Goal: Transaction & Acquisition: Purchase product/service

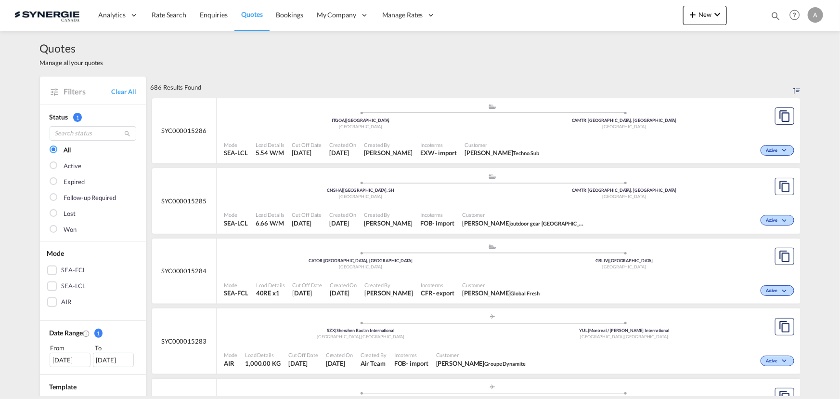
drag, startPoint x: 780, startPoint y: 18, endPoint x: 723, endPoint y: 19, distance: 56.8
click at [780, 18] on md-icon "icon-magnify" at bounding box center [776, 16] width 11 height 11
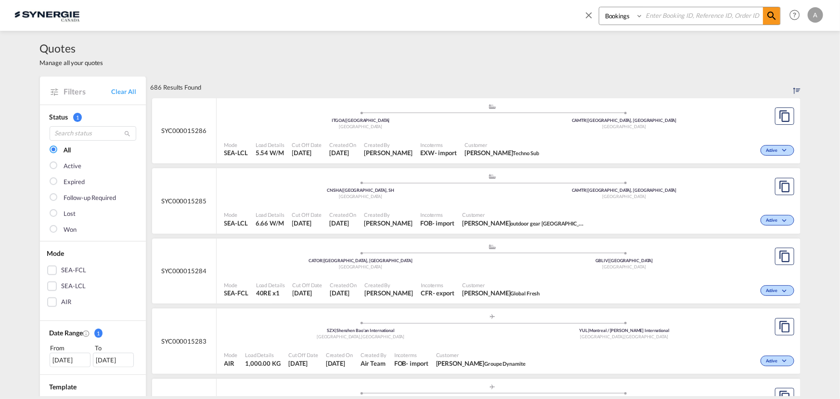
click at [619, 19] on select "Bookings Quotes Enquiries" at bounding box center [623, 15] width 46 height 17
select select "Quotes"
click at [600, 7] on select "Bookings Quotes Enquiries" at bounding box center [623, 15] width 46 height 17
click at [655, 13] on input at bounding box center [703, 15] width 120 height 17
type input "15272"
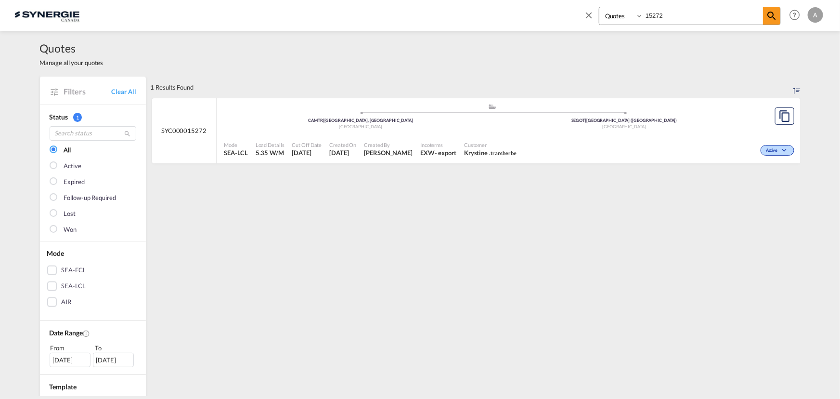
click at [508, 137] on div "Customer Krystine . transherbe" at bounding box center [490, 149] width 60 height 24
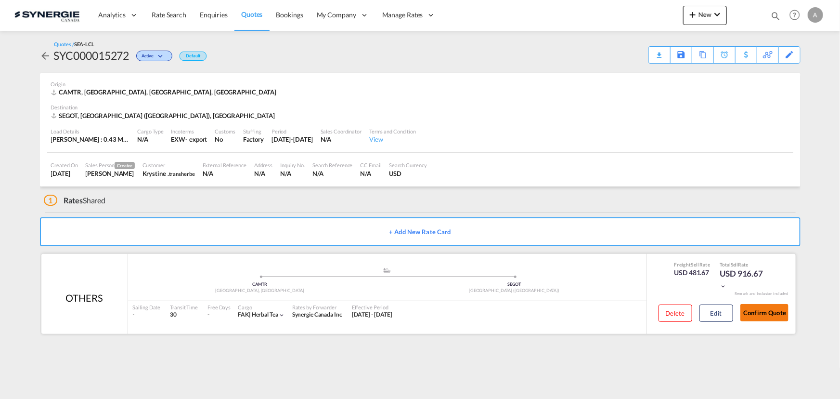
click at [742, 308] on button "Confirm Quote" at bounding box center [765, 312] width 48 height 17
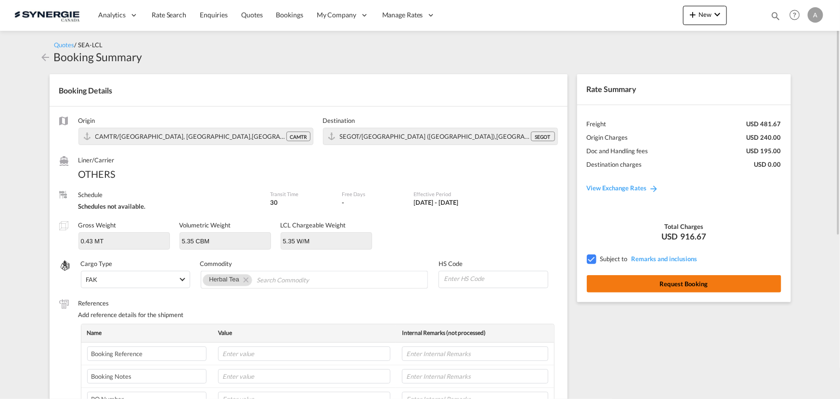
drag, startPoint x: 742, startPoint y: 308, endPoint x: 679, endPoint y: 286, distance: 66.7
click at [726, 312] on div "Rate Summary Freight USD 481.67 Origin Charges USD 240.00 Doc and Handling fees…" at bounding box center [687, 372] width 228 height 614
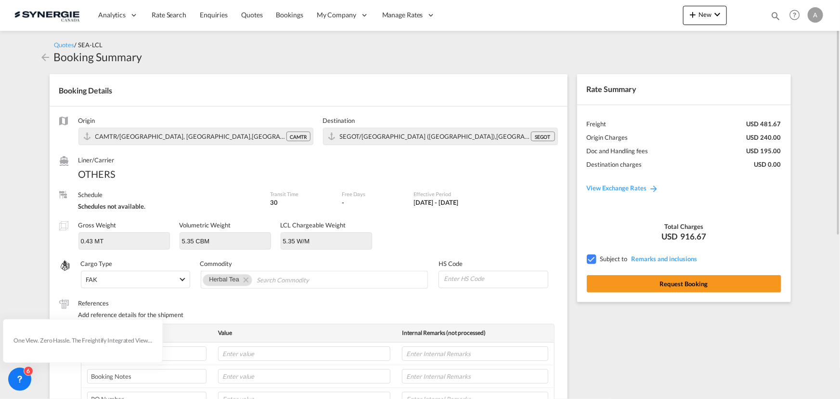
click at [43, 55] on md-icon "icon-arrow-left" at bounding box center [46, 58] width 12 height 12
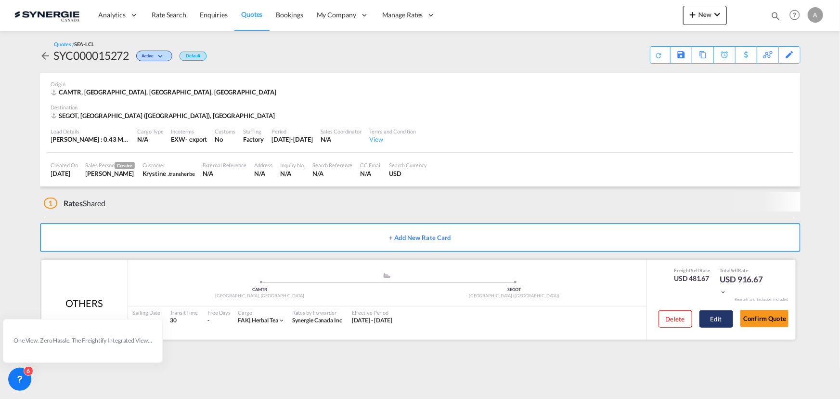
click at [717, 316] on button "Edit" at bounding box center [717, 318] width 34 height 17
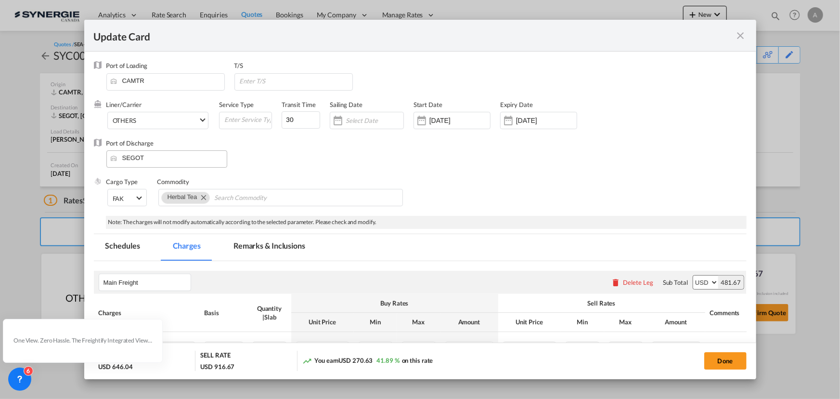
select select "per_cbm"
select select "flat"
select select "per_bl"
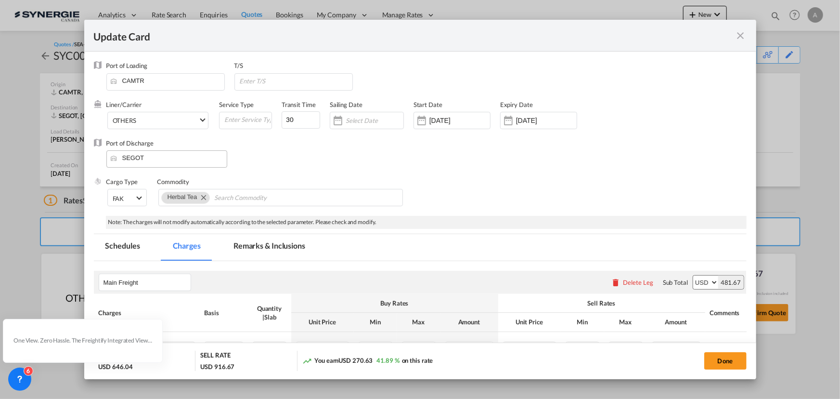
select select "per_bl"
select select "per_shipment"
click at [261, 251] on md-tab-item "Remarks & Inclusions" at bounding box center [269, 247] width 95 height 26
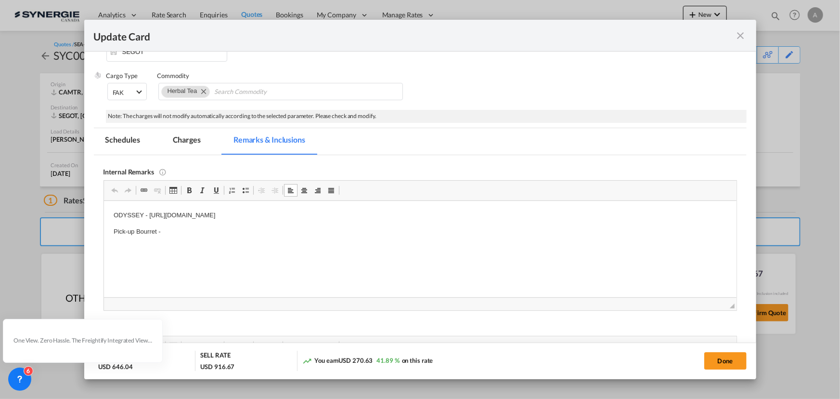
drag, startPoint x: 398, startPoint y: 214, endPoint x: 148, endPoint y: 218, distance: 250.4
click at [148, 218] on p "ODYSSEY - https://app.frontapp.com/open/cnv_qkc03m7?key=JydGraZufTysVJ8ifYltn2e…" at bounding box center [420, 215] width 614 height 10
click at [205, 232] on p "Pick-up Bourret -" at bounding box center [420, 231] width 614 height 10
click at [214, 230] on p "Pick-up Bourret -" at bounding box center [420, 231] width 614 height 10
click at [248, 224] on body "ODYSSEY - https://app.frontapp.com/open/cnv_qkc2z2n?key=h8Me3wRojlPobq83QZTzL3n…" at bounding box center [420, 239] width 614 height 59
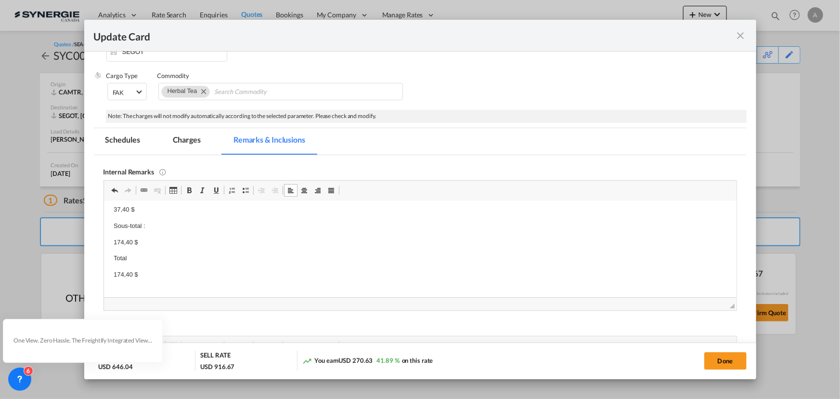
click at [170, 271] on p "174,40 $" at bounding box center [420, 274] width 614 height 10
click at [200, 144] on md-tab-item "Charges" at bounding box center [186, 141] width 51 height 26
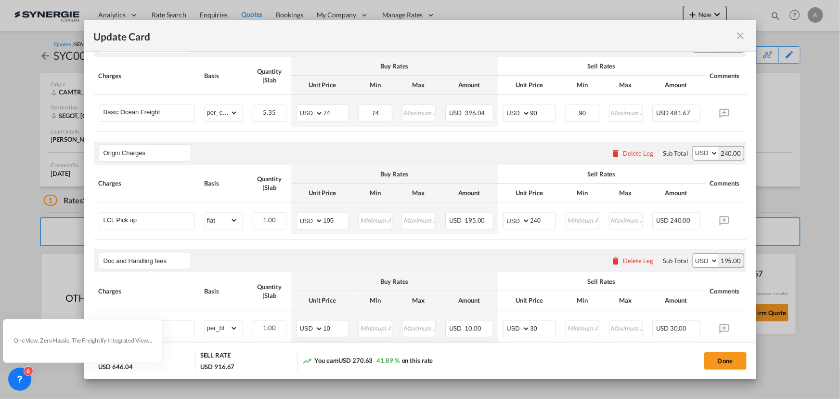
scroll to position [281, 0]
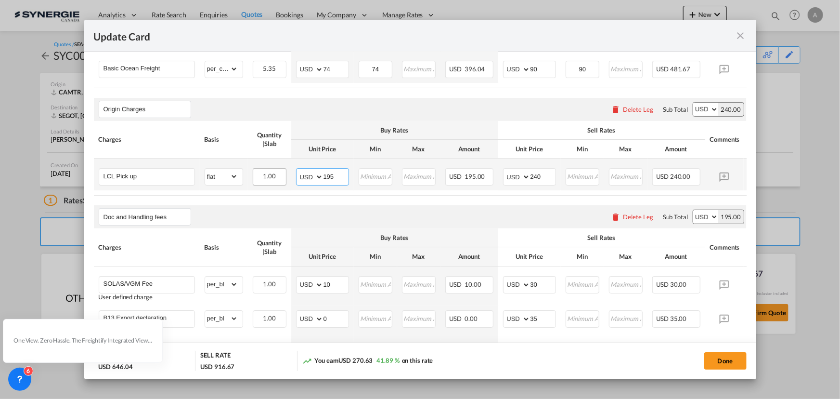
drag, startPoint x: 336, startPoint y: 179, endPoint x: 262, endPoint y: 181, distance: 73.7
click at [273, 180] on tr "LCL Pick up Please Enter Already Exists gross_weight volumetric_weight per_ship…" at bounding box center [435, 174] width 682 height 32
type input "131"
type input "180"
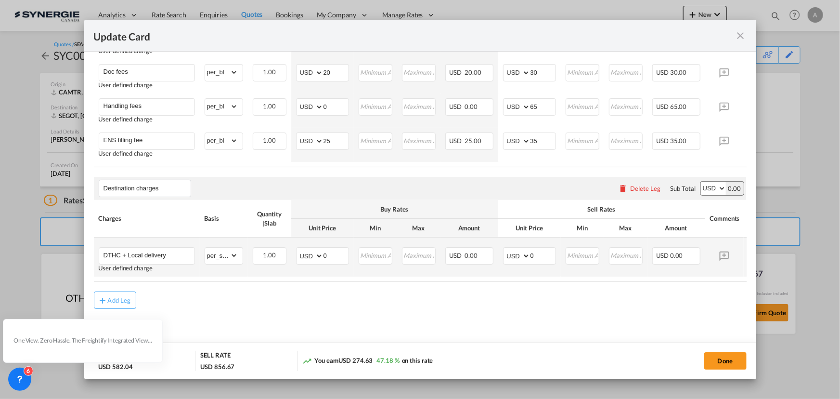
scroll to position [570, 0]
drag, startPoint x: 335, startPoint y: 256, endPoint x: 289, endPoint y: 254, distance: 46.3
click at [289, 254] on tr "DTHC + Local delivery User defined charge Please Enter Already Exists gross_wei…" at bounding box center [435, 256] width 682 height 39
type input "385"
type input "450"
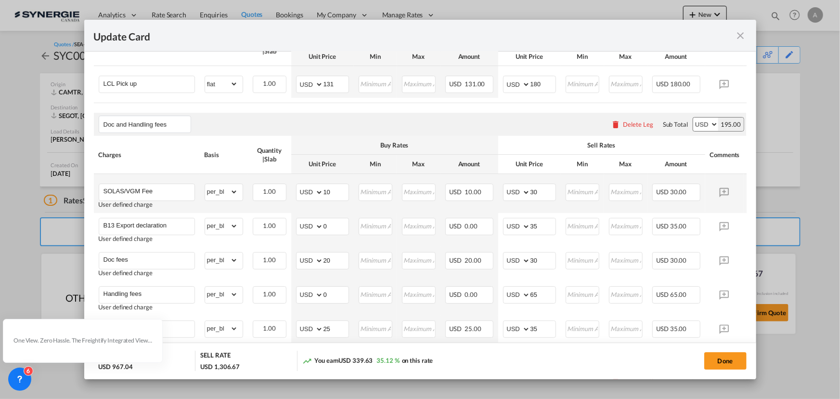
scroll to position [395, 0]
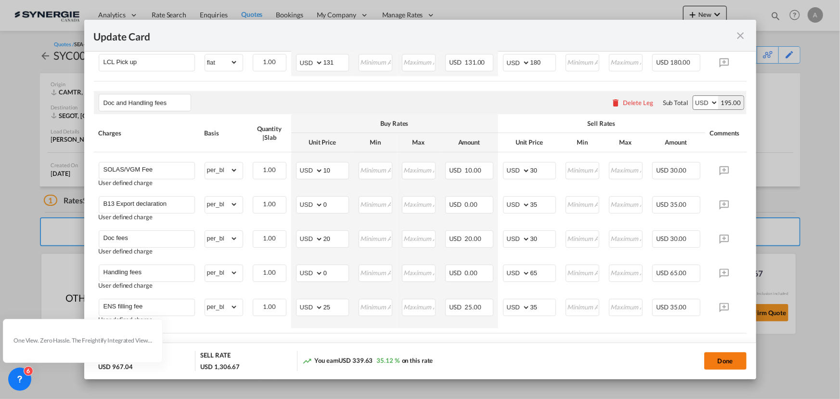
click at [733, 359] on button "Done" at bounding box center [726, 360] width 42 height 17
type input "05 Oct 2025"
type input "04 Nov 2025"
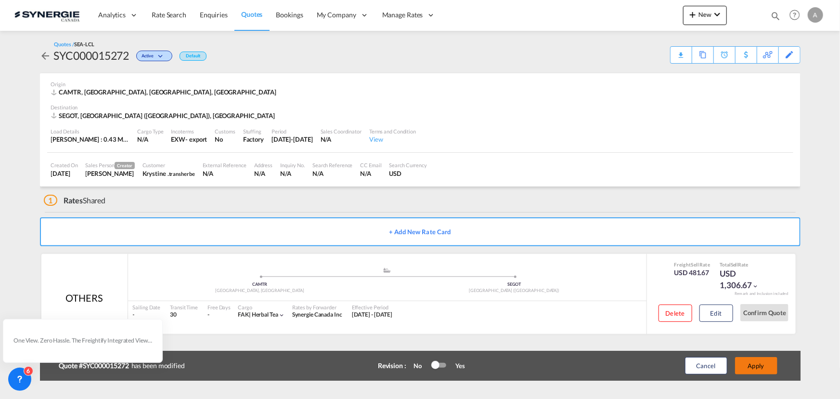
click at [758, 367] on button "Apply" at bounding box center [756, 365] width 42 height 17
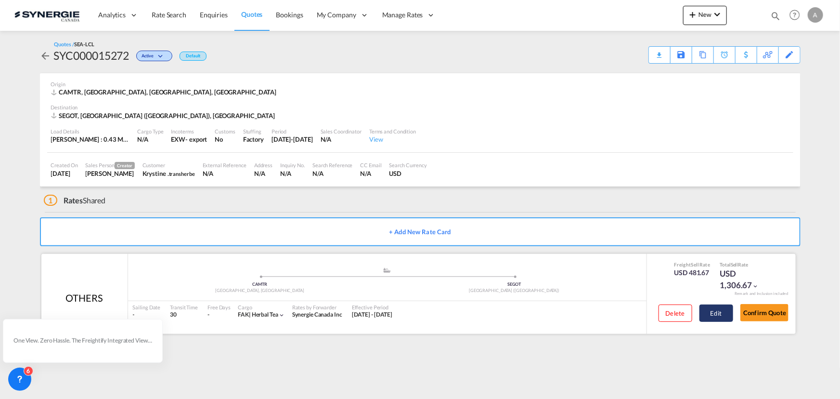
click at [713, 318] on button "Edit" at bounding box center [717, 312] width 34 height 17
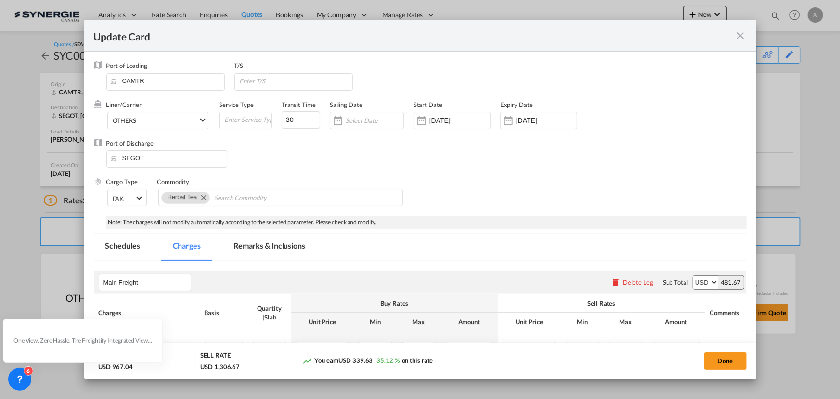
click at [744, 38] on md-icon "icon-close fg-AAA8AD m-0 pointer" at bounding box center [741, 36] width 12 height 12
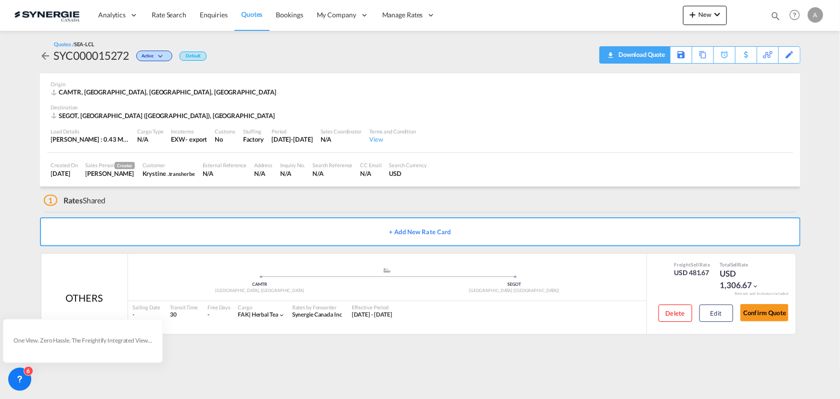
click at [650, 55] on div "Download Quote" at bounding box center [640, 54] width 49 height 15
click at [706, 313] on button "Edit" at bounding box center [717, 312] width 34 height 17
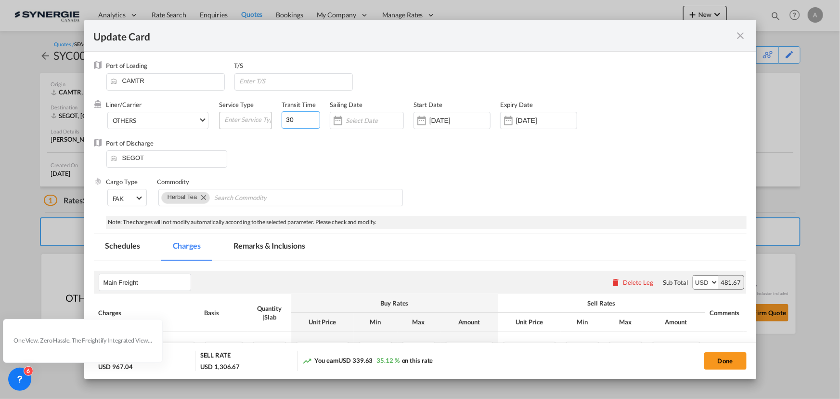
drag, startPoint x: 301, startPoint y: 122, endPoint x: 247, endPoint y: 129, distance: 54.4
click at [247, 128] on div "Liner/Carrier OTHERS Atlantic Container Line (ACL) Baker Transport (GB) | Direc…" at bounding box center [388, 119] width 564 height 39
type input "19"
click at [278, 81] on input "Update Card Port ..." at bounding box center [296, 81] width 114 height 14
type input "HALIFAX"
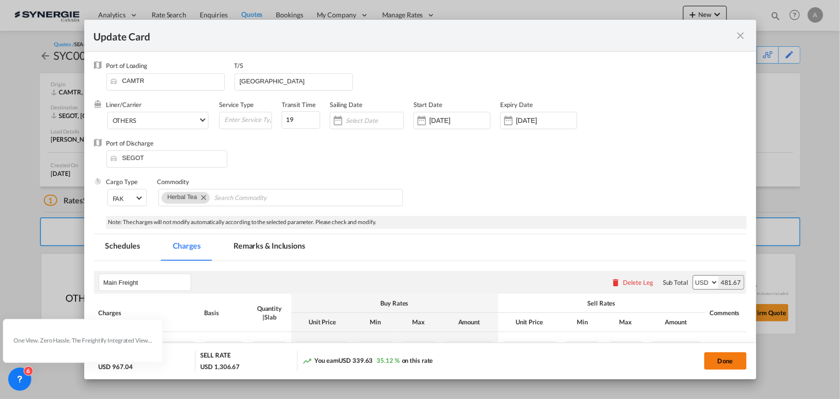
click at [719, 361] on button "Done" at bounding box center [726, 360] width 42 height 17
type input "05 Oct 2025"
type input "04 Nov 2025"
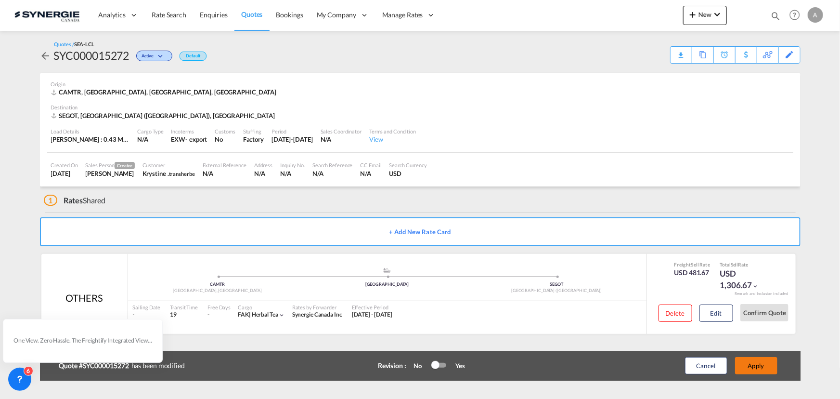
click at [765, 366] on button "Apply" at bounding box center [756, 365] width 42 height 17
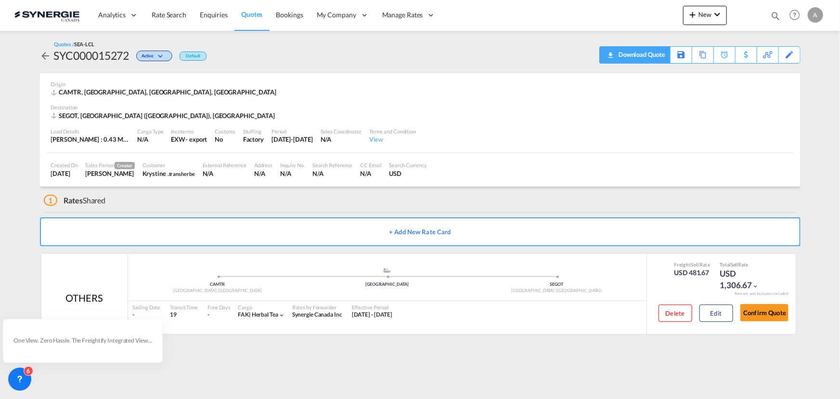
click at [669, 56] on div "Download Quote" at bounding box center [635, 54] width 71 height 17
click at [617, 57] on div "Download Quote" at bounding box center [640, 54] width 49 height 15
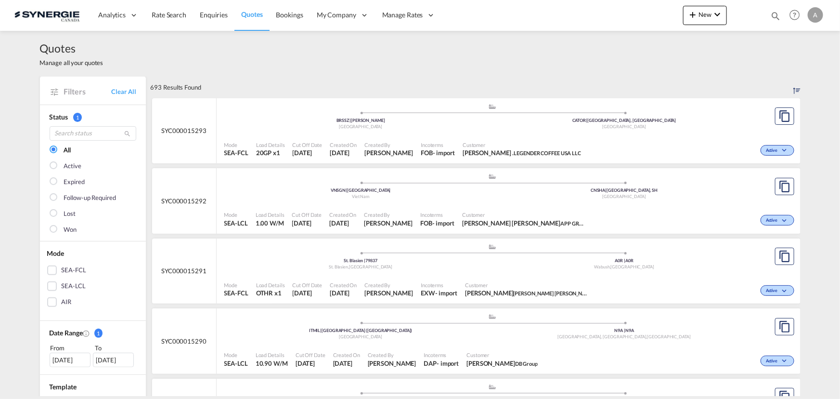
click at [775, 14] on md-icon "icon-magnify" at bounding box center [776, 16] width 11 height 11
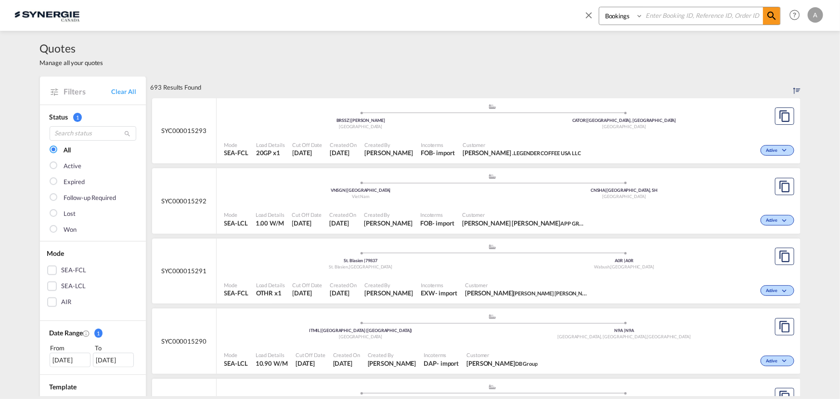
click at [613, 19] on select "Bookings Quotes Enquiries" at bounding box center [623, 15] width 46 height 17
select select "Quotes"
click at [600, 7] on select "Bookings Quotes Enquiries" at bounding box center [623, 15] width 46 height 17
click at [673, 16] on input at bounding box center [703, 15] width 120 height 17
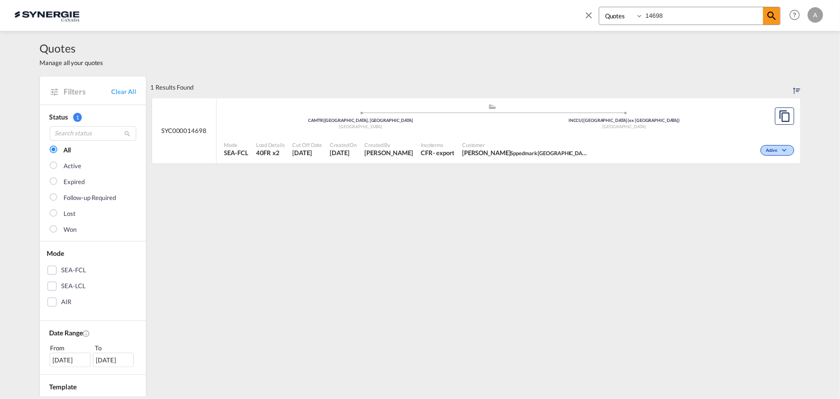
click at [676, 11] on input "14698" at bounding box center [703, 15] width 120 height 17
drag, startPoint x: 676, startPoint y: 11, endPoint x: 575, endPoint y: 23, distance: 102.3
click at [575, 23] on div "Bookings Quotes Enquiries 14698 Help Resources Product Release A My Profile Log…" at bounding box center [419, 15] width 811 height 30
type input "15278"
click at [607, 140] on div "Active" at bounding box center [695, 149] width 203 height 24
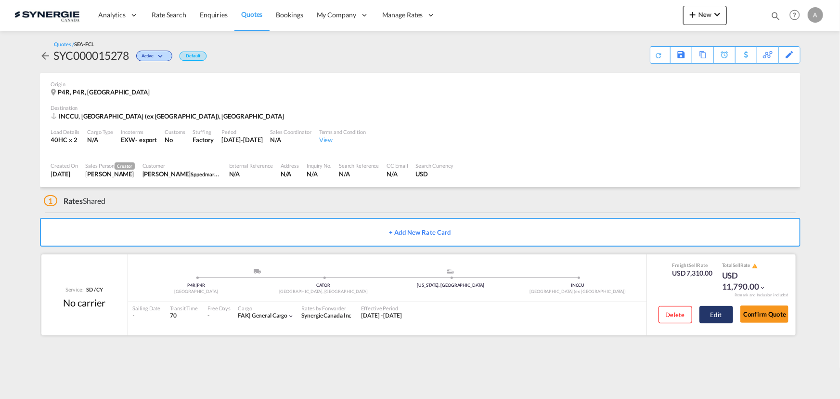
click at [714, 318] on button "Edit" at bounding box center [717, 314] width 34 height 17
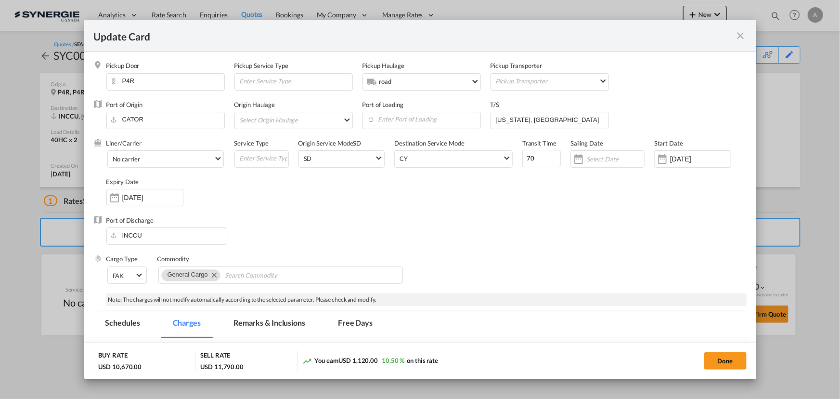
select select "per container"
select select "per B/L"
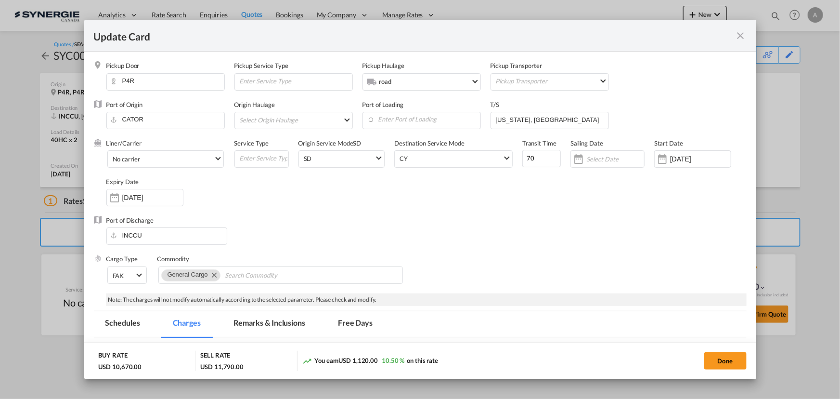
select select "per B/L"
select select "per shipment"
click at [273, 316] on md-tab-item "Remarks & Inclusions" at bounding box center [269, 324] width 95 height 26
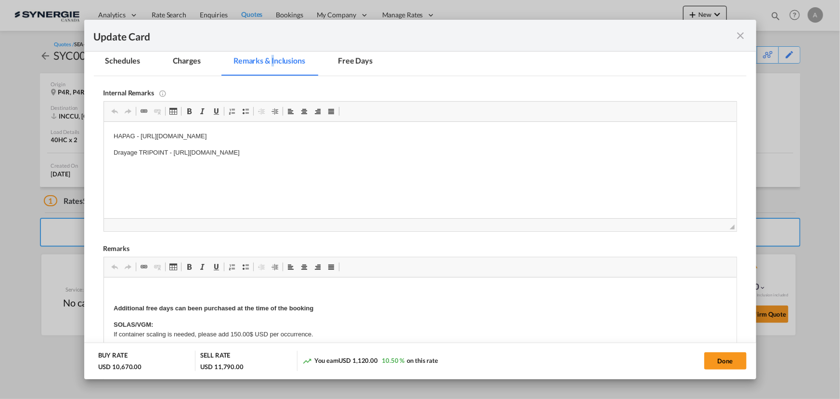
scroll to position [262, 0]
click at [415, 127] on html "HAPAG - [URL][DOMAIN_NAME] Drayage TRIPOINT - [URL][DOMAIN_NAME]" at bounding box center [420, 144] width 633 height 46
drag, startPoint x: 408, startPoint y: 137, endPoint x: 141, endPoint y: 136, distance: 266.8
click at [141, 136] on p "HAPAG - [URL][DOMAIN_NAME]" at bounding box center [420, 136] width 614 height 10
click at [201, 64] on md-tab-item "Charges" at bounding box center [186, 62] width 51 height 26
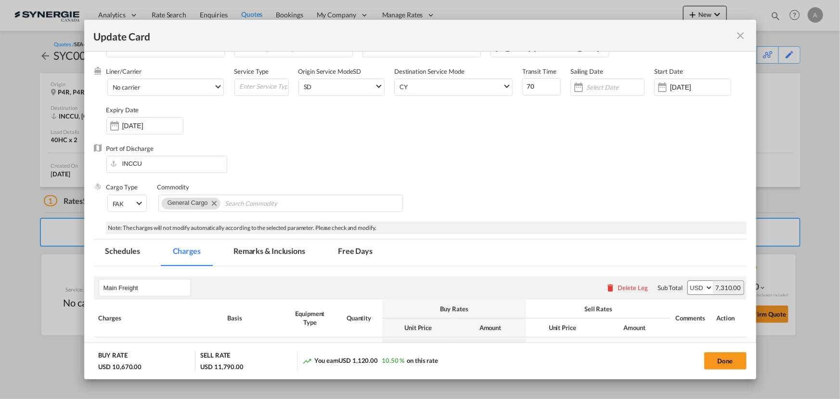
scroll to position [175, 0]
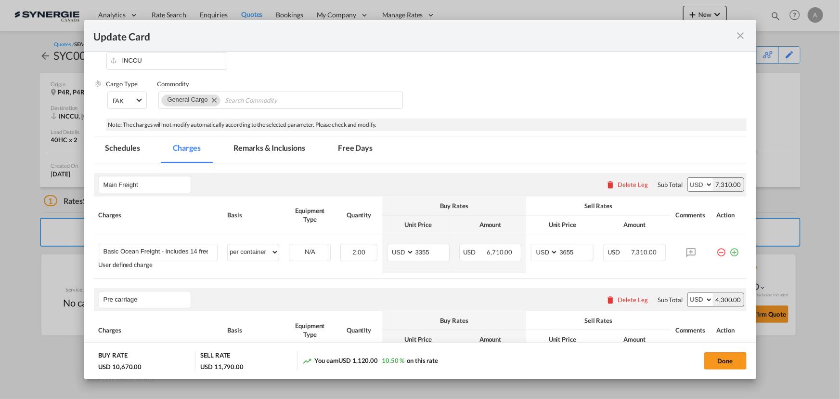
click at [239, 154] on md-tab-item "Remarks & Inclusions" at bounding box center [269, 149] width 95 height 26
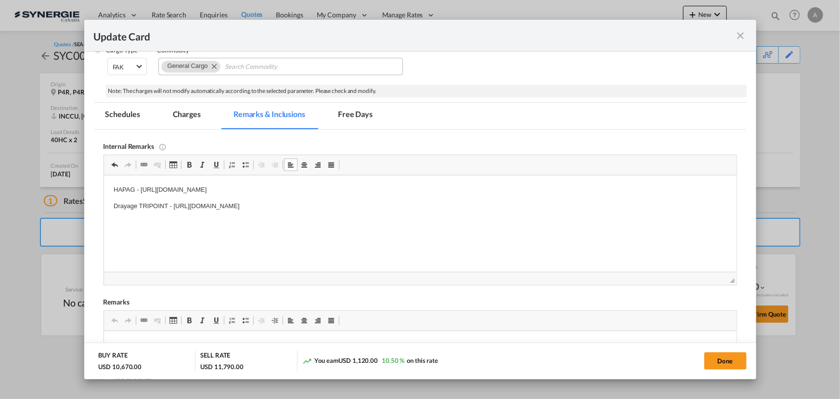
scroll to position [219, 0]
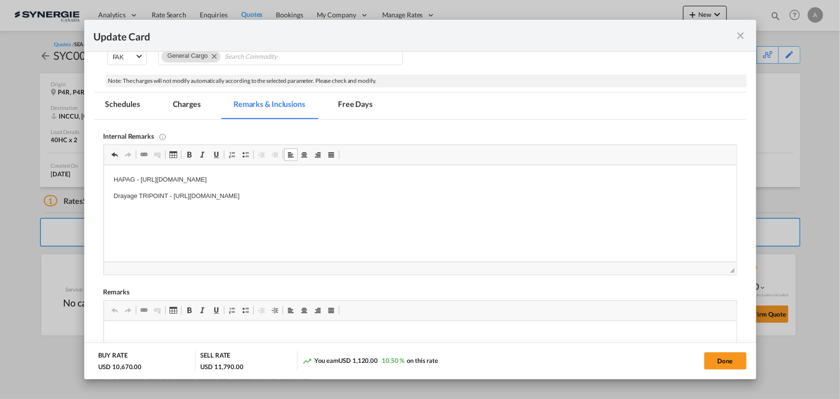
click at [214, 93] on md-pagination-wrapper "Schedules Charges Remarks & Inclusions Free Days" at bounding box center [244, 105] width 300 height 26
click at [197, 101] on md-tab-item "Charges" at bounding box center [186, 105] width 51 height 26
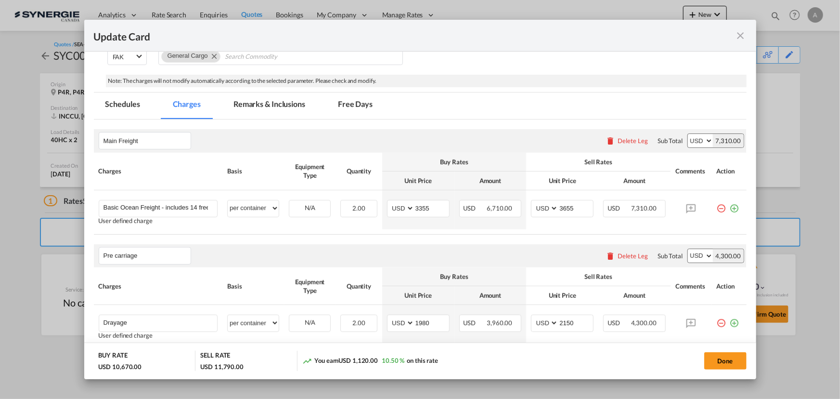
scroll to position [262, 0]
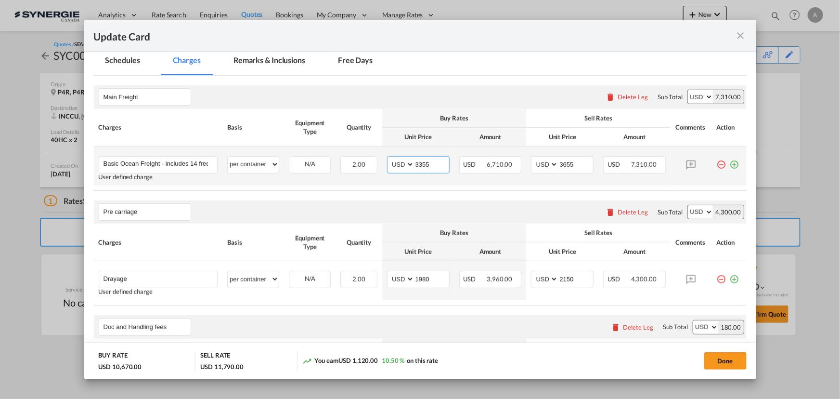
click at [428, 167] on input "3355" at bounding box center [432, 164] width 35 height 14
drag, startPoint x: 425, startPoint y: 165, endPoint x: 309, endPoint y: 159, distance: 116.7
click at [316, 162] on tr "Basic Ocean Freight - includes 14 free days at destination Please Enter User De…" at bounding box center [420, 165] width 653 height 39
type input "3317"
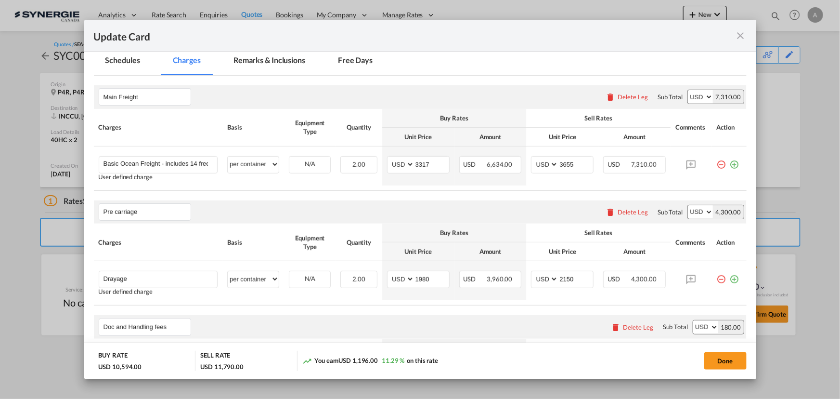
click at [235, 67] on md-tab-item "Remarks & Inclusions" at bounding box center [269, 62] width 95 height 26
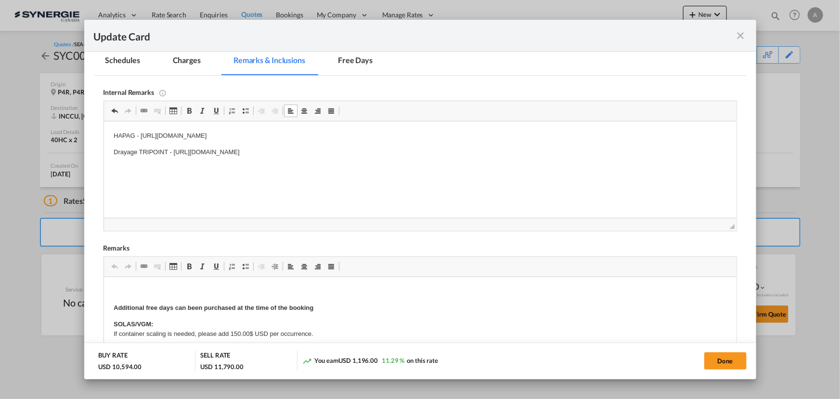
drag, startPoint x: 355, startPoint y: 137, endPoint x: 140, endPoint y: 125, distance: 216.1
click at [140, 125] on html "HAPAG - https://app.frontapp.com/open/cnv_qkcjg0f?key=4iEj4CQ2806-52GKLmBDpFK7E…" at bounding box center [420, 144] width 633 height 46
click at [194, 60] on md-tab-item "Charges" at bounding box center [186, 62] width 51 height 26
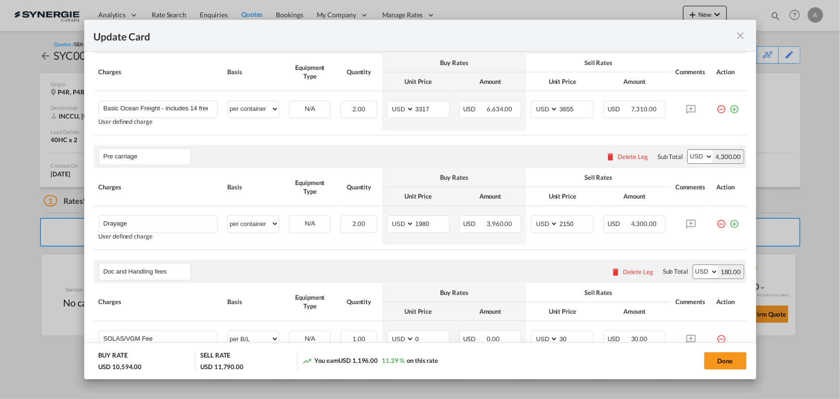
scroll to position [360, 0]
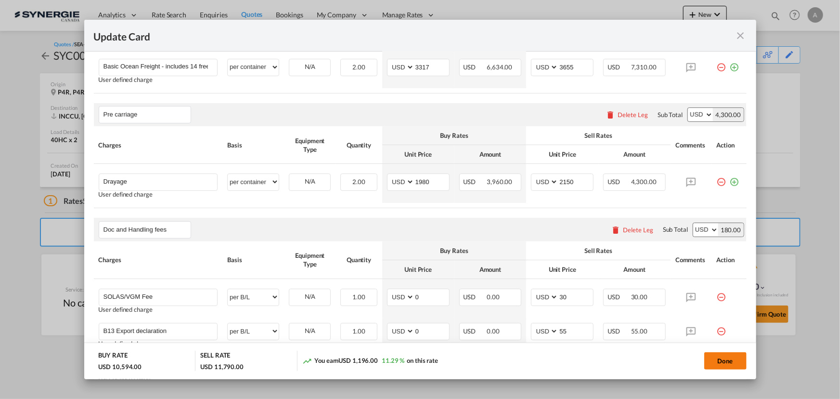
click at [727, 363] on button "Done" at bounding box center [726, 360] width 42 height 17
type input "05 Oct 2025"
type input "30 Oct 2025"
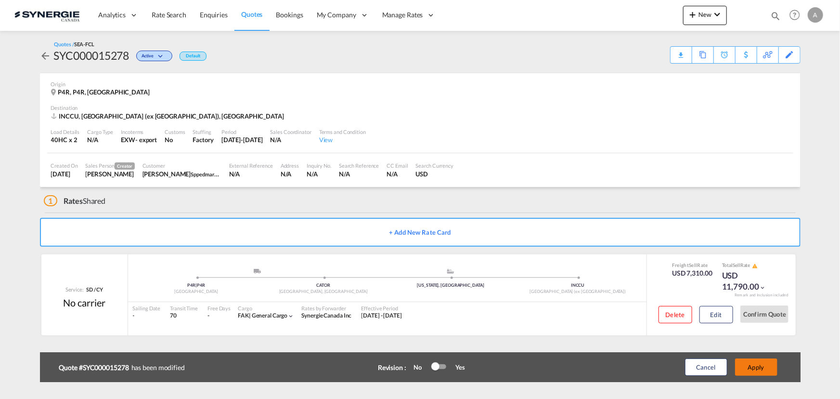
click at [762, 367] on button "Apply" at bounding box center [756, 366] width 42 height 17
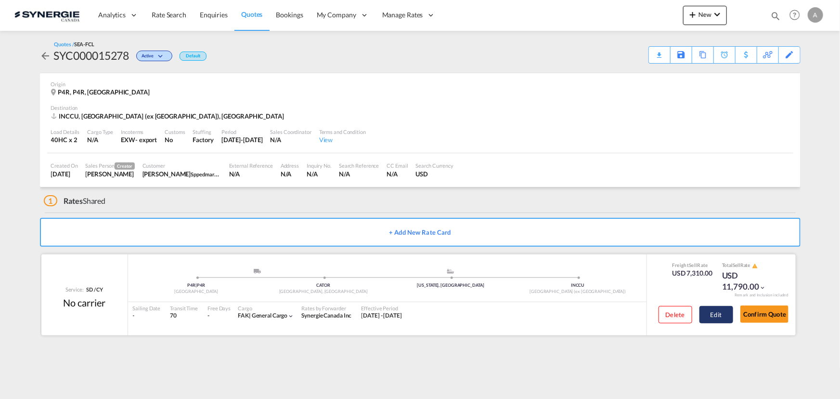
click at [703, 313] on button "Edit" at bounding box center [717, 314] width 34 height 17
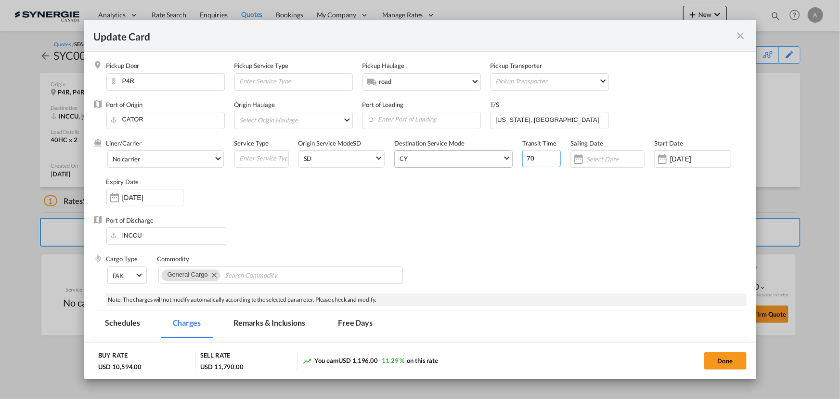
drag, startPoint x: 530, startPoint y: 160, endPoint x: 460, endPoint y: 158, distance: 69.4
click at [467, 158] on div "Liner/Carrier No carrier Atlantic Container Line (ACL) Baker Transport (GB) | D…" at bounding box center [426, 177] width 640 height 77
type input "80"
click at [731, 361] on button "Done" at bounding box center [726, 360] width 42 height 17
type input "05 Oct 2025"
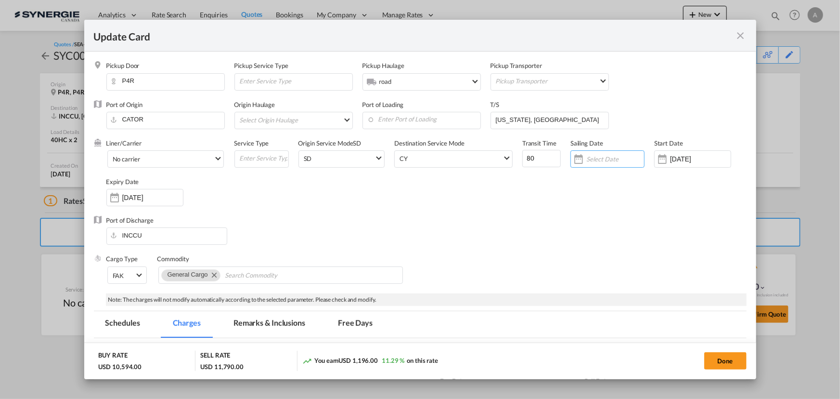
type input "30 Oct 2025"
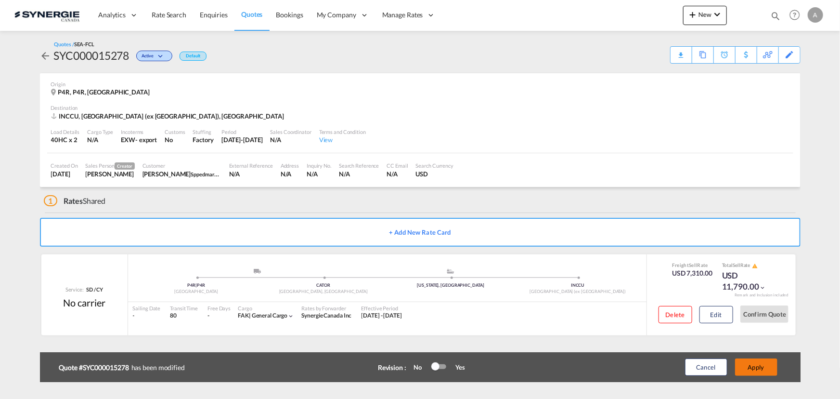
click at [766, 367] on button "Apply" at bounding box center [756, 366] width 42 height 17
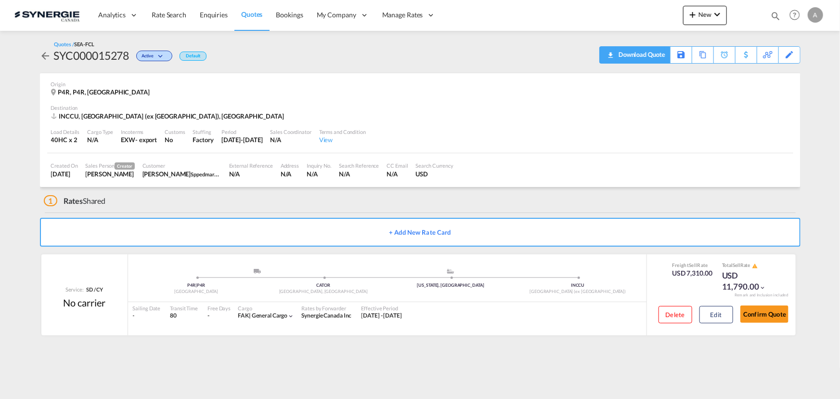
click at [653, 59] on div "Download Quote" at bounding box center [640, 54] width 49 height 15
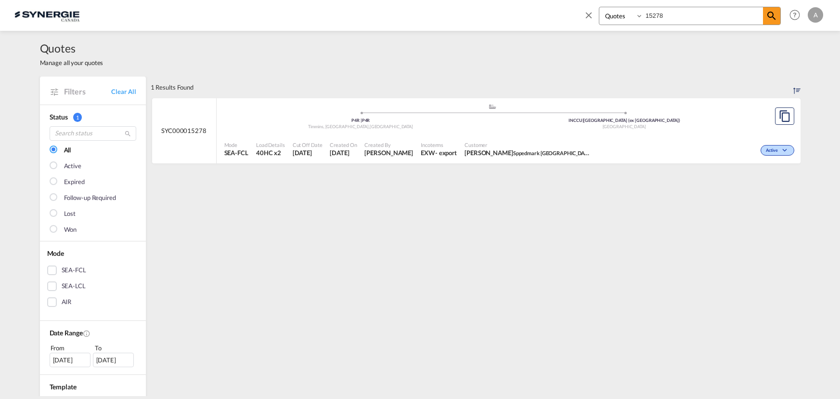
select select "Quotes"
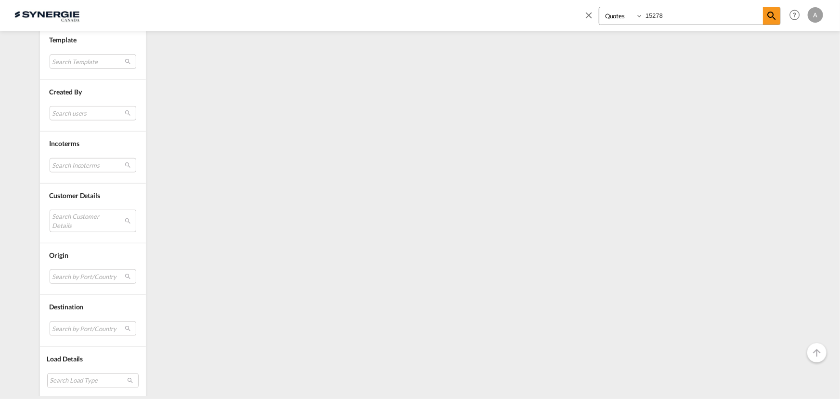
scroll to position [303, 0]
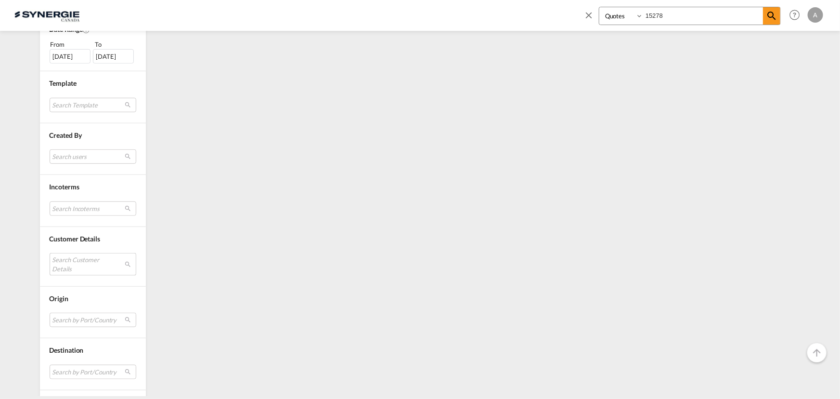
click at [72, 258] on md-select "Search Customer Details user name user brian Butler operations@globalfreshfield…" at bounding box center [93, 264] width 87 height 22
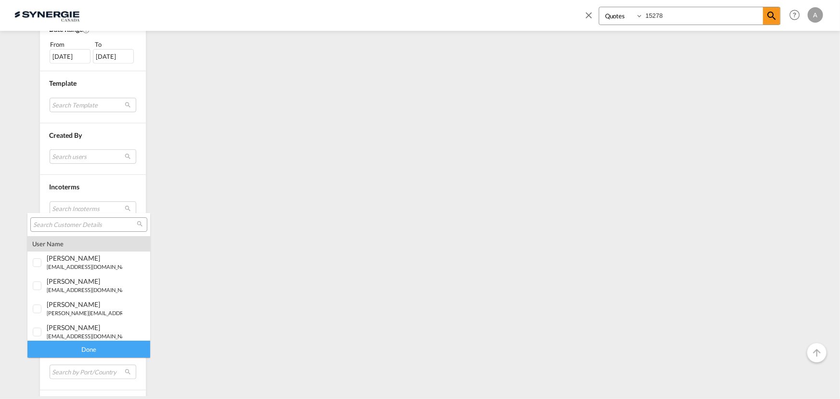
click at [92, 224] on input "search" at bounding box center [85, 225] width 104 height 9
paste input "pricing.asia@searates.com"
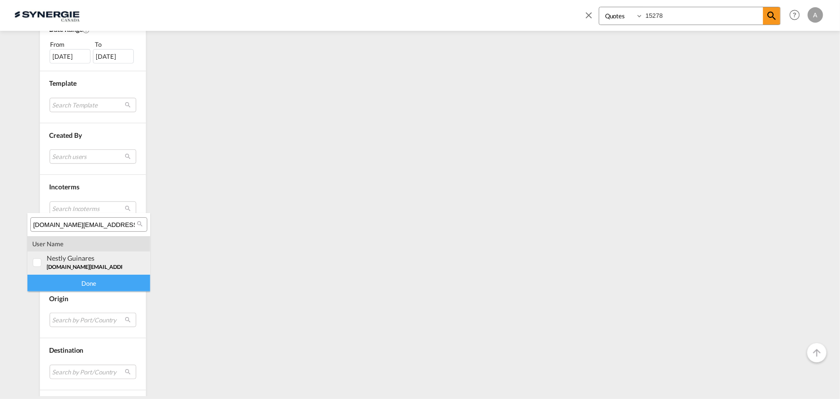
type input "pricing.asia@searates.com"
click at [110, 263] on span "pricing.asia@searates.com" at bounding box center [112, 266] width 131 height 6
click at [83, 285] on div "Done" at bounding box center [88, 282] width 123 height 17
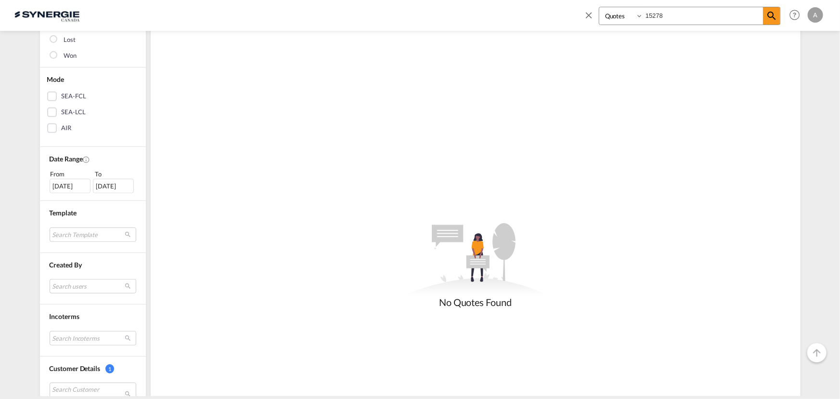
scroll to position [175, 0]
click at [71, 184] on div "07 Sep 2025" at bounding box center [70, 185] width 41 height 14
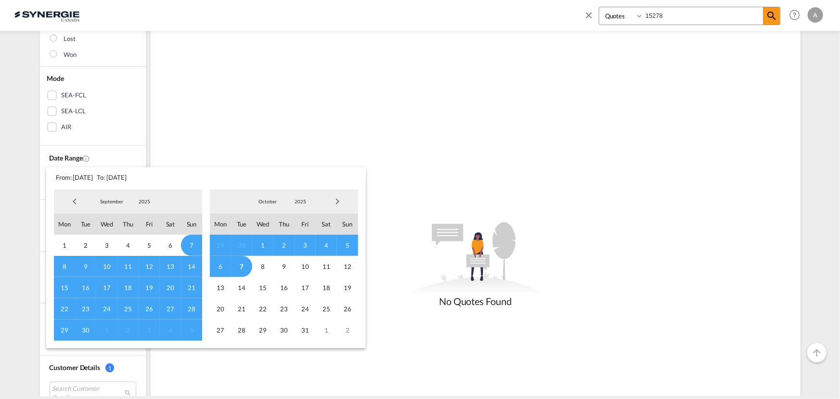
click at [152, 201] on span "2025" at bounding box center [144, 201] width 31 height 7
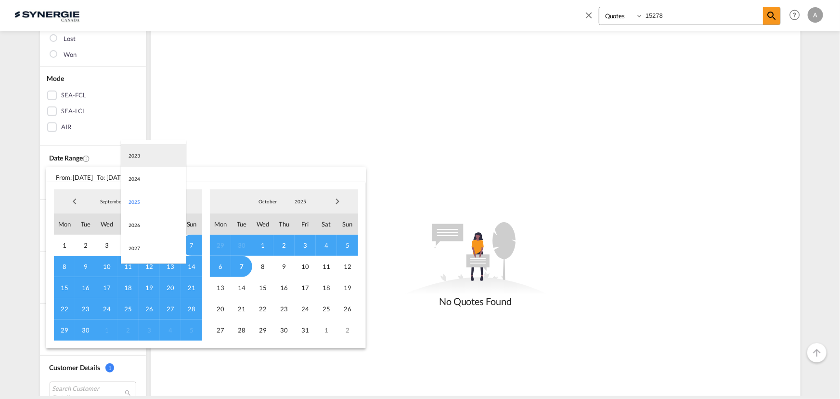
click at [133, 160] on md-option "2023" at bounding box center [153, 155] width 65 height 23
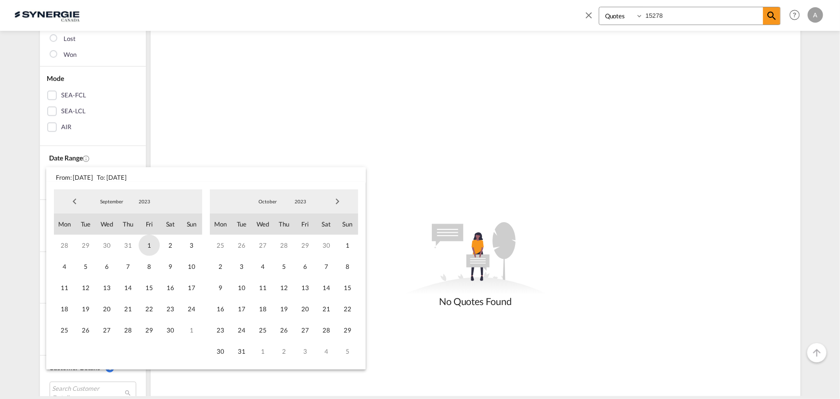
click at [144, 248] on span "1" at bounding box center [149, 245] width 21 height 21
click at [295, 200] on span "2023" at bounding box center [300, 201] width 31 height 7
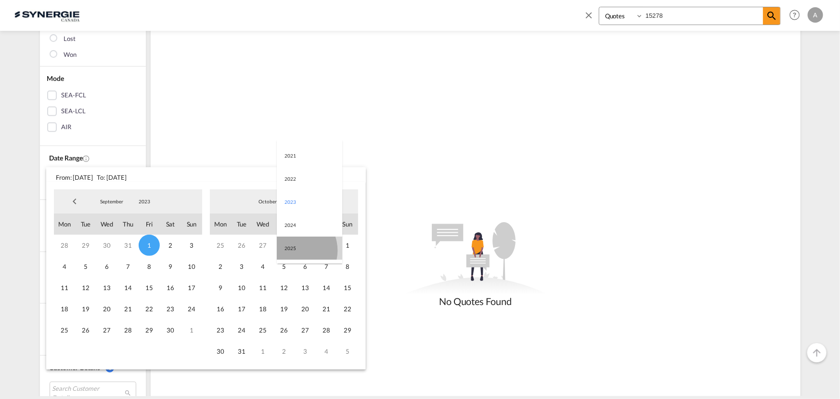
click at [293, 250] on md-option "2025" at bounding box center [309, 247] width 65 height 23
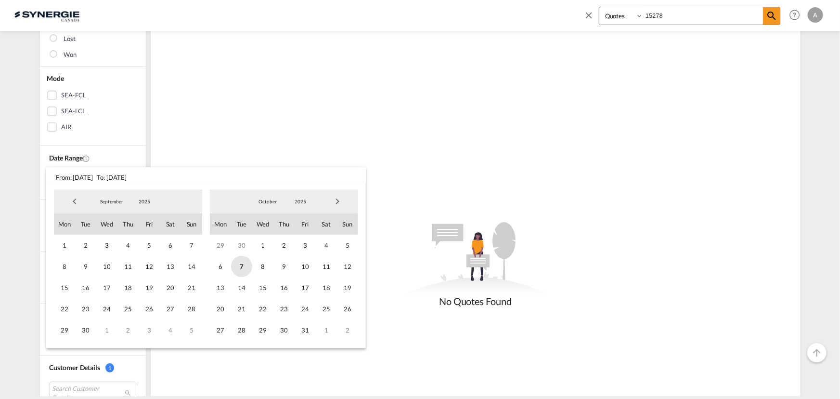
click at [243, 265] on span "7" at bounding box center [241, 266] width 21 height 21
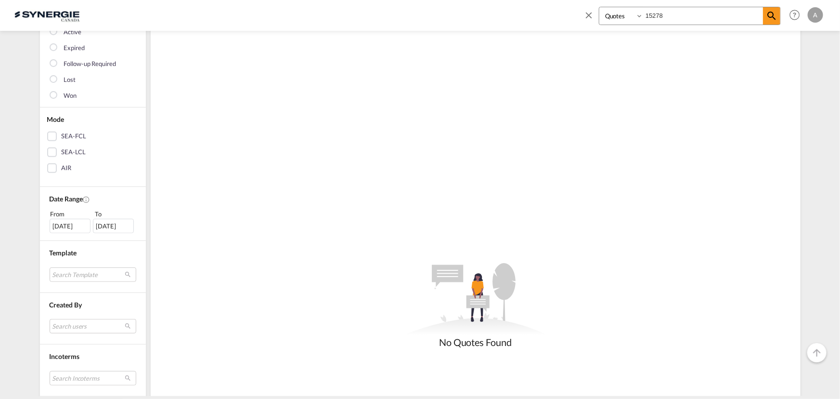
scroll to position [175, 0]
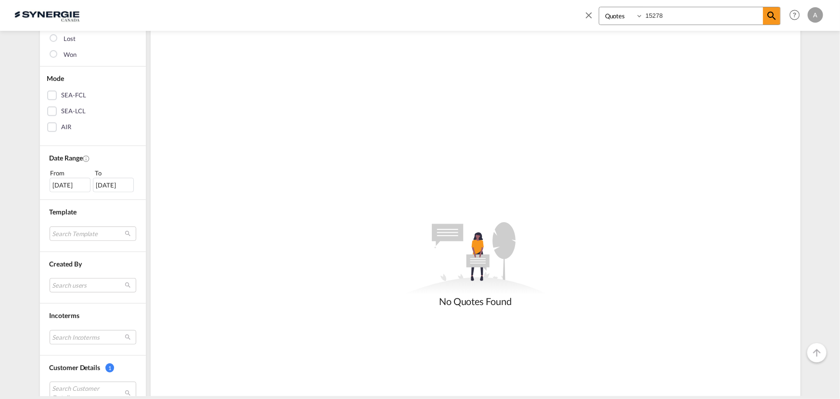
click at [56, 185] on div "01 Sep 2023" at bounding box center [70, 185] width 41 height 14
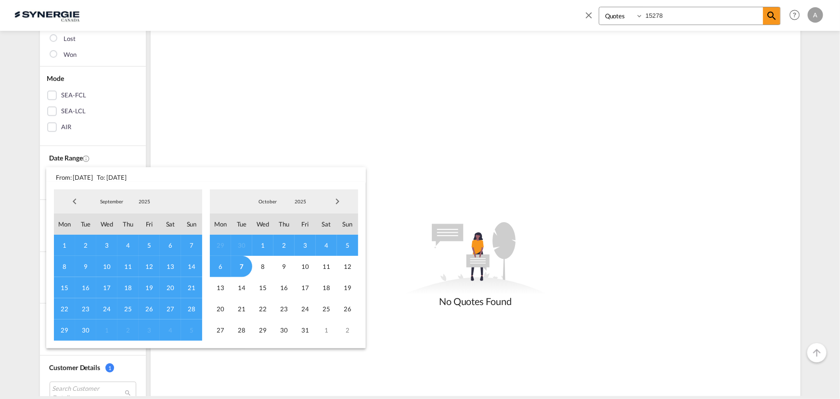
click at [103, 144] on md-backdrop at bounding box center [420, 199] width 840 height 399
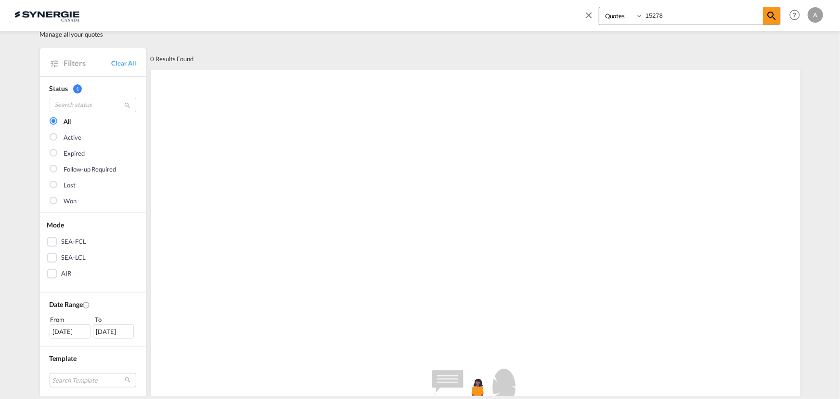
scroll to position [0, 0]
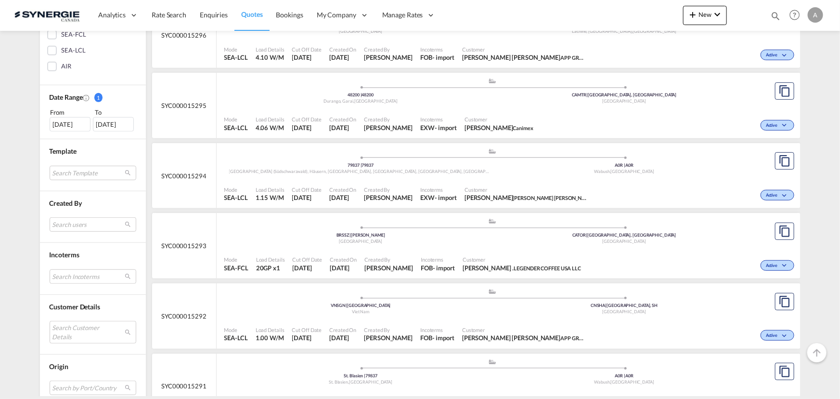
scroll to position [262, 0]
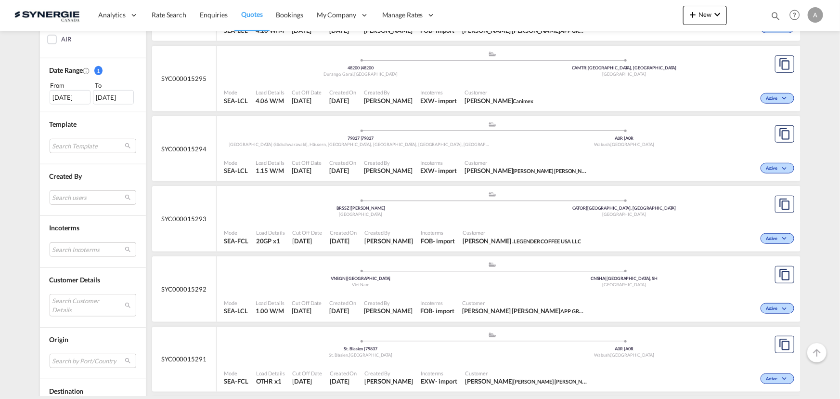
click at [74, 301] on md-select "Search Customer Details user name user [PERSON_NAME] [EMAIL_ADDRESS][DOMAIN_NAM…" at bounding box center [93, 305] width 87 height 22
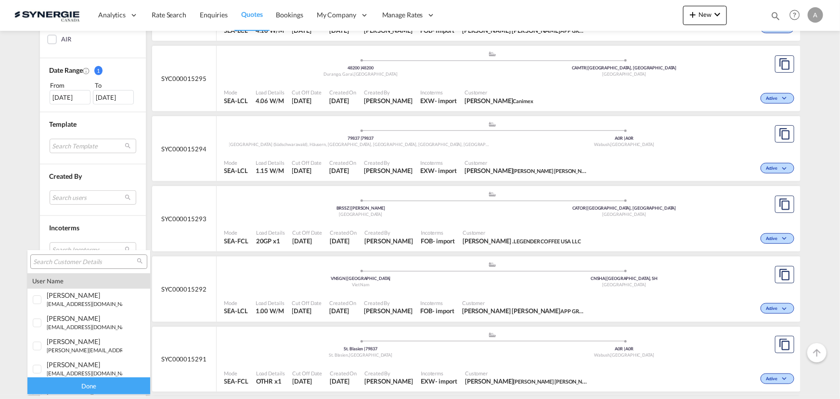
click at [79, 260] on input "search" at bounding box center [85, 262] width 104 height 9
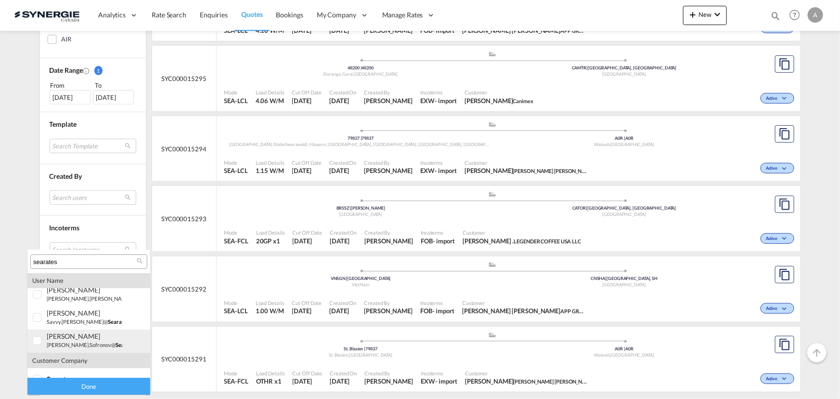
scroll to position [157, 0]
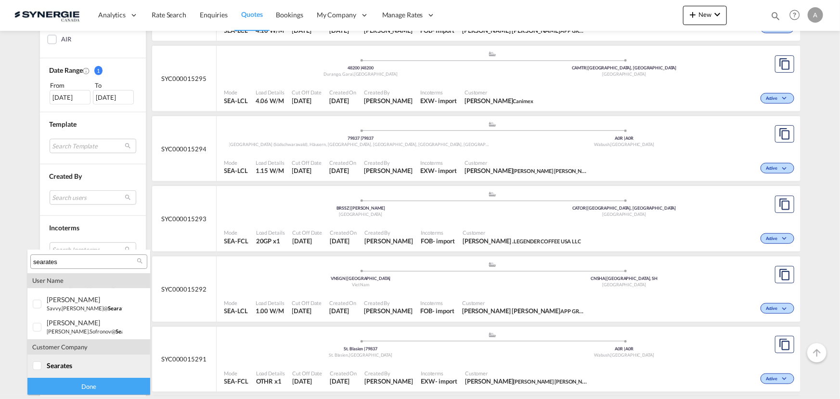
type input "searates"
click at [42, 367] on div at bounding box center [38, 366] width 10 height 10
click at [64, 384] on div "Done" at bounding box center [88, 386] width 123 height 17
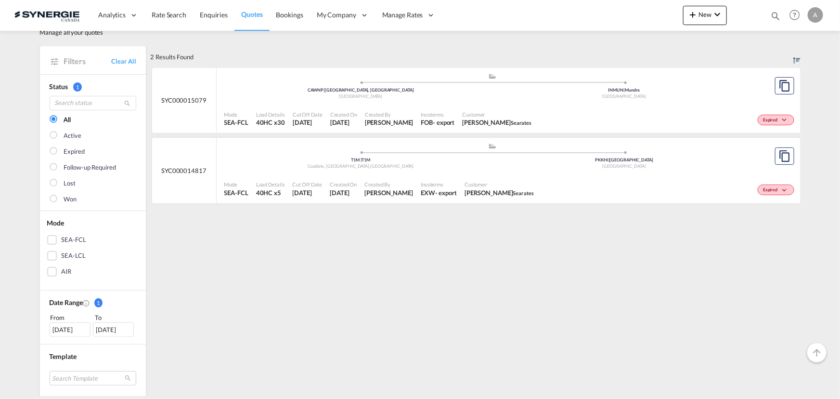
scroll to position [87, 0]
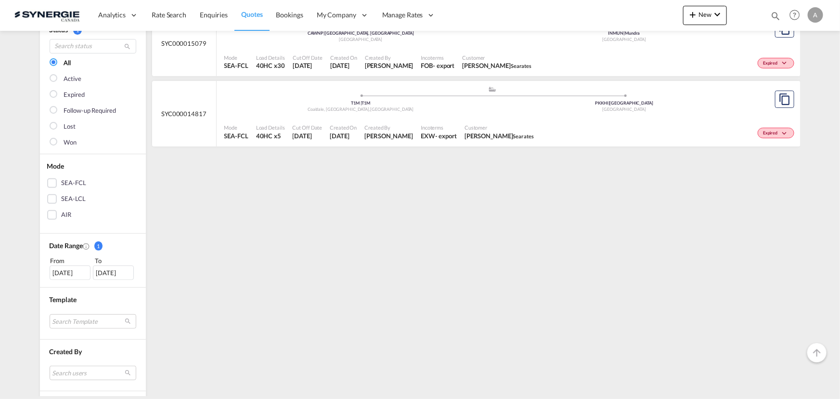
click at [75, 274] on div "[DATE]" at bounding box center [70, 272] width 41 height 14
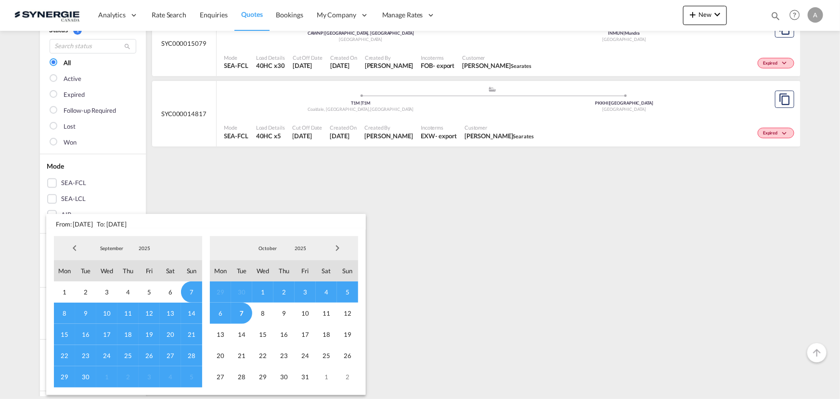
click at [146, 250] on span "2025" at bounding box center [144, 248] width 31 height 7
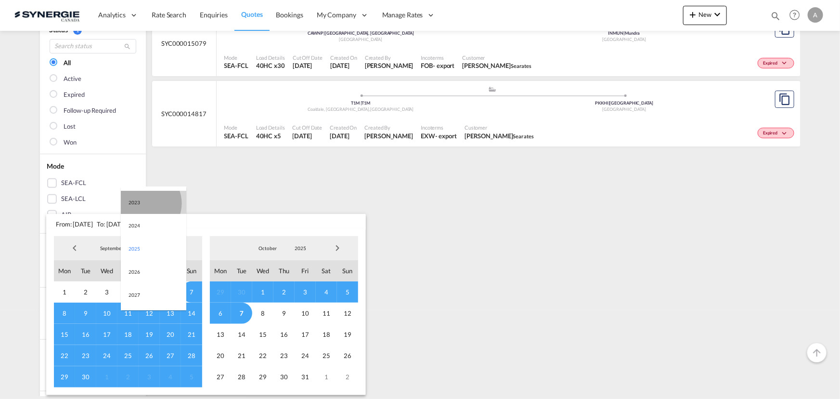
click at [144, 203] on md-option "2023" at bounding box center [153, 202] width 65 height 23
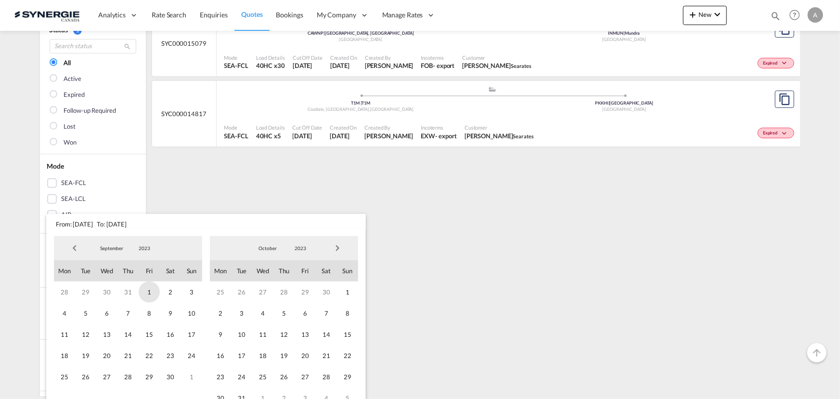
click at [149, 294] on span "1" at bounding box center [149, 291] width 21 height 21
click at [308, 246] on span "2023" at bounding box center [300, 248] width 31 height 7
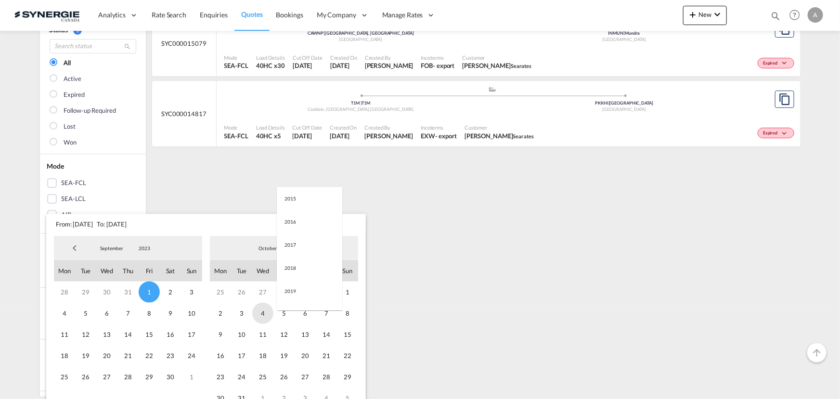
scroll to position [135, 0]
click at [291, 293] on md-option "2025" at bounding box center [309, 294] width 65 height 23
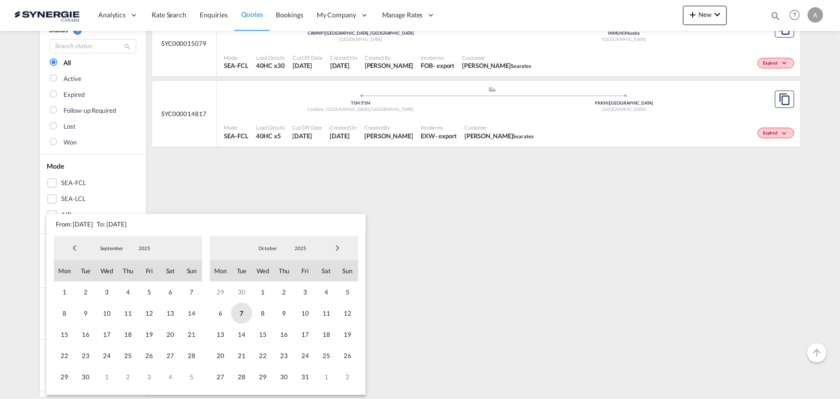
click at [237, 312] on span "7" at bounding box center [241, 312] width 21 height 21
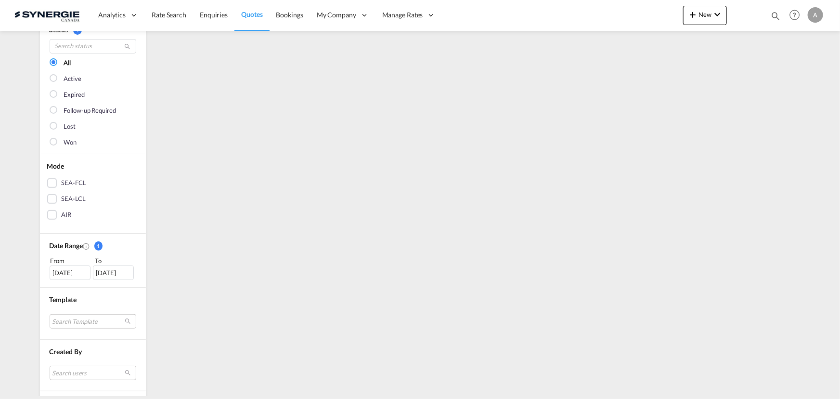
scroll to position [0, 0]
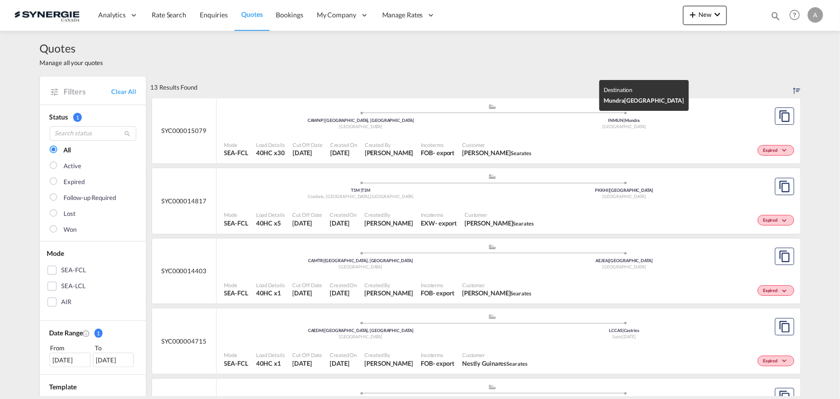
click at [495, 129] on div "India" at bounding box center [625, 127] width 264 height 6
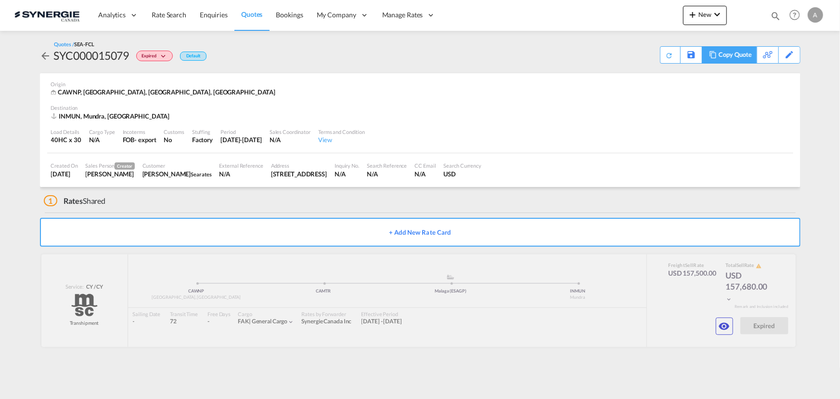
click at [740, 56] on div "Copy Quote" at bounding box center [735, 55] width 33 height 16
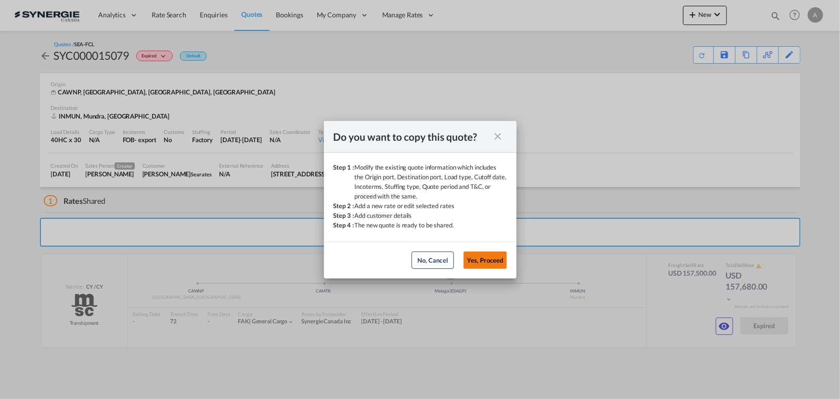
click at [480, 262] on button "Yes, Proceed" at bounding box center [485, 259] width 43 height 17
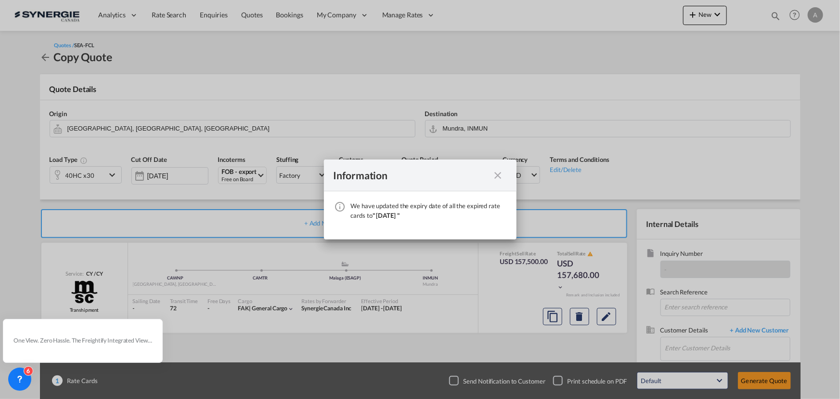
click at [498, 178] on md-icon "icon-close fg-AAA8AD cursor" at bounding box center [499, 176] width 12 height 12
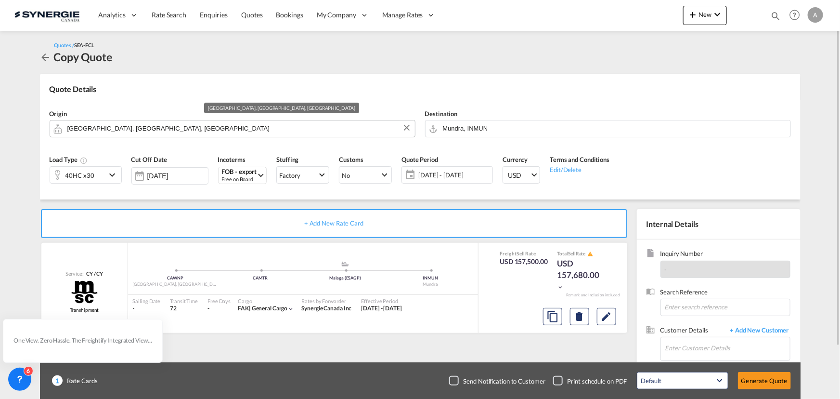
click at [244, 130] on input "[GEOGRAPHIC_DATA], [GEOGRAPHIC_DATA], [GEOGRAPHIC_DATA]" at bounding box center [238, 128] width 343 height 17
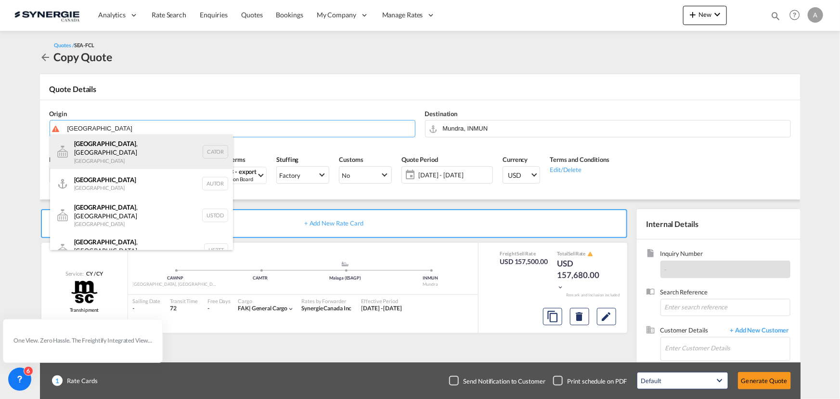
click at [121, 155] on div "[GEOGRAPHIC_DATA] , ON [GEOGRAPHIC_DATA] CATOR" at bounding box center [141, 151] width 183 height 35
type input "[GEOGRAPHIC_DATA], [GEOGRAPHIC_DATA], CATOR"
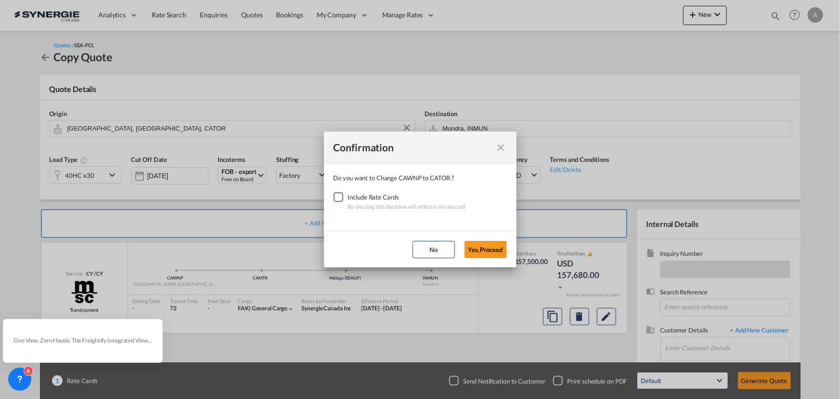
click at [343, 196] on div "Checkbox No Ink" at bounding box center [339, 197] width 10 height 10
click at [496, 250] on button "Yes,Proceed" at bounding box center [486, 249] width 42 height 17
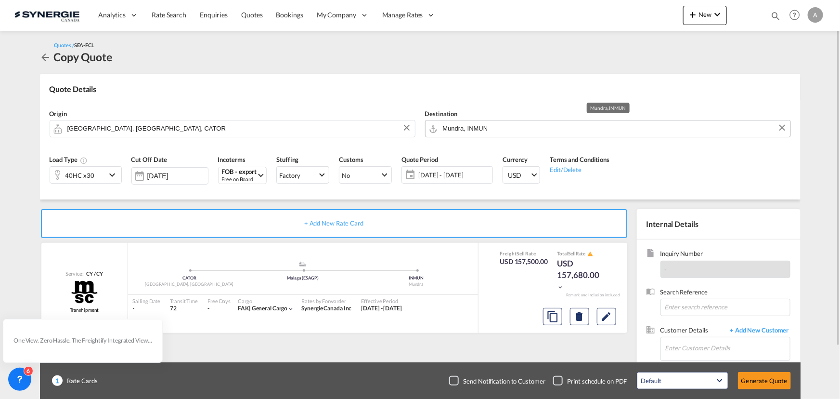
click at [511, 127] on input "Mundra, INMUN" at bounding box center [614, 128] width 343 height 17
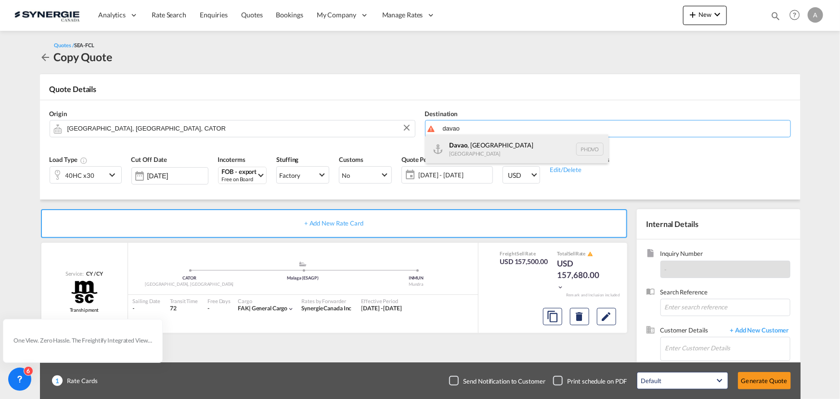
click at [508, 148] on div "Davao , Mindanao Philippines PHDVO" at bounding box center [517, 148] width 183 height 29
type input "Davao, Mindanao, PHDVO"
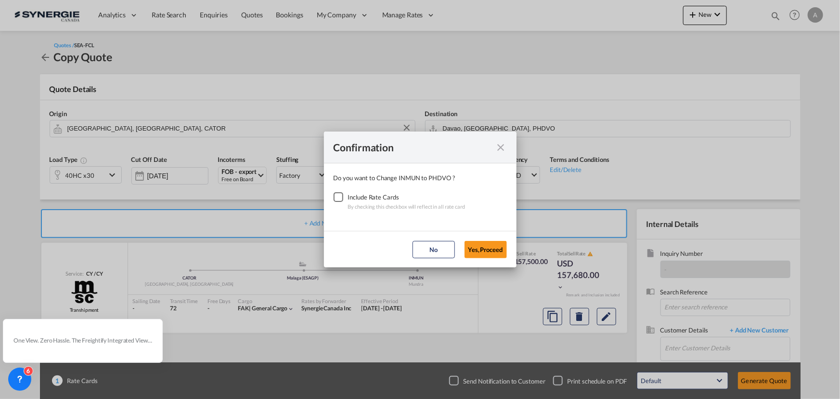
click at [337, 198] on div "Checkbox No Ink" at bounding box center [339, 197] width 10 height 10
click at [473, 249] on button "Yes,Proceed" at bounding box center [486, 249] width 42 height 17
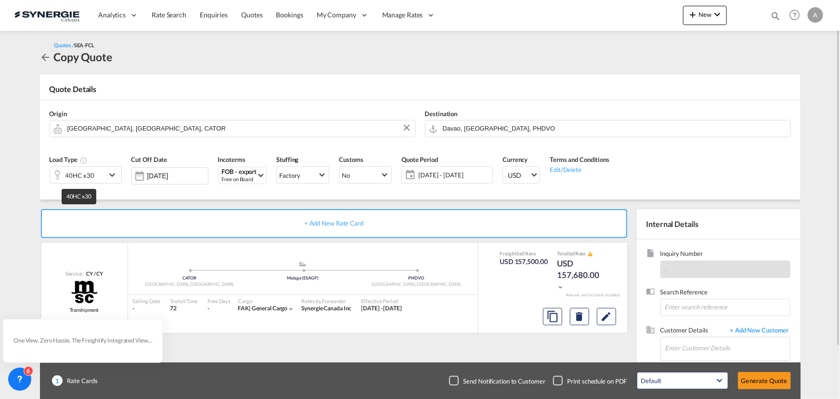
click at [81, 175] on div "40HC x30" at bounding box center [79, 175] width 29 height 13
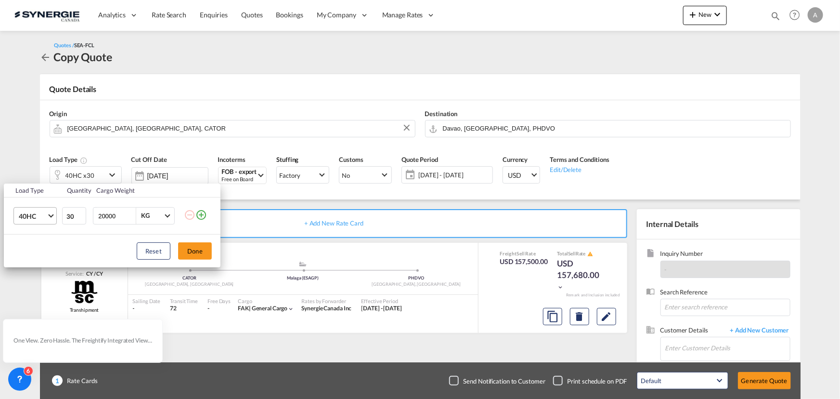
click at [38, 219] on span "40HC" at bounding box center [33, 216] width 28 height 10
click at [31, 170] on div "20GP" at bounding box center [26, 170] width 17 height 10
click at [80, 218] on input "29" at bounding box center [74, 215] width 24 height 17
click at [80, 218] on input "28" at bounding box center [74, 215] width 24 height 17
click at [80, 218] on input "27" at bounding box center [74, 215] width 24 height 17
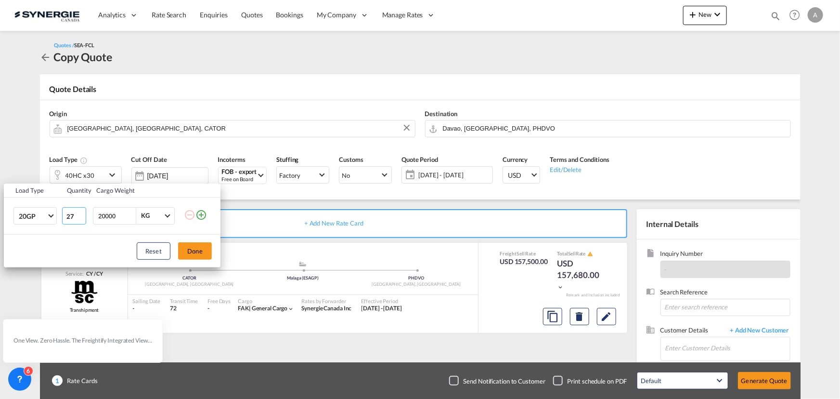
drag, startPoint x: 73, startPoint y: 216, endPoint x: 32, endPoint y: 201, distance: 43.3
click at [39, 210] on tr "20GP 27 20000 KG KG" at bounding box center [112, 215] width 217 height 37
type input "1"
click at [198, 253] on button "Done" at bounding box center [195, 250] width 34 height 17
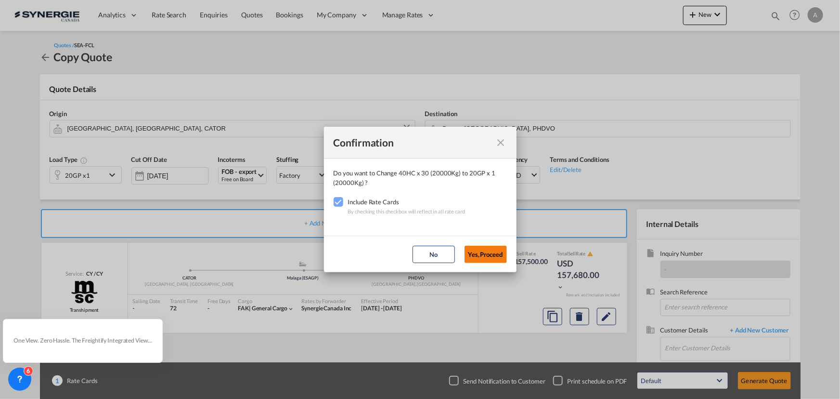
click at [483, 253] on button "Yes,Proceed" at bounding box center [486, 254] width 42 height 17
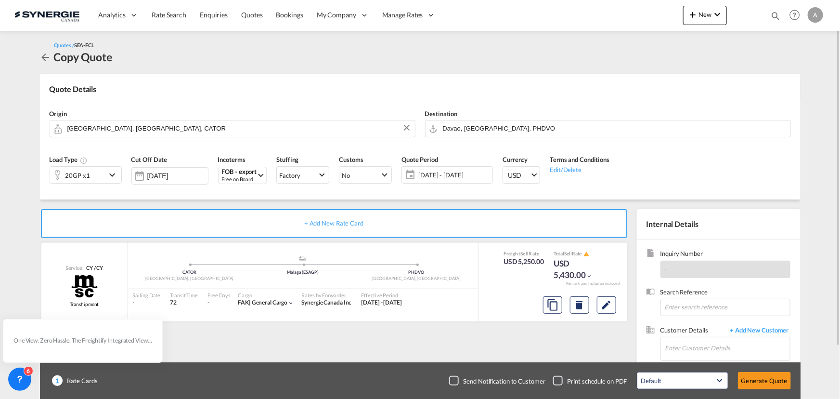
click at [465, 173] on span "[DATE] - [DATE]" at bounding box center [454, 174] width 72 height 9
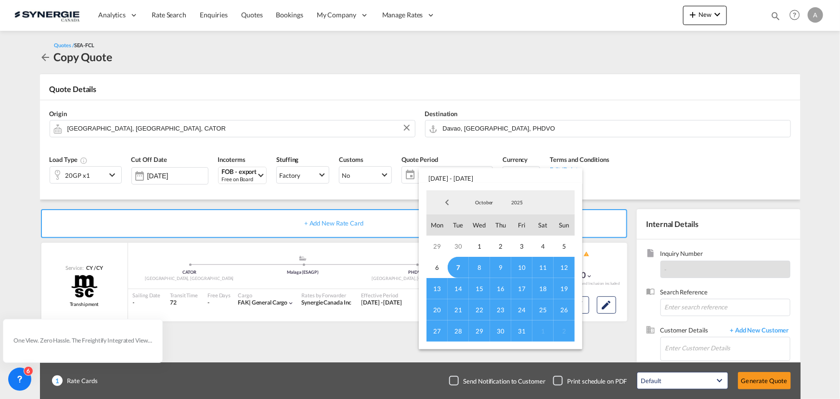
click at [459, 264] on span "7" at bounding box center [458, 267] width 21 height 21
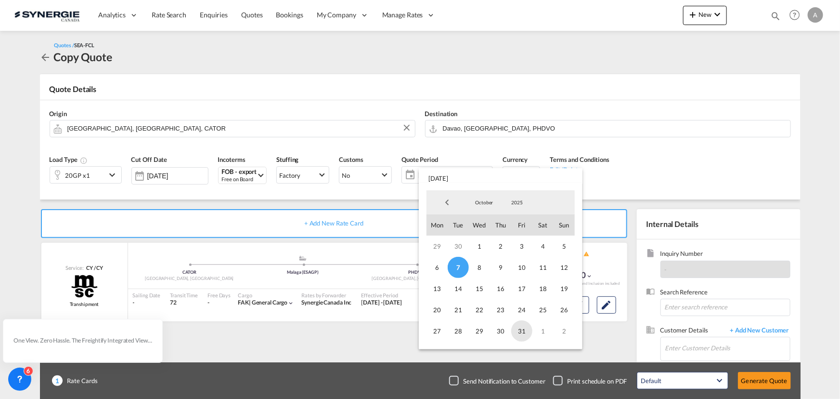
click at [519, 330] on span "31" at bounding box center [521, 330] width 21 height 21
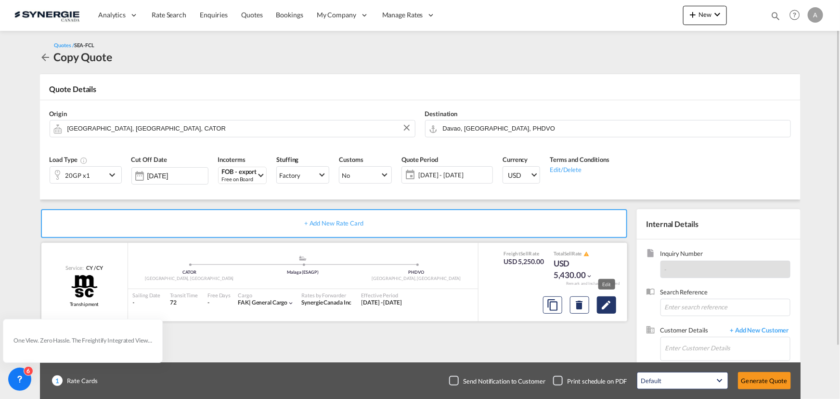
click at [613, 303] on button "Edit" at bounding box center [606, 304] width 19 height 17
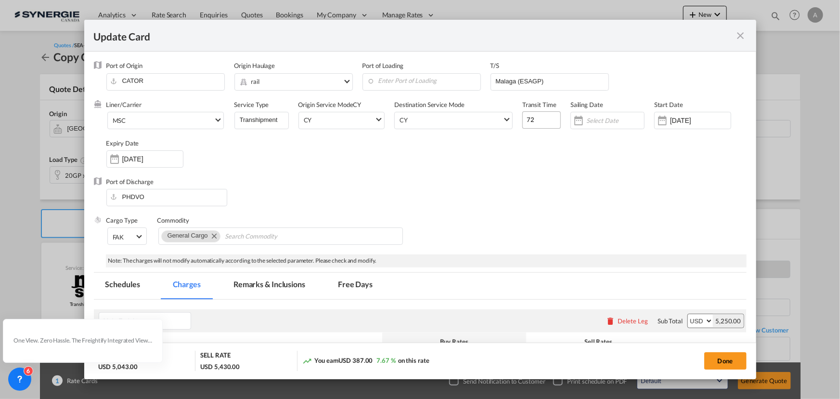
select select "per container"
select select "per B/L"
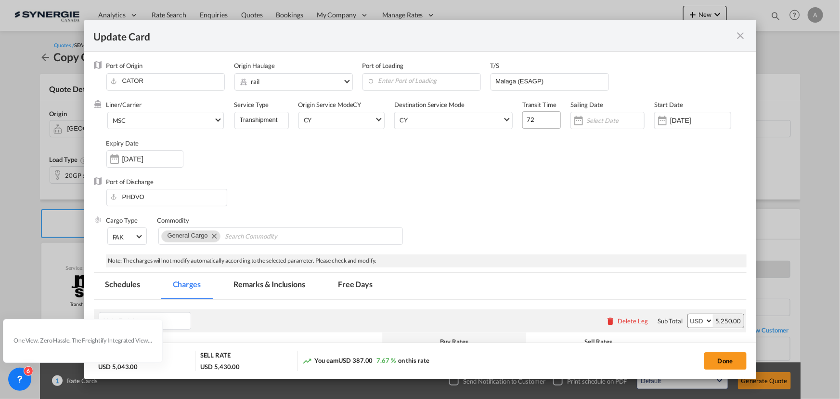
select select "per shipment"
click at [684, 120] on input "26 Sep 2025" at bounding box center [700, 121] width 61 height 8
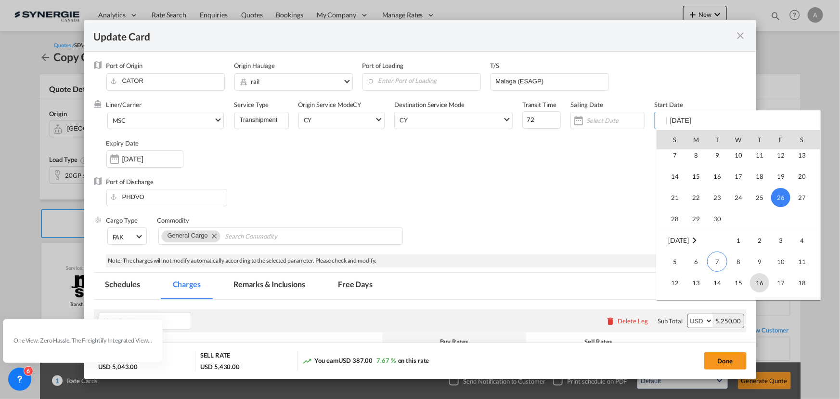
scroll to position [223158, 0]
click at [721, 225] on span "7" at bounding box center [717, 222] width 20 height 20
type input "[DATE]"
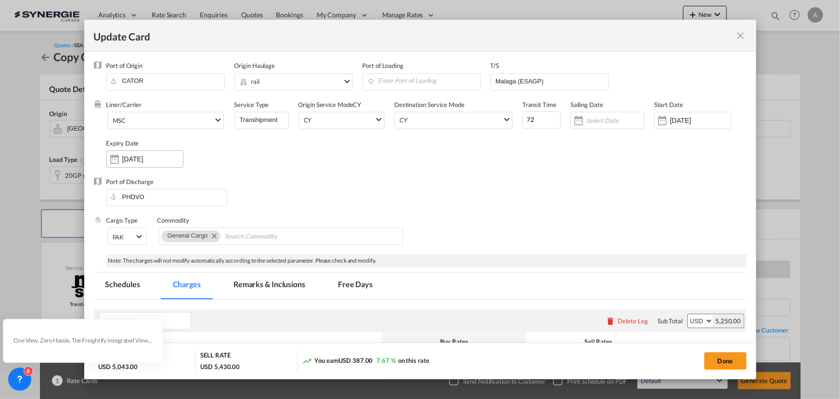
click at [124, 155] on input "[DATE]" at bounding box center [152, 159] width 61 height 8
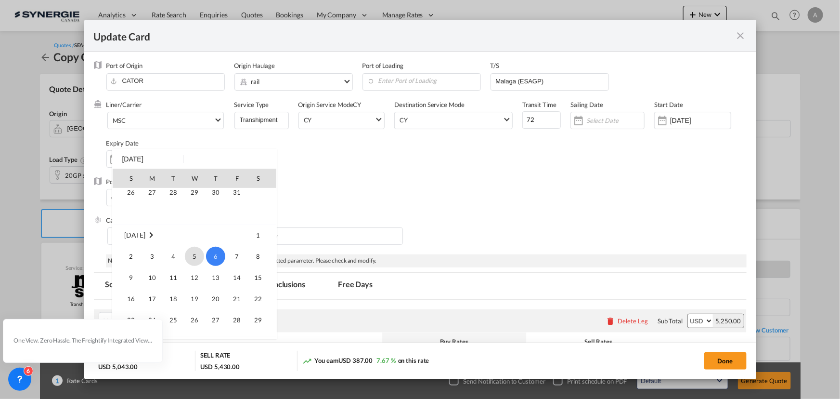
scroll to position [84, 0]
click at [238, 201] on span "31" at bounding box center [236, 199] width 19 height 19
type input "31 Oct 2025"
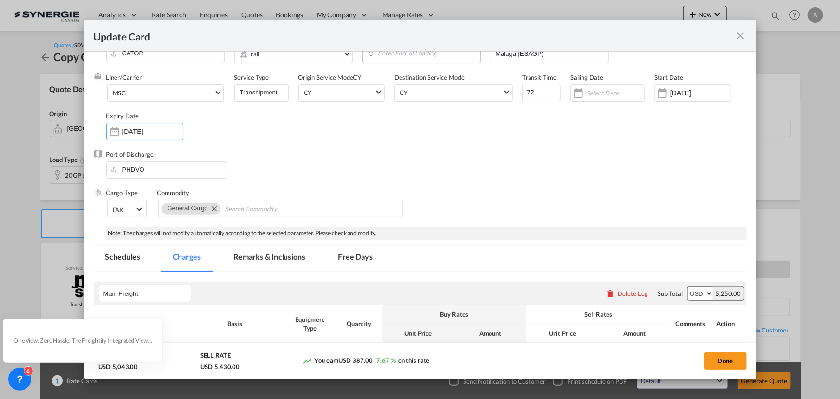
scroll to position [0, 0]
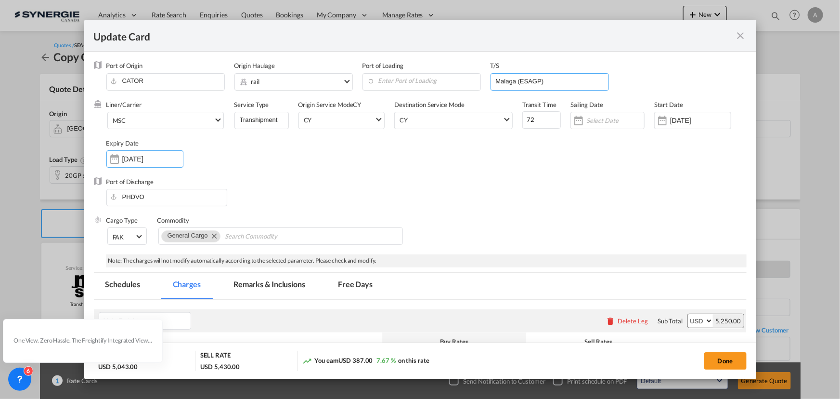
drag, startPoint x: 542, startPoint y: 79, endPoint x: 356, endPoint y: 78, distance: 185.9
click at [403, 86] on div "Port of Origin CATOR Origin Haulage .a{fill:#aaa8ad;} rail rail road barge truc…" at bounding box center [426, 80] width 640 height 39
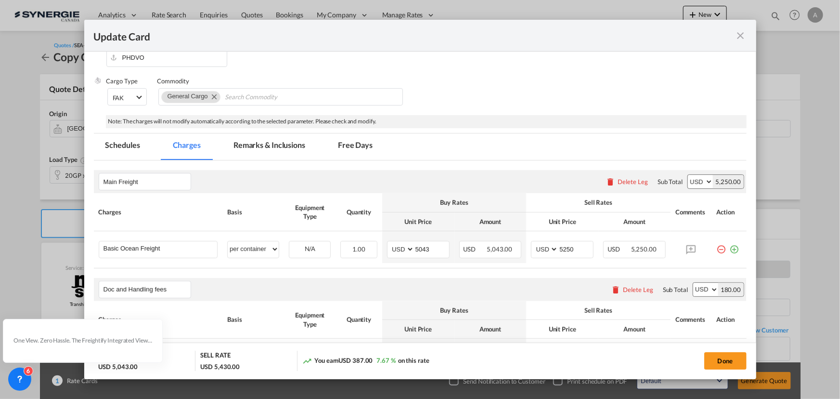
scroll to position [131, 0]
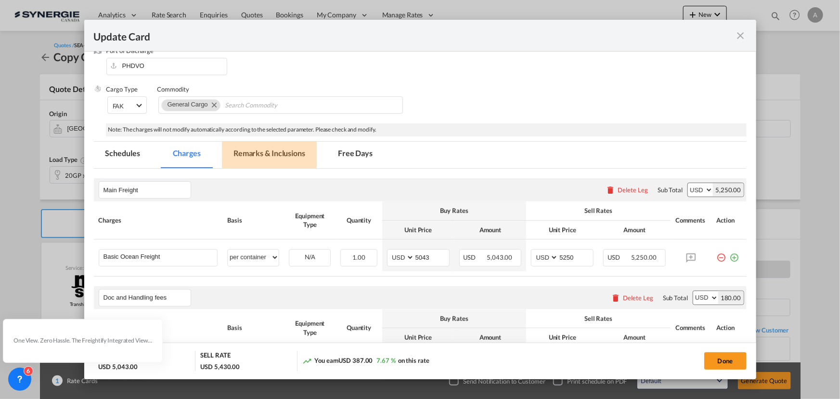
click at [286, 155] on md-tab-item "Remarks & Inclusions" at bounding box center [269, 155] width 95 height 26
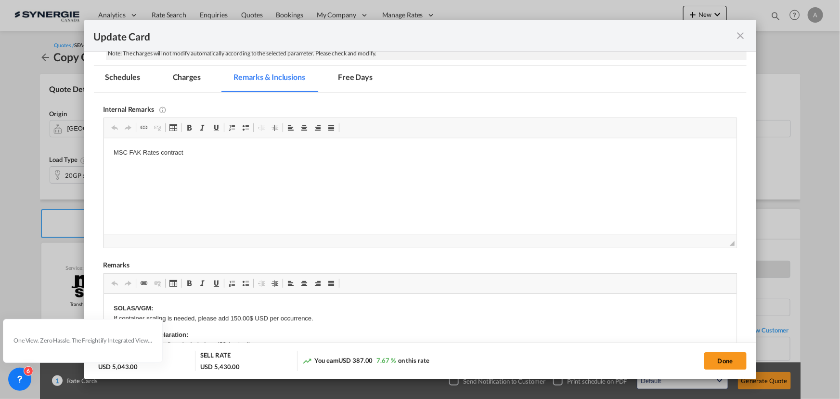
scroll to position [232, 0]
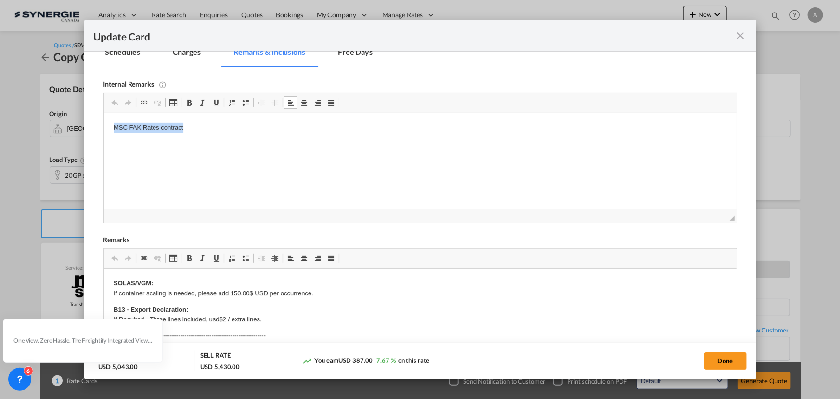
drag, startPoint x: 190, startPoint y: 131, endPoint x: 41, endPoint y: 134, distance: 149.3
click at [104, 134] on html "MSC FAK Rates contract" at bounding box center [420, 127] width 633 height 29
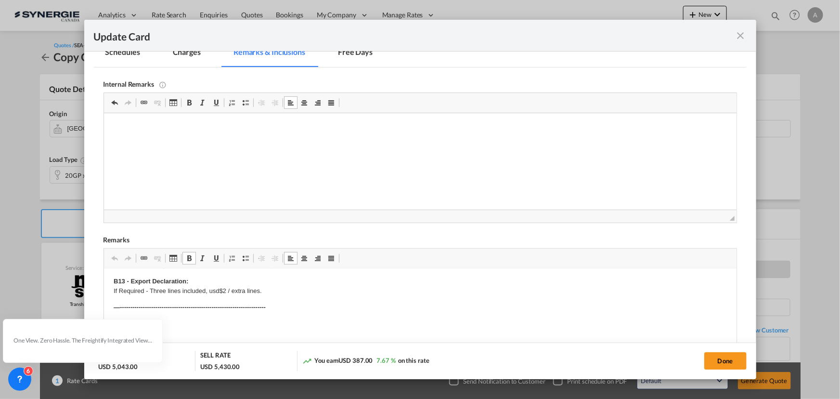
scroll to position [43, 0]
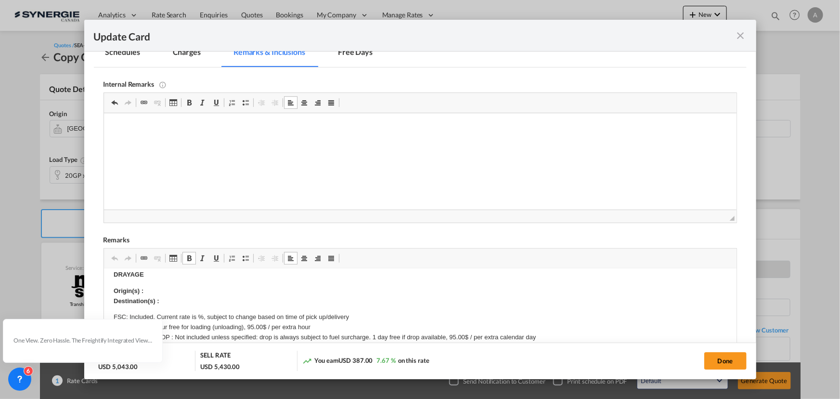
scroll to position [87, 0]
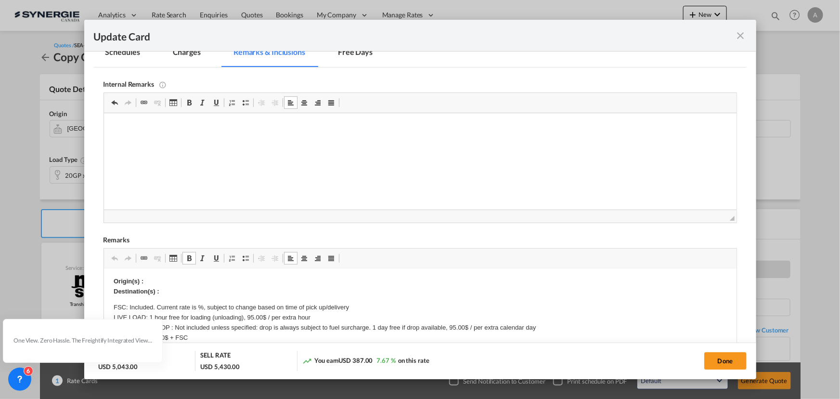
click at [160, 282] on p "Origin(s) : Destination(s) :" at bounding box center [420, 286] width 614 height 20
click at [166, 280] on p "Origin(s) : Destination(s) :" at bounding box center [420, 286] width 614 height 20
click at [172, 291] on p "Origin(s) : 385 Southdown Road, Mississauga, ON L5J 2Y3 ​​​​​​​ Destination(s) :" at bounding box center [420, 286] width 614 height 20
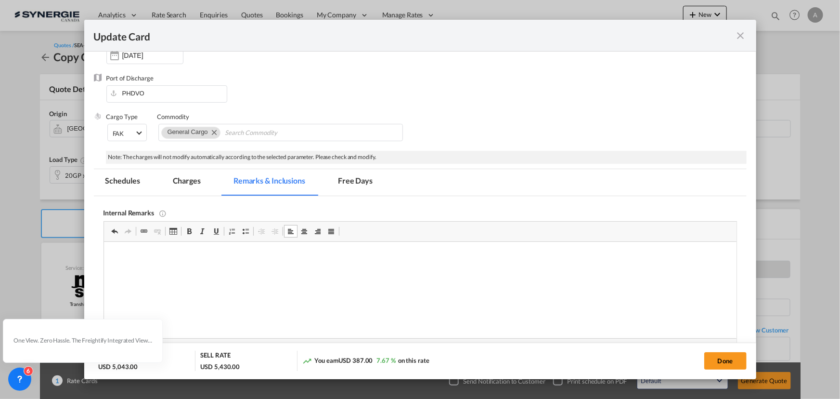
scroll to position [101, 0]
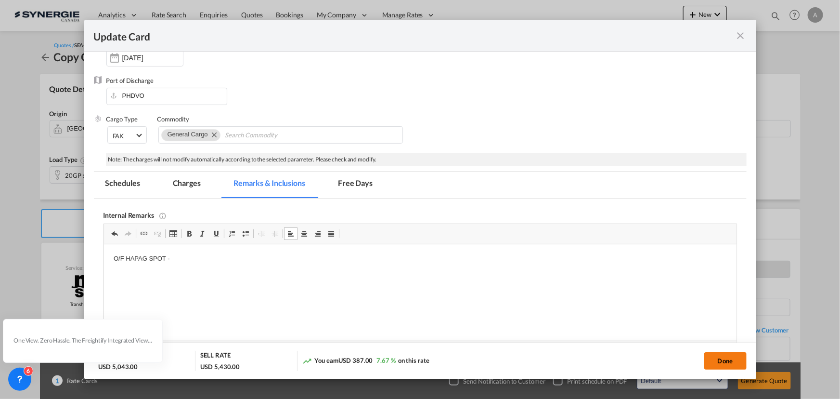
click at [725, 356] on button "Done" at bounding box center [726, 360] width 42 height 17
type input "[DATE]"
type input "30 Oct 2025"
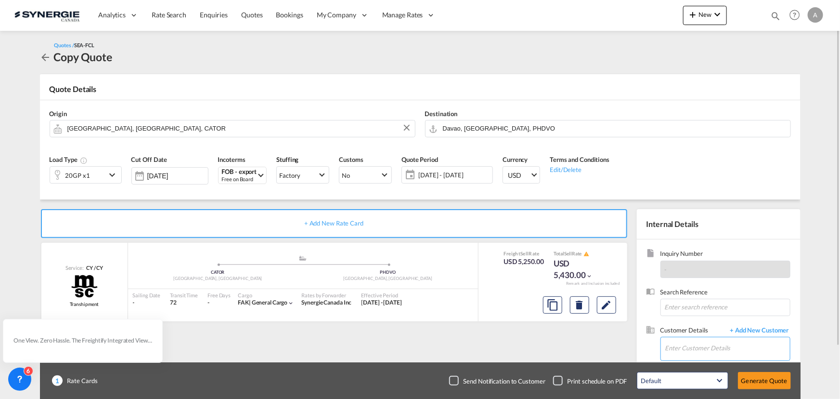
click at [732, 342] on input "Enter Customer Details" at bounding box center [728, 348] width 125 height 22
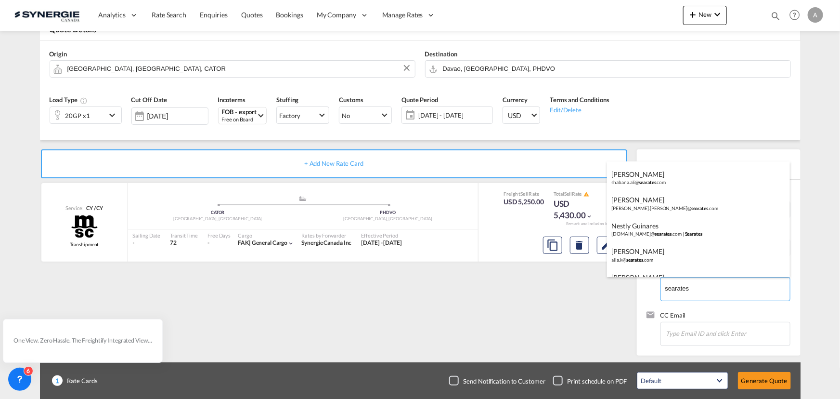
scroll to position [118, 0]
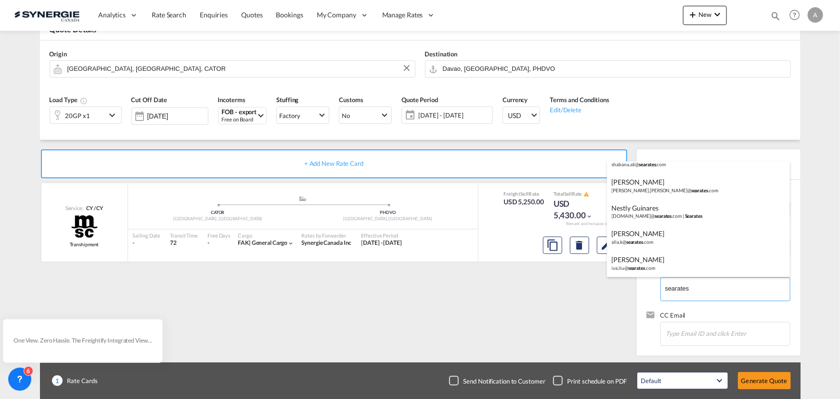
click at [666, 217] on div "Nestly Guinares pricing.asia@ searates .com | Searates" at bounding box center [698, 211] width 183 height 26
type input "Searates, Nestly Guinares, pricing.asia@searates.com"
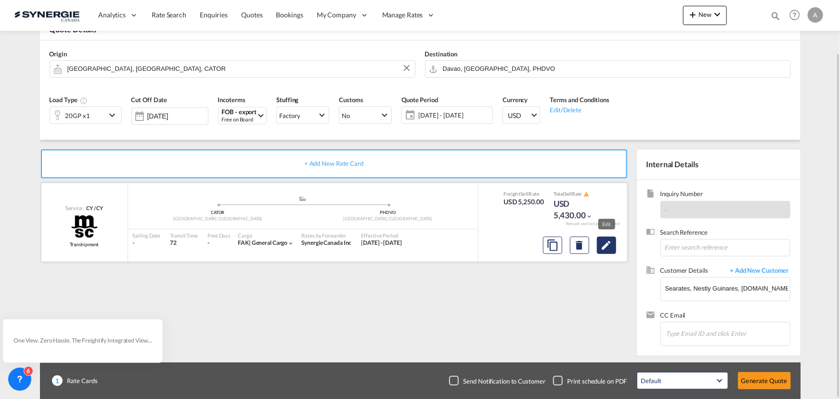
click at [602, 246] on md-icon "Edit" at bounding box center [607, 245] width 12 height 12
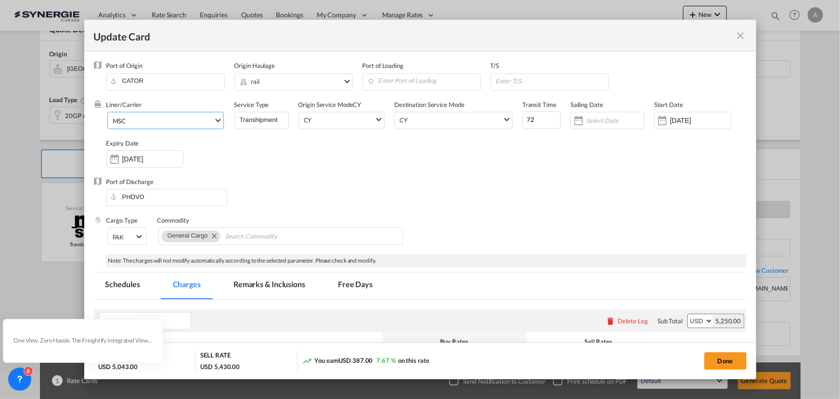
click at [144, 120] on span "MSC" at bounding box center [163, 121] width 101 height 9
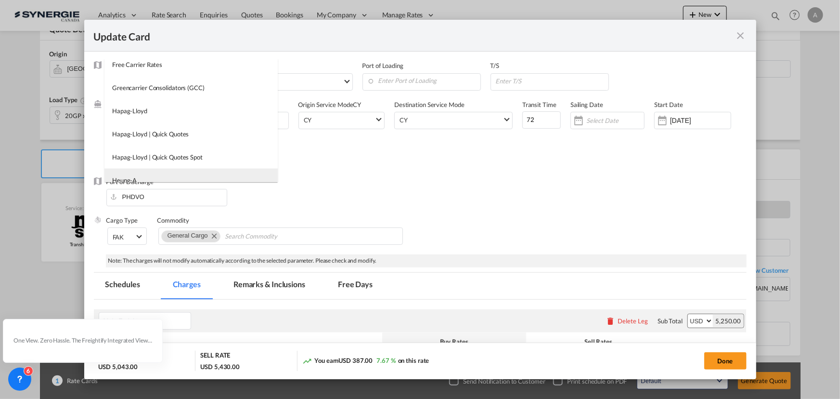
scroll to position [640, 0]
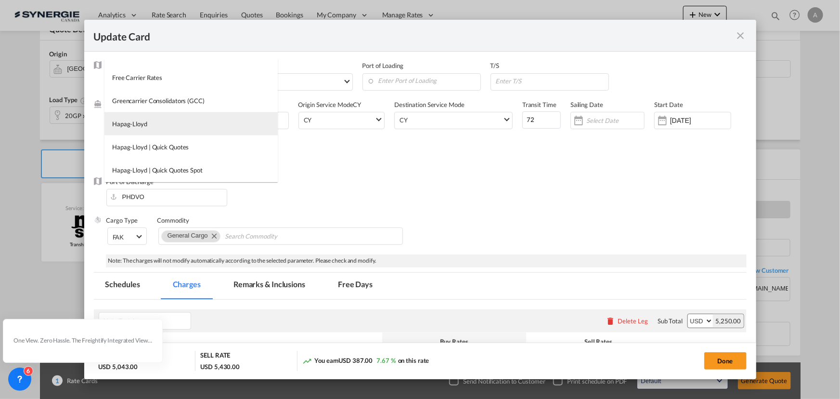
click at [139, 134] on md-option "Hapag-Lloyd" at bounding box center [190, 123] width 173 height 23
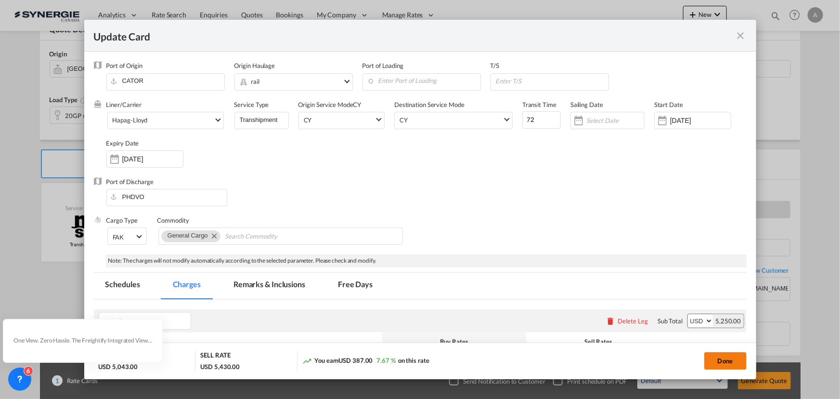
click at [734, 366] on button "Done" at bounding box center [726, 360] width 42 height 17
type input "[DATE]"
type input "30 Oct 2025"
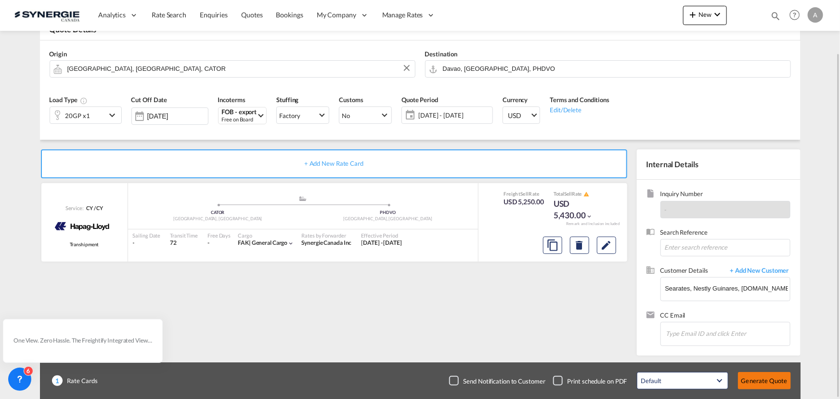
click at [776, 384] on button "Generate Quote" at bounding box center [764, 380] width 53 height 17
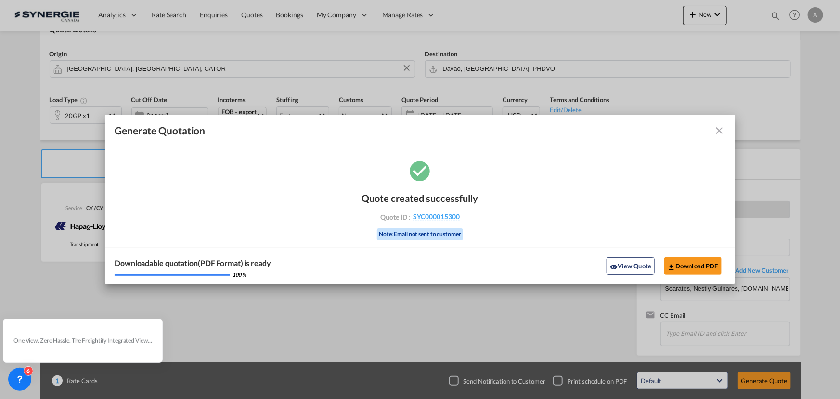
drag, startPoint x: 627, startPoint y: 262, endPoint x: 660, endPoint y: 222, distance: 52.3
click at [627, 262] on button "View Quote" at bounding box center [631, 265] width 48 height 17
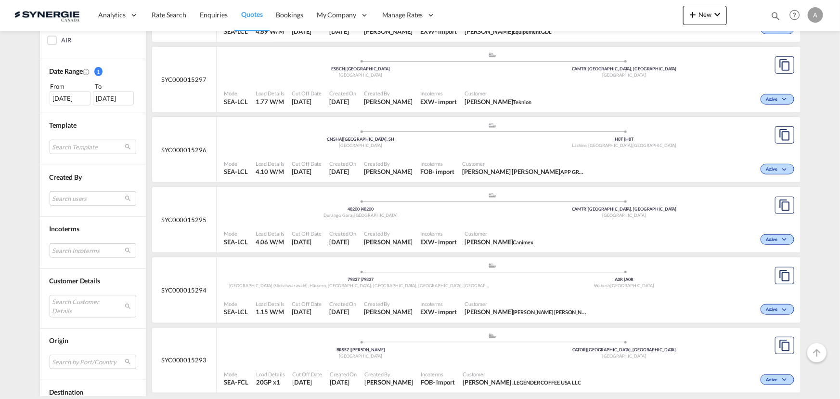
scroll to position [262, 0]
click at [71, 311] on md-select "Search Customer Details user name user brian Butler operations@globalfreshfield…" at bounding box center [93, 305] width 87 height 22
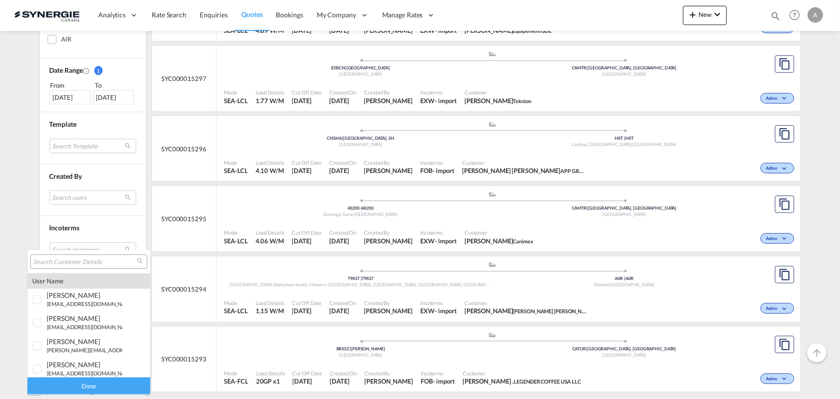
click at [77, 262] on input "search" at bounding box center [85, 262] width 104 height 9
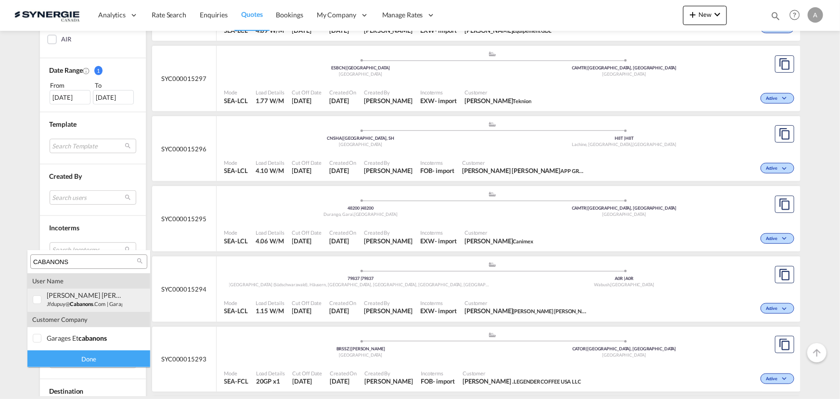
type input "CABANONS"
click at [80, 303] on span "cabanons" at bounding box center [82, 303] width 24 height 6
click at [68, 359] on div "Done" at bounding box center [88, 358] width 123 height 17
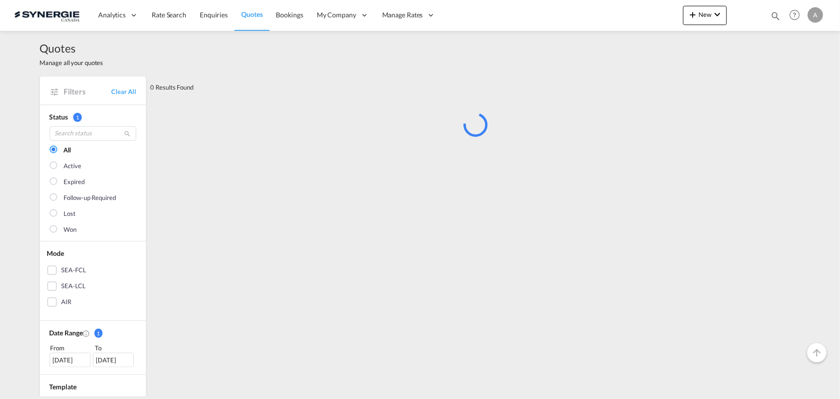
scroll to position [175, 0]
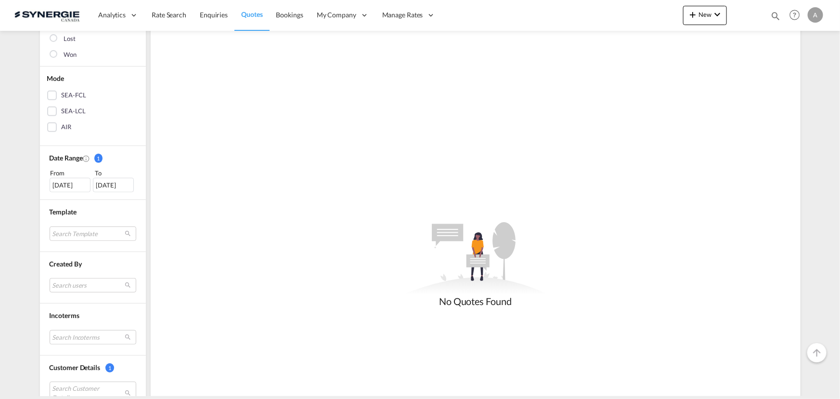
click at [68, 185] on div "07 Sep 2025" at bounding box center [70, 185] width 41 height 14
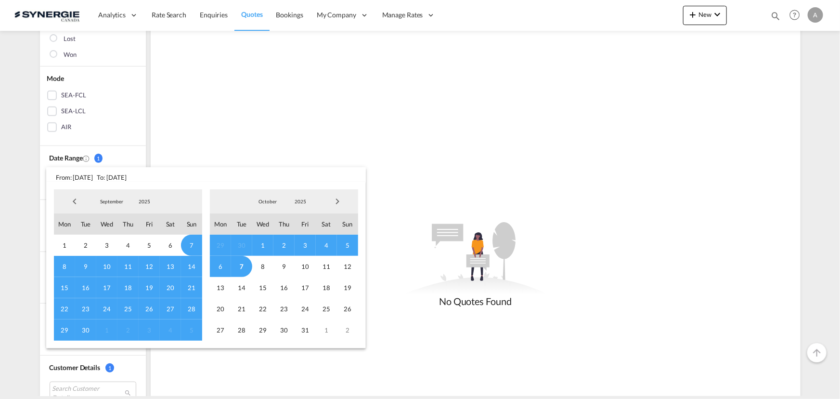
click at [150, 200] on span "2025" at bounding box center [144, 201] width 31 height 7
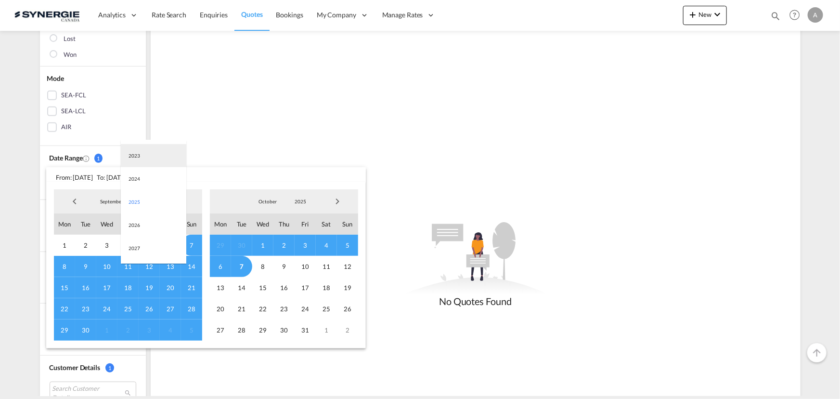
click at [147, 158] on md-option "2023" at bounding box center [153, 155] width 65 height 23
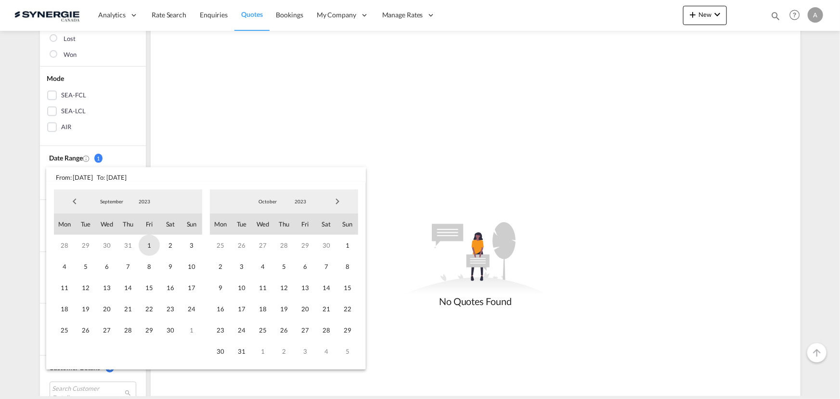
click at [148, 249] on span "1" at bounding box center [149, 245] width 21 height 21
click at [294, 200] on span "2023" at bounding box center [300, 201] width 31 height 7
click at [291, 251] on md-option "2025" at bounding box center [309, 247] width 65 height 23
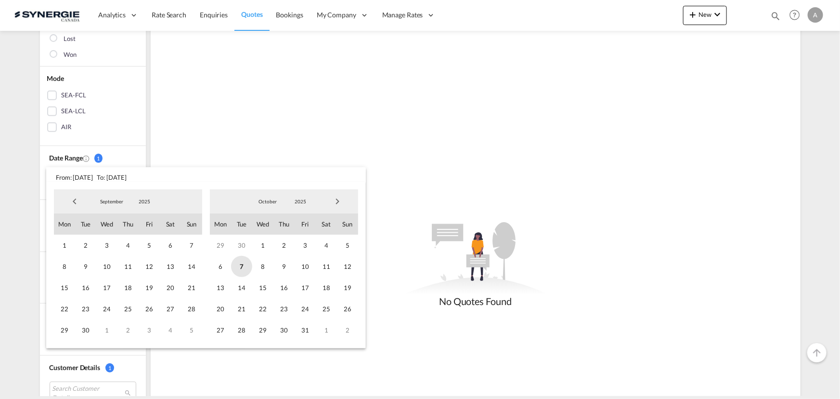
click at [240, 268] on span "7" at bounding box center [241, 266] width 21 height 21
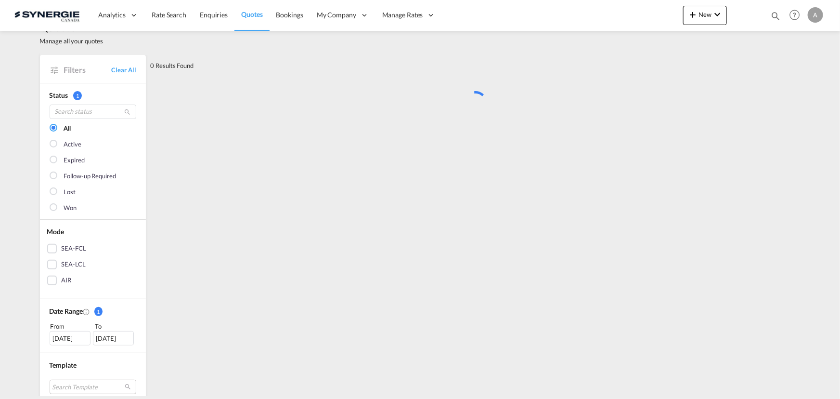
scroll to position [0, 0]
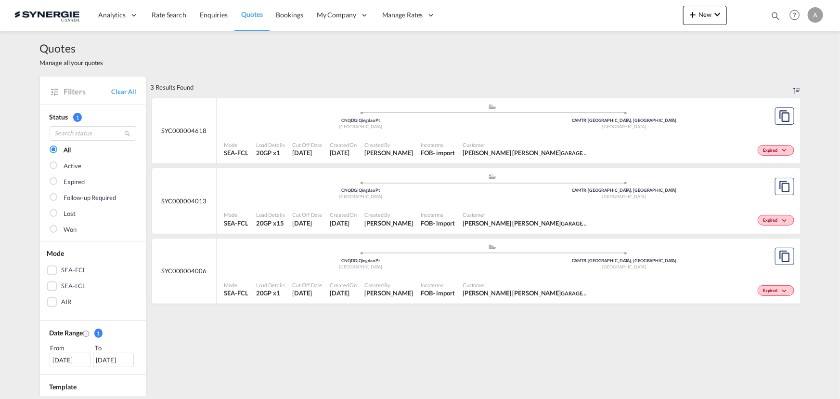
click at [459, 132] on div ".a{fill:#aaa8ad;} .a{fill:#aaa8ad;} CNQDG | Qingdao Pt China CAMTR | Montreal, …" at bounding box center [492, 118] width 537 height 31
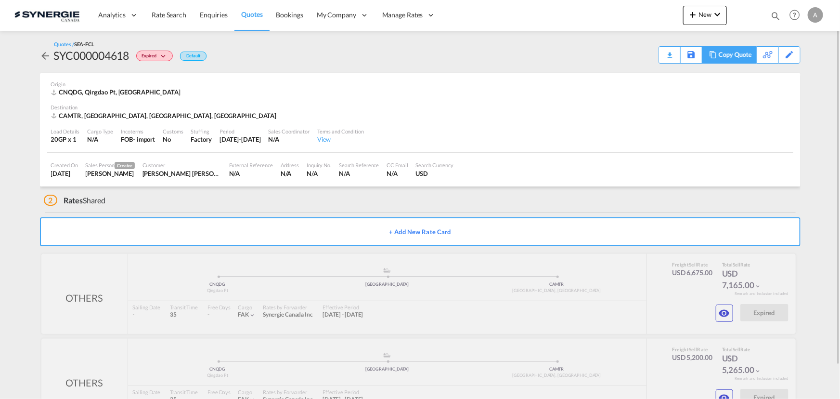
click at [740, 57] on div "Copy Quote" at bounding box center [735, 55] width 33 height 16
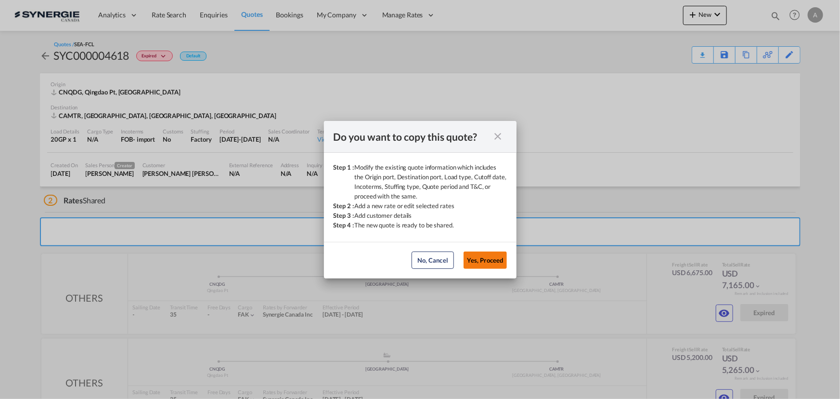
click at [484, 256] on button "Yes, Proceed" at bounding box center [485, 259] width 43 height 17
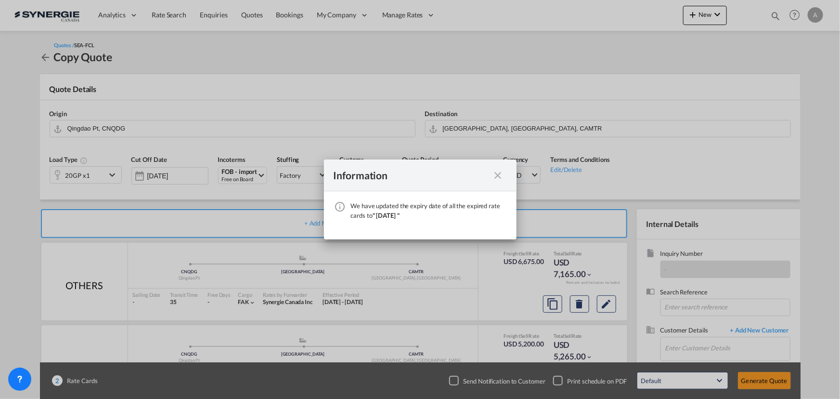
click at [502, 173] on md-icon "icon-close fg-AAA8AD cursor" at bounding box center [499, 176] width 12 height 12
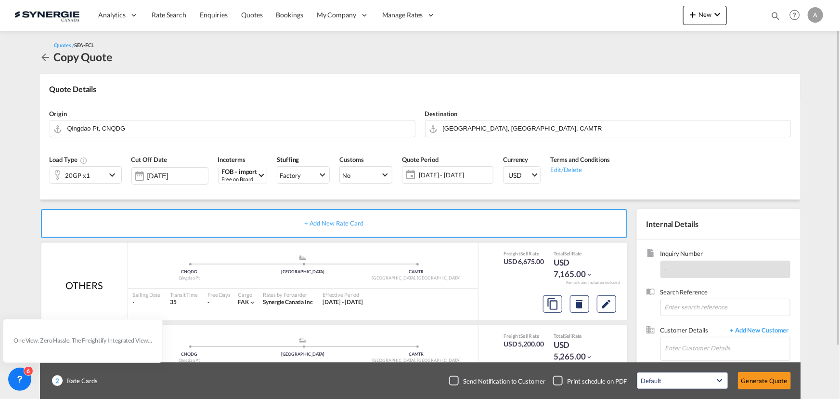
click at [103, 173] on div "20GP x1" at bounding box center [78, 175] width 56 height 16
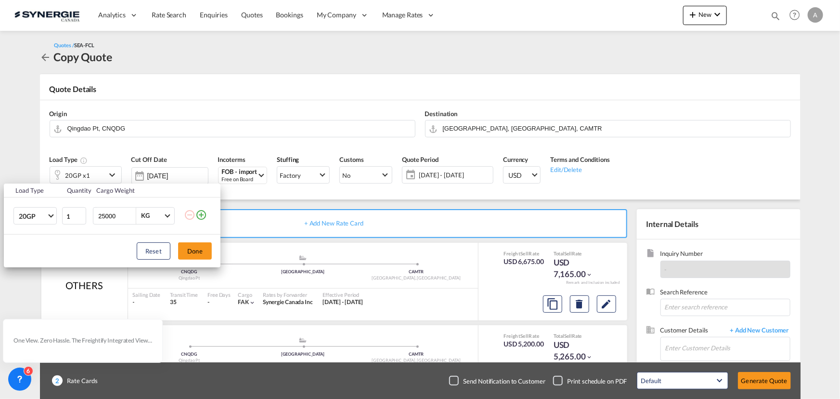
click at [129, 229] on td "25000 KG KG" at bounding box center [137, 215] width 93 height 37
click at [199, 217] on md-icon "icon-plus-circle-outline" at bounding box center [202, 215] width 12 height 12
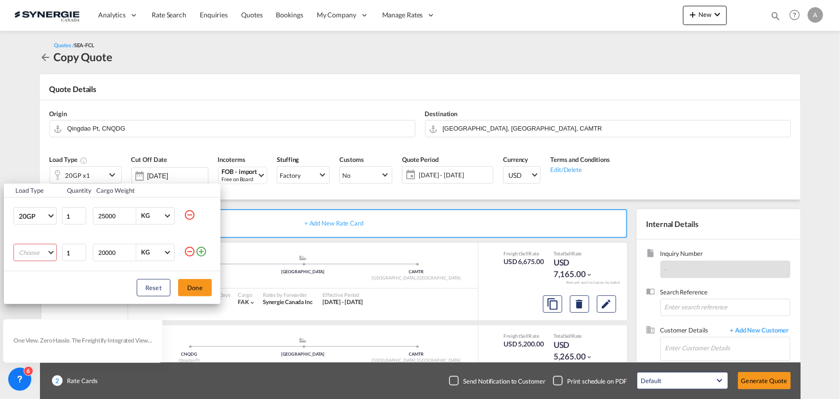
click at [24, 251] on md-select "Choose 20GP 40GP 40HC 45HC 20RE 40RE 40HR 20OT 40OT 20FR 40FR 40NR 20NR 45S 20T…" at bounding box center [34, 252] width 43 height 17
click at [34, 297] on div "40HC" at bounding box center [26, 298] width 17 height 9
click at [189, 289] on button "Done" at bounding box center [195, 287] width 34 height 17
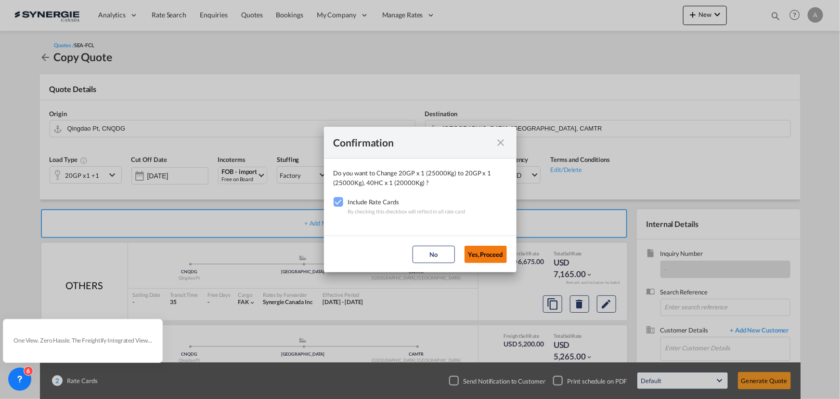
click at [480, 255] on button "Yes,Proceed" at bounding box center [486, 254] width 42 height 17
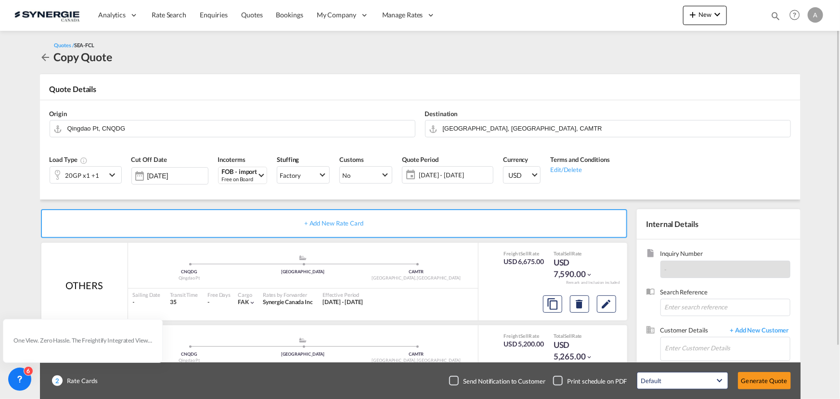
click at [96, 176] on div "20GP x1 +1" at bounding box center [82, 175] width 34 height 13
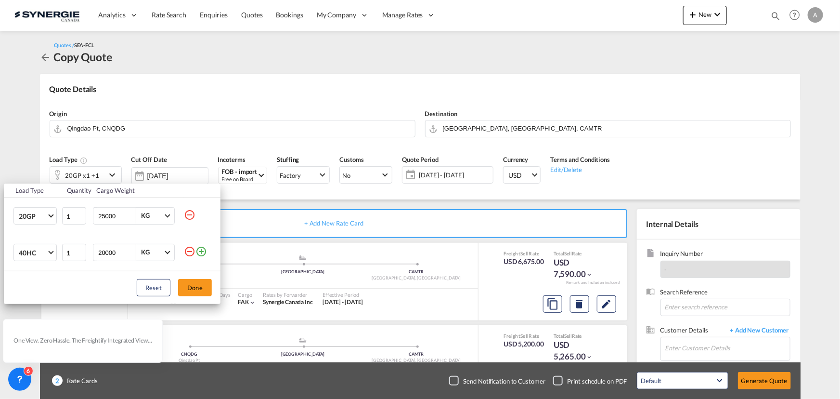
drag, startPoint x: 118, startPoint y: 217, endPoint x: 0, endPoint y: 217, distance: 118.5
click at [0, 217] on html "Analytics Reports Dashboard Rate Search Enquiries Quotes" at bounding box center [420, 199] width 840 height 399
type input "20000"
click at [192, 289] on button "Done" at bounding box center [195, 287] width 34 height 17
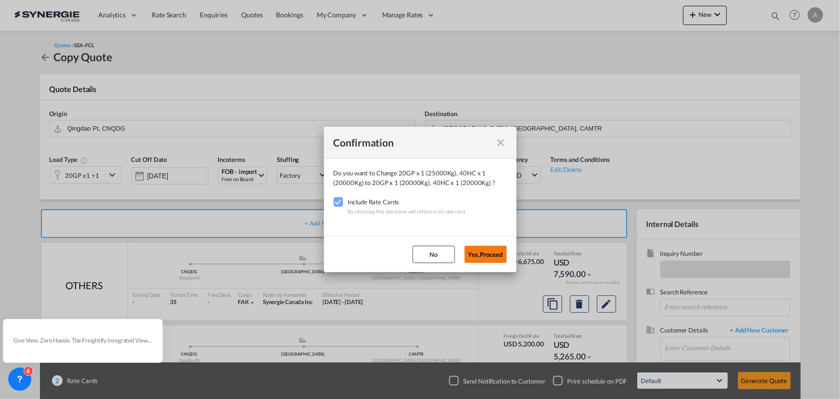
click at [476, 254] on button "Yes,Proceed" at bounding box center [486, 254] width 42 height 17
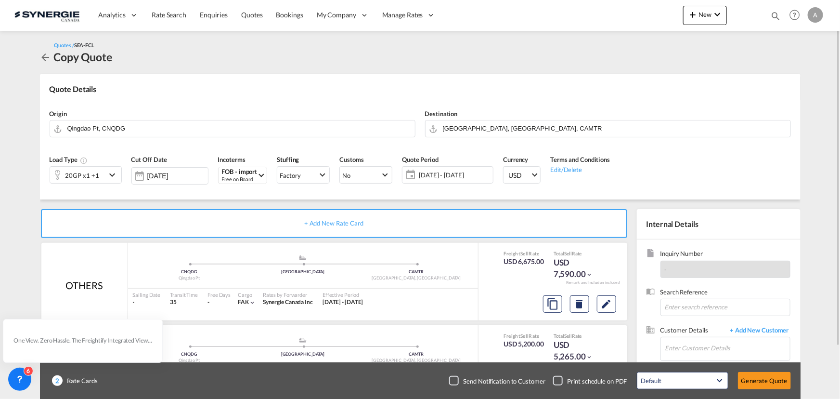
click at [463, 172] on span "[DATE] - [DATE]" at bounding box center [455, 174] width 72 height 9
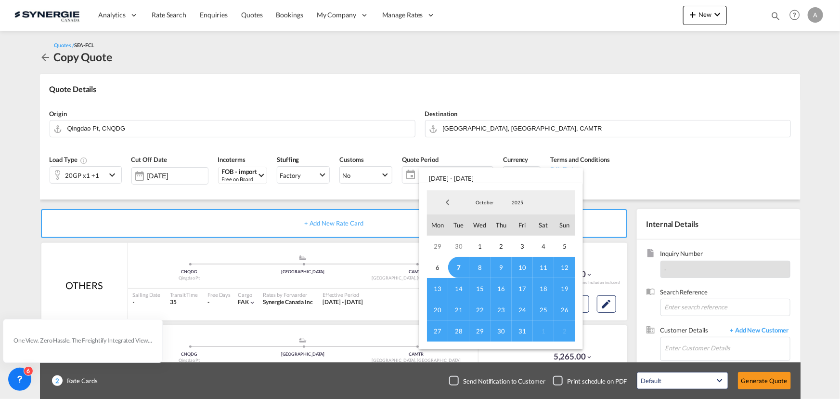
click at [458, 267] on span "7" at bounding box center [458, 267] width 21 height 21
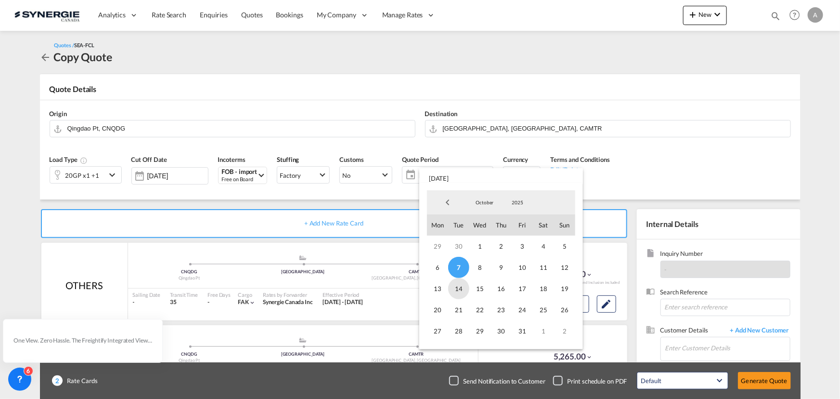
click at [462, 290] on span "14" at bounding box center [458, 288] width 21 height 21
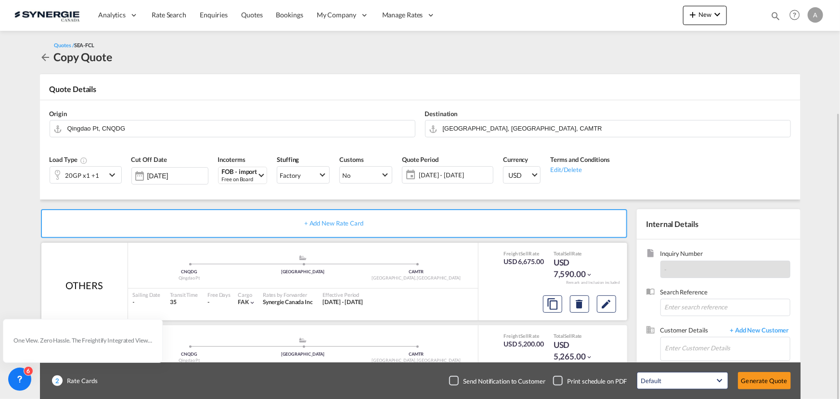
scroll to position [60, 0]
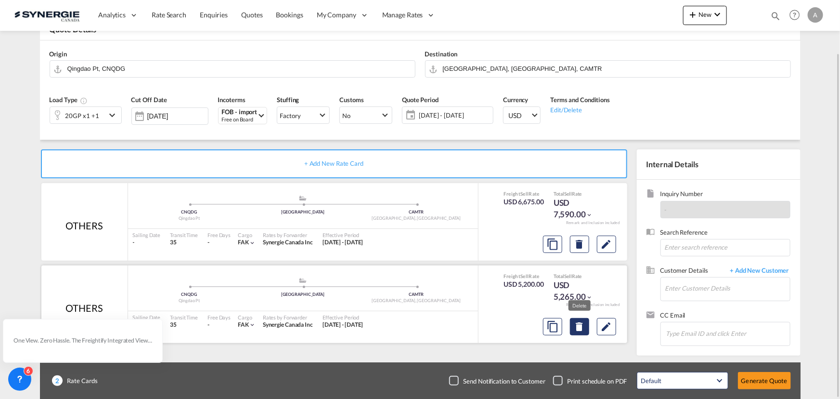
click at [581, 328] on md-icon "Delete" at bounding box center [580, 327] width 12 height 12
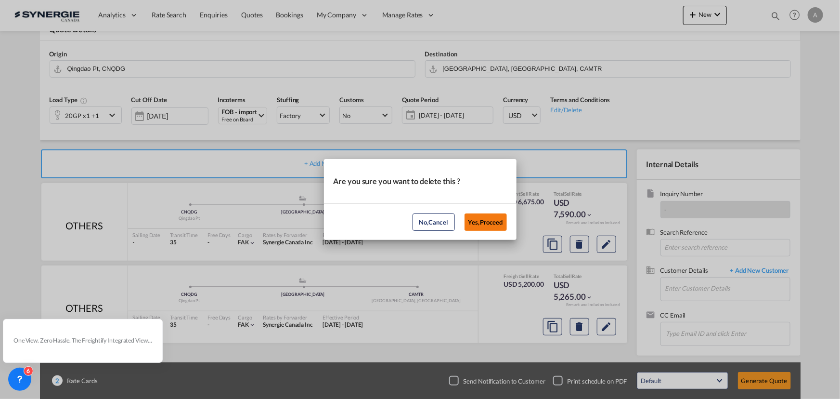
click at [498, 219] on button "Yes,Proceed" at bounding box center [486, 221] width 42 height 17
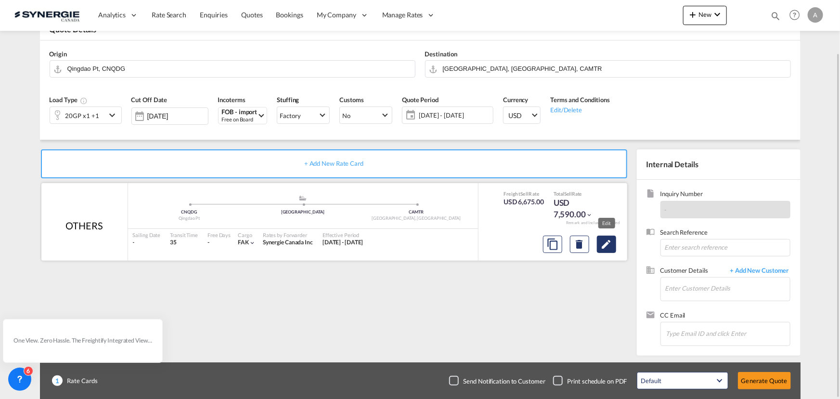
click at [607, 246] on md-icon "Edit" at bounding box center [607, 244] width 12 height 12
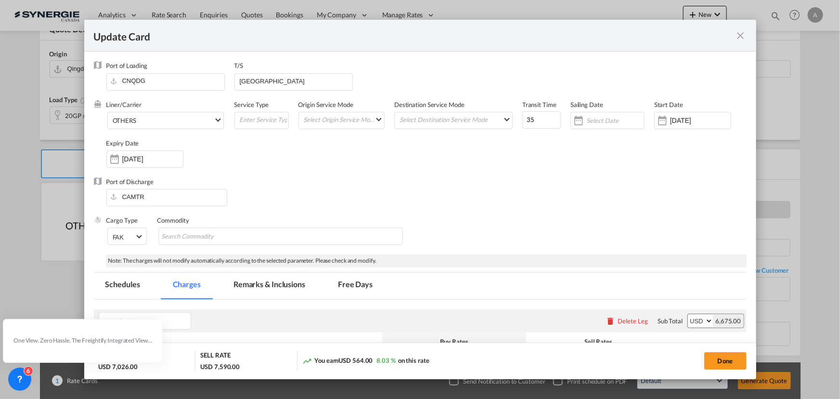
select select "per equipment"
select select "per container"
select select "per B/L"
click at [679, 122] on input "[DATE]" at bounding box center [700, 121] width 61 height 8
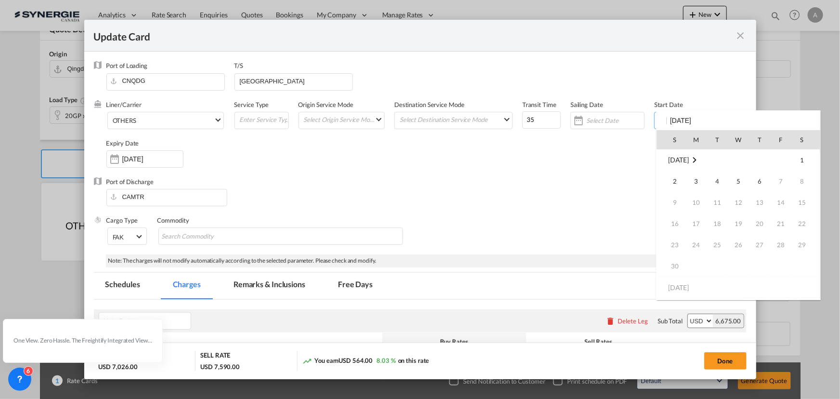
scroll to position [223108, 0]
click at [722, 270] on span "7" at bounding box center [717, 271] width 20 height 20
type input "[DATE]"
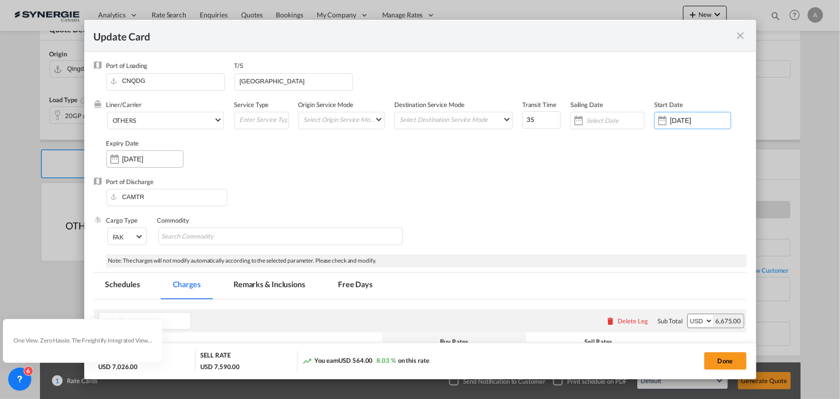
click at [169, 161] on input "[DATE]" at bounding box center [152, 159] width 61 height 8
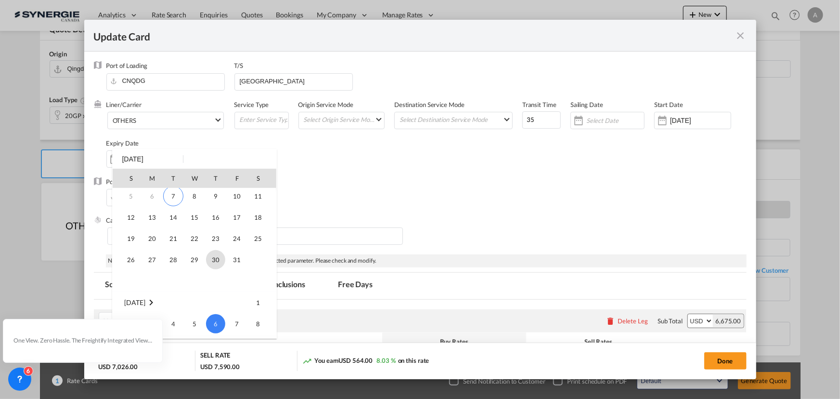
scroll to position [0, 0]
click at [172, 239] on span "14" at bounding box center [173, 241] width 19 height 19
type input "[DATE]"
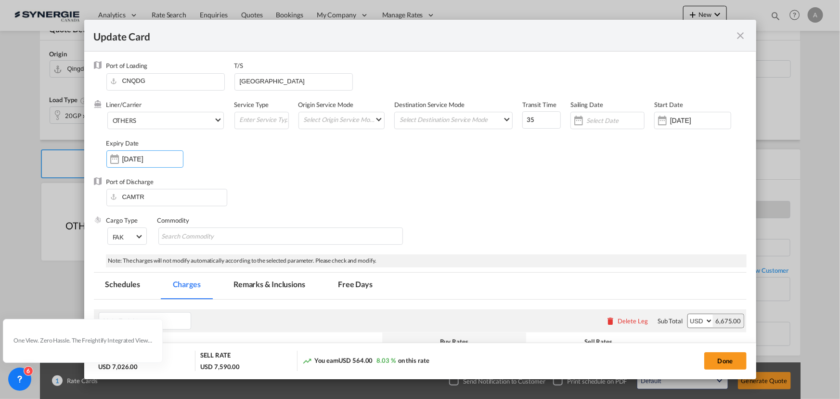
click at [353, 182] on div "Port of Discharge CAMTR" at bounding box center [420, 196] width 653 height 39
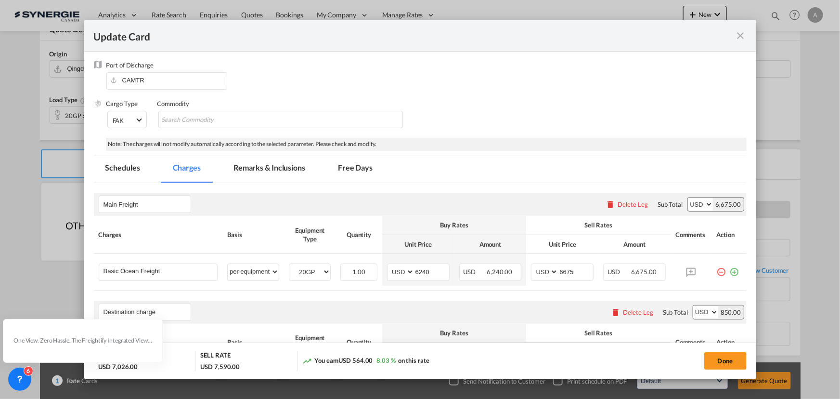
scroll to position [175, 0]
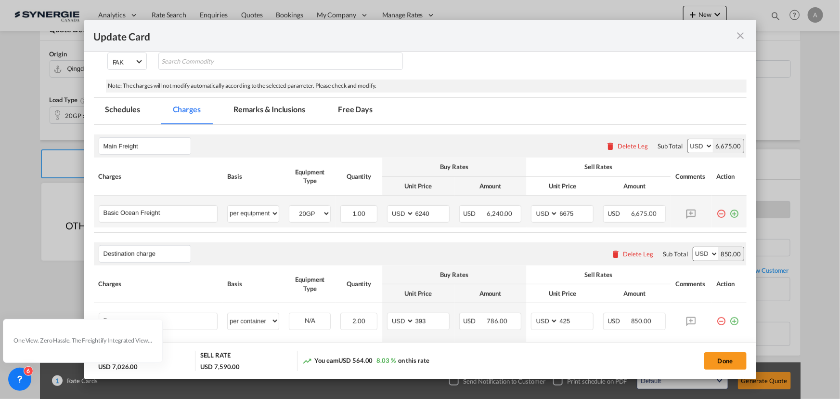
click at [730, 215] on md-icon "icon-plus-circle-outline green-400-fg" at bounding box center [735, 210] width 10 height 10
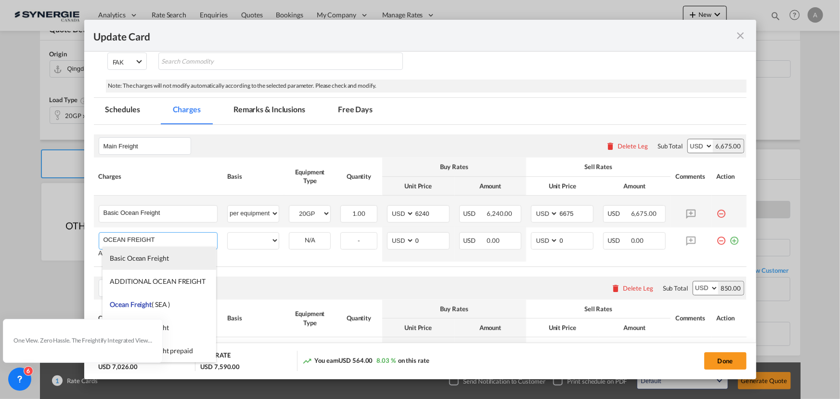
click at [163, 261] on span "Basic Ocean Freight" at bounding box center [139, 258] width 59 height 8
type input "Basic Ocean Freight"
select select "per equipment"
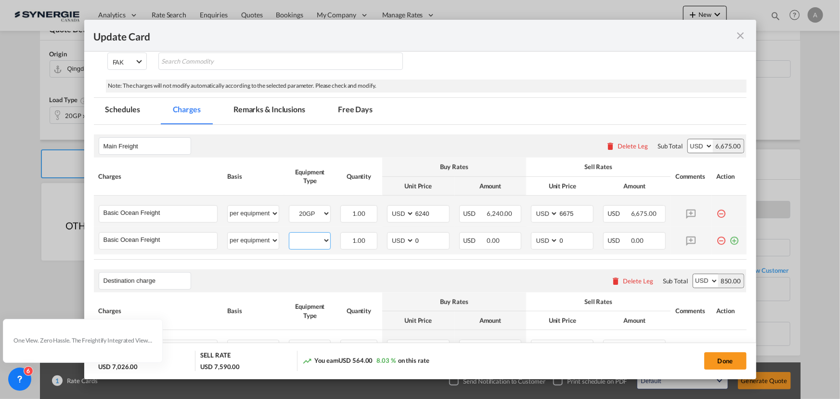
click at [296, 237] on select "20GP 40HC" at bounding box center [309, 240] width 41 height 13
select select "40HC"
click at [289, 234] on select "20GP 40HC" at bounding box center [309, 240] width 41 height 13
click at [427, 239] on input "0" at bounding box center [432, 240] width 35 height 14
drag, startPoint x: 428, startPoint y: 240, endPoint x: 391, endPoint y: 234, distance: 37.7
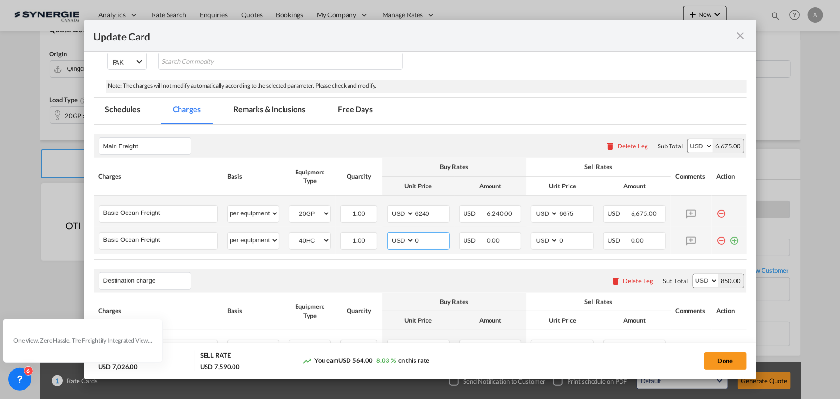
click at [403, 236] on md-input-container "AED AFN ALL AMD ANG AOA ARS AUD AWG AZN BAM BBD BDT BGN BHD BIF BMD BND BOB BRL…" at bounding box center [418, 240] width 63 height 17
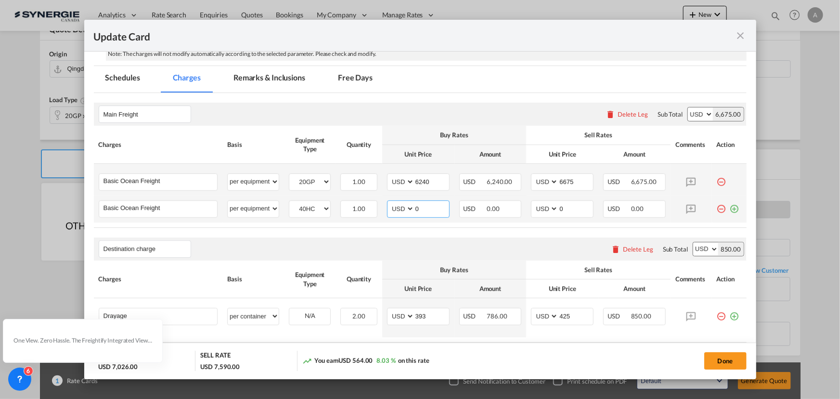
scroll to position [219, 0]
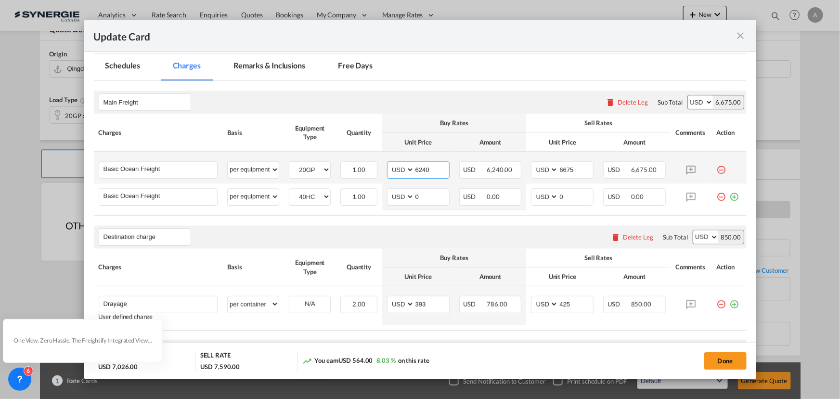
drag, startPoint x: 430, startPoint y: 170, endPoint x: 382, endPoint y: 170, distance: 47.7
click at [387, 170] on md-input-container "AED AFN ALL AMD ANG AOA ARS AUD AWG AZN BAM BBD BDT BGN BHD BIF BMD BND [PERSON…" at bounding box center [418, 169] width 63 height 17
click at [422, 169] on input "6240" at bounding box center [432, 169] width 35 height 14
type input "2751"
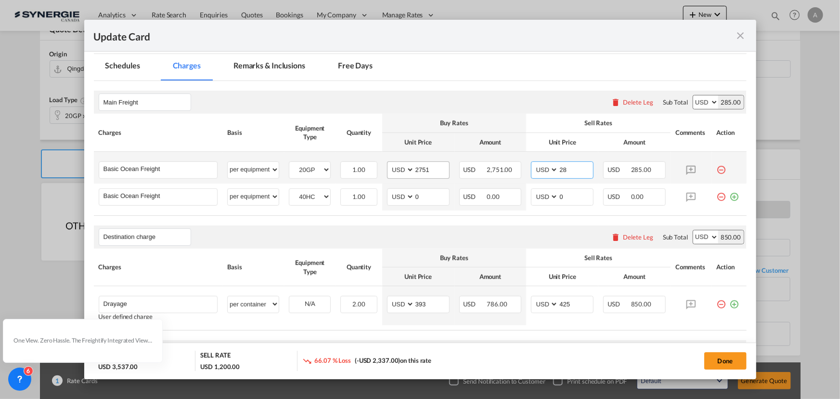
type input "2"
type input "3050"
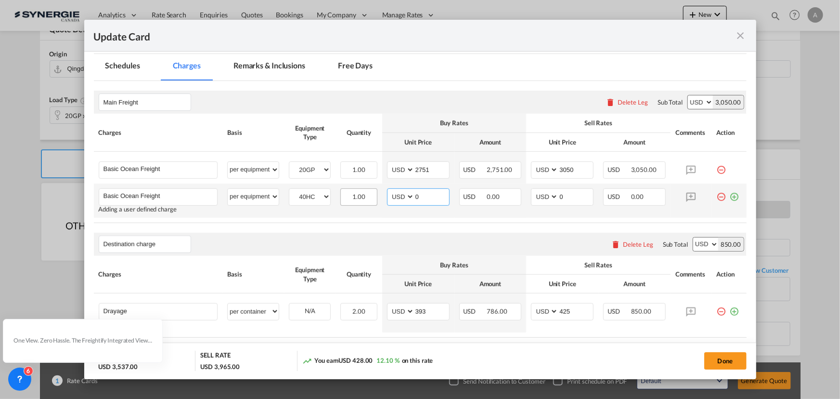
drag, startPoint x: 423, startPoint y: 196, endPoint x: 369, endPoint y: 202, distance: 54.3
click at [378, 202] on tr "Basic Ocean Freight Please Enter User Defined Charges Cannot Be Published Addin…" at bounding box center [420, 200] width 653 height 34
type input "3436"
type input "3750"
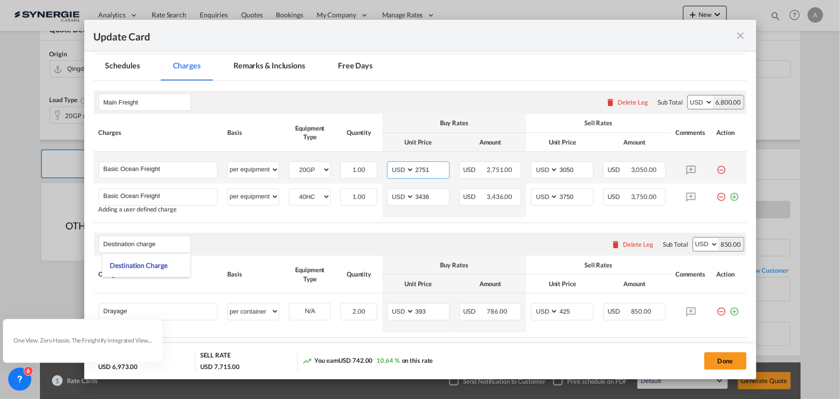
click at [428, 171] on input "2751" at bounding box center [432, 169] width 35 height 14
drag, startPoint x: 417, startPoint y: 167, endPoint x: 314, endPoint y: 163, distance: 102.2
click at [325, 166] on tr "Basic Ocean Freight Please Enter User Defined Charges Cannot Be Published per e…" at bounding box center [420, 168] width 653 height 32
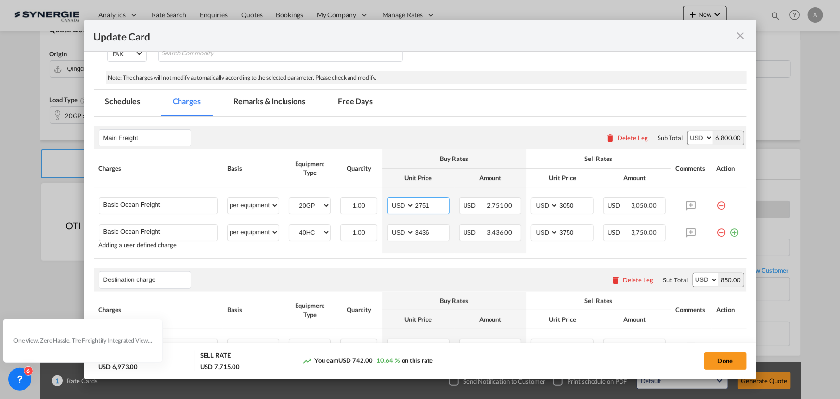
scroll to position [109, 0]
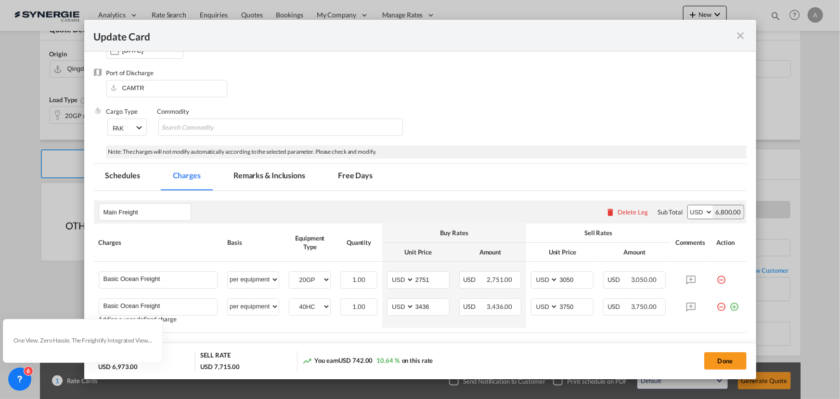
click at [255, 196] on rate-modification "Main Freight Please enter leg name Leg Name Already Exists Delete Leg Sub Total…" at bounding box center [420, 404] width 653 height 426
click at [255, 182] on md-tab-item "Remarks & Inclusions" at bounding box center [269, 177] width 95 height 26
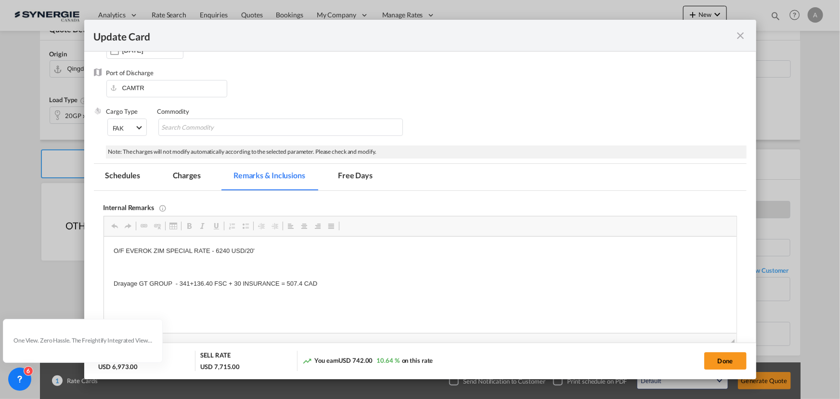
scroll to position [0, 0]
drag, startPoint x: 288, startPoint y: 249, endPoint x: 127, endPoint y: 254, distance: 161.4
click at [127, 254] on p "O/F EVEROK ZIM SPECIAL RATE - 6240 USD/20'" at bounding box center [420, 251] width 614 height 10
click at [180, 276] on body "O/F CMA CGM FAK Drayage GT GROUP - 341+136.40 FSC + 30 INSURANCE = 507.4 CAD" at bounding box center [420, 267] width 614 height 42
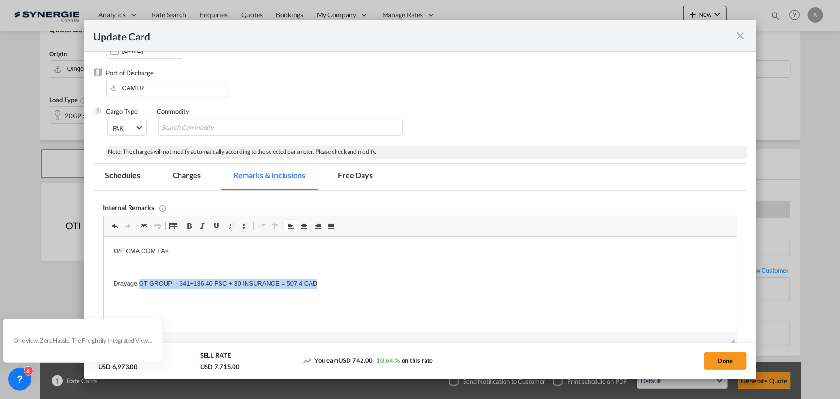
drag, startPoint x: 324, startPoint y: 284, endPoint x: 138, endPoint y: 283, distance: 186.4
click at [138, 283] on p "Drayage GT GROUP - 341+136.40 FSC + 30 INSURANCE = 507.4 CAD" at bounding box center [420, 284] width 614 height 10
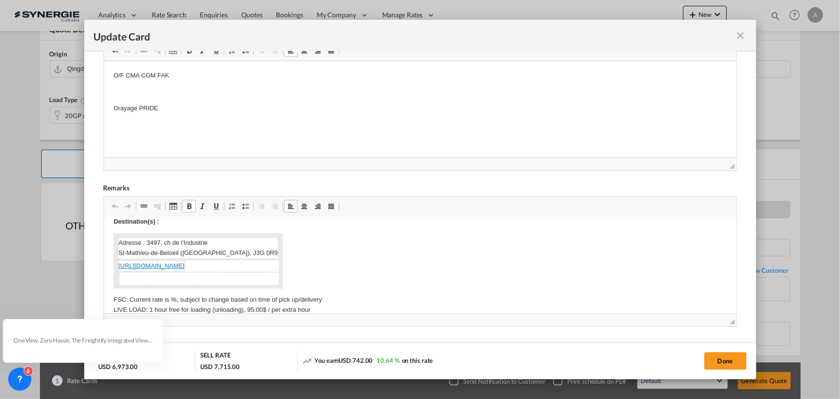
scroll to position [187, 0]
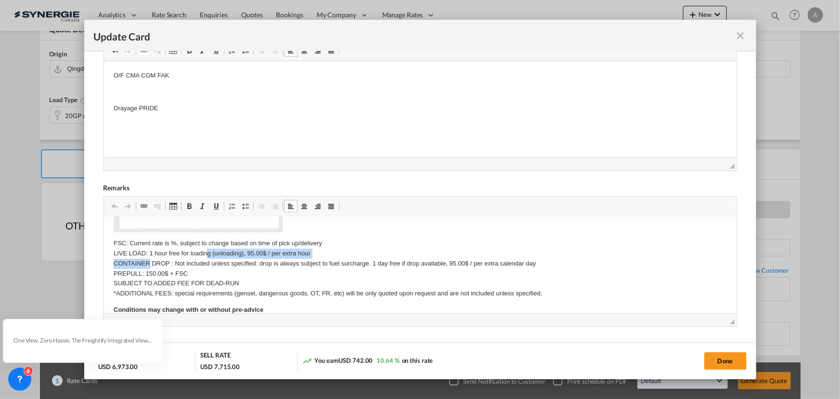
click at [205, 248] on p "FSC: Current rate is %, subject to change based on time of pick up/delivery LIV…" at bounding box center [420, 268] width 614 height 60
click at [147, 226] on td "Editor, editor5" at bounding box center [198, 222] width 162 height 13
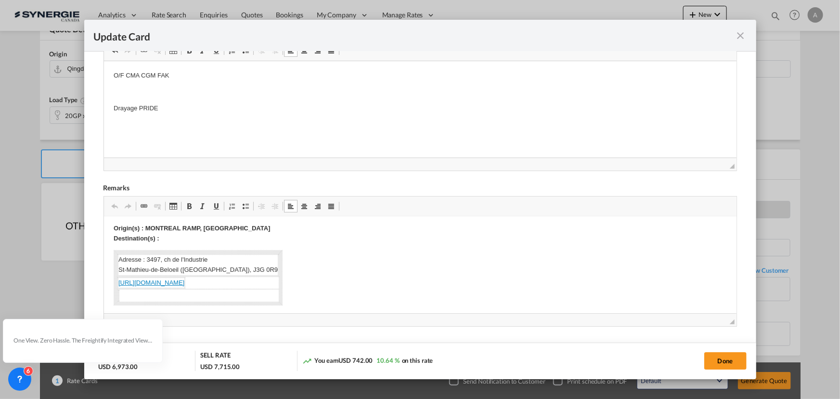
scroll to position [100, 0]
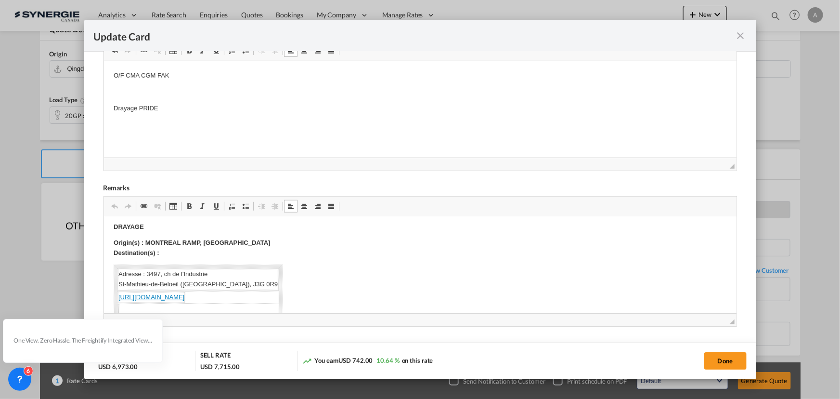
click at [180, 274] on td "Adresse : 3497, ch de l'Industrie ​St‑Mathieu‑de‑Beloeil (Québec), J3G 0R9" at bounding box center [198, 279] width 160 height 21
drag, startPoint x: 145, startPoint y: 272, endPoint x: 235, endPoint y: 283, distance: 89.8
click at [235, 283] on td "Adresse : 3497, ch de l'Industrie ​St‑Mathieu‑de‑Beloeil (Québec), J3G 0R9" at bounding box center [198, 279] width 160 height 21
copy td "3497, ch de l'Industrie ​St‑Mathieu‑de‑Beloeil (Québec), J3G 0R9"
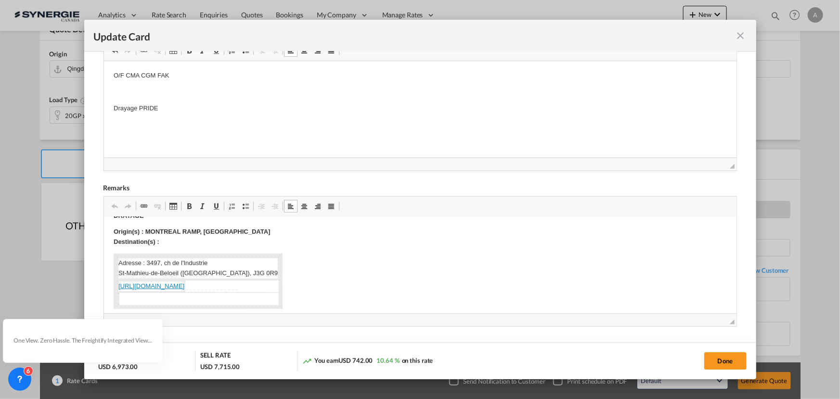
scroll to position [87, 0]
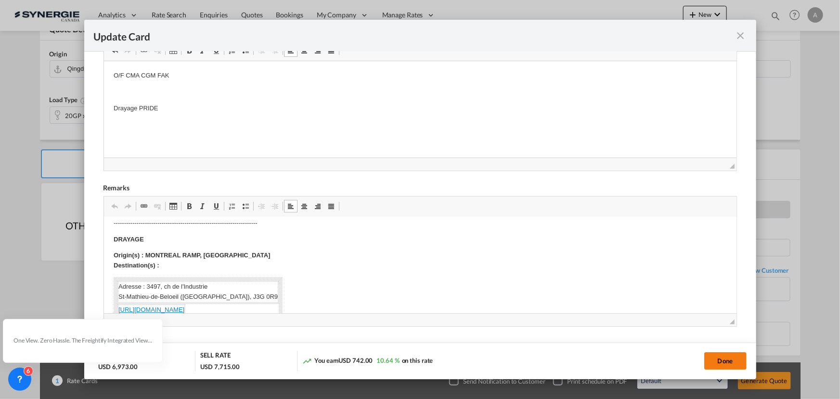
click at [714, 363] on button "Done" at bounding box center [726, 360] width 42 height 17
type input "06 Oct 2025"
type input "13 Oct 2025"
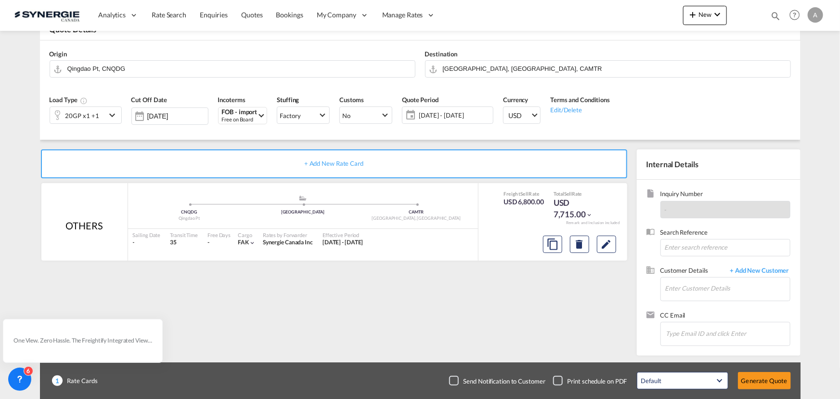
scroll to position [144, 0]
click at [689, 287] on input "Enter Customer Details" at bounding box center [728, 288] width 125 height 22
click at [712, 270] on div "JEAN FRANCOIS DUPUY jfdupuy@ cabanon s.com | GARAGES ET CABANON S" at bounding box center [727, 264] width 125 height 26
type input "GARAGES ET CABANONS, JEAN FRANCOIS DUPUY, jfdupuy@cabanons.com"
click at [767, 379] on button "Generate Quote" at bounding box center [764, 380] width 53 height 17
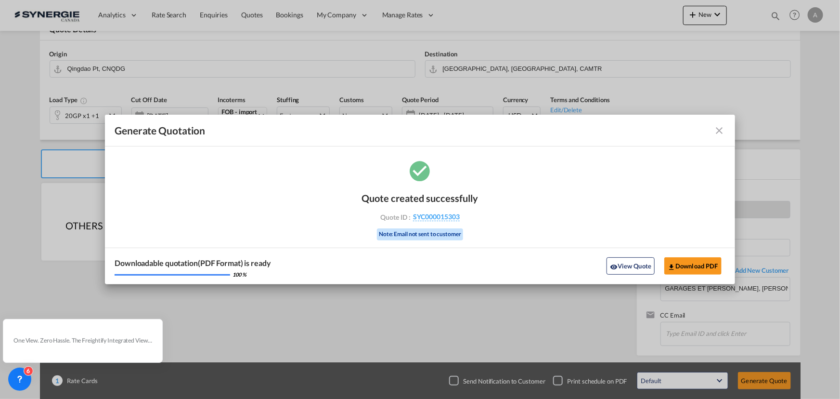
click at [643, 270] on button "View Quote" at bounding box center [631, 265] width 48 height 17
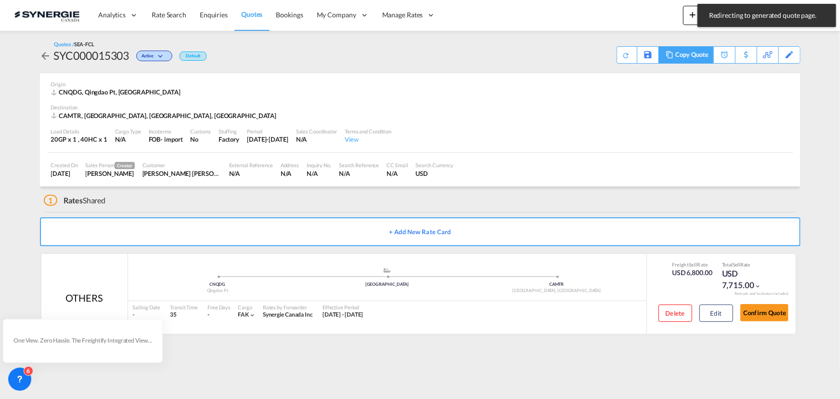
click at [707, 56] on div "Copy Quote" at bounding box center [692, 55] width 33 height 16
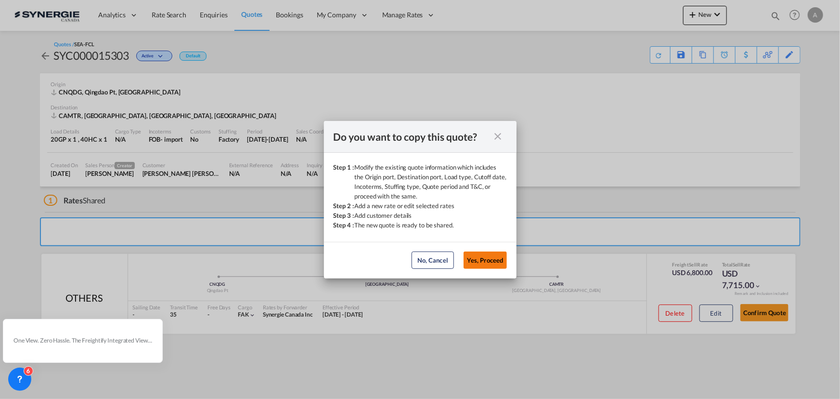
click at [495, 259] on button "Yes, Proceed" at bounding box center [485, 259] width 43 height 17
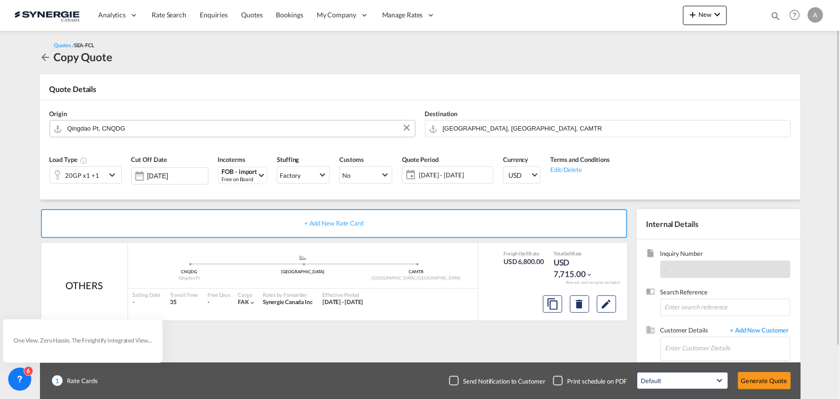
click at [158, 124] on input "Qingdao Pt, CNQDG" at bounding box center [238, 128] width 343 height 17
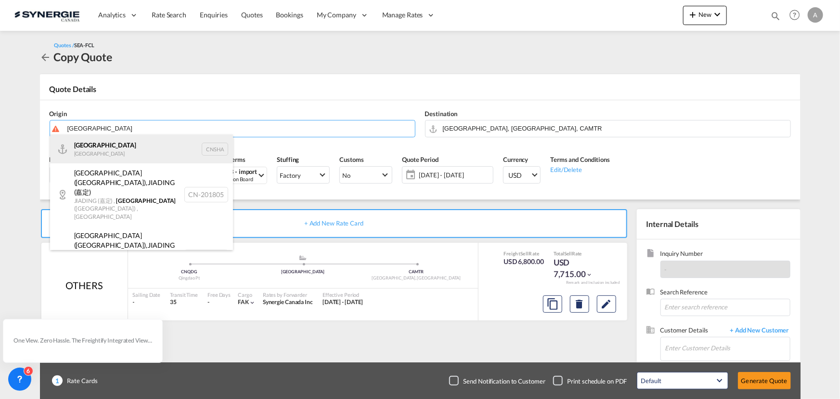
click at [125, 140] on div "Shanghai China CNSHA" at bounding box center [141, 148] width 183 height 29
type input "Shanghai, CNSHA"
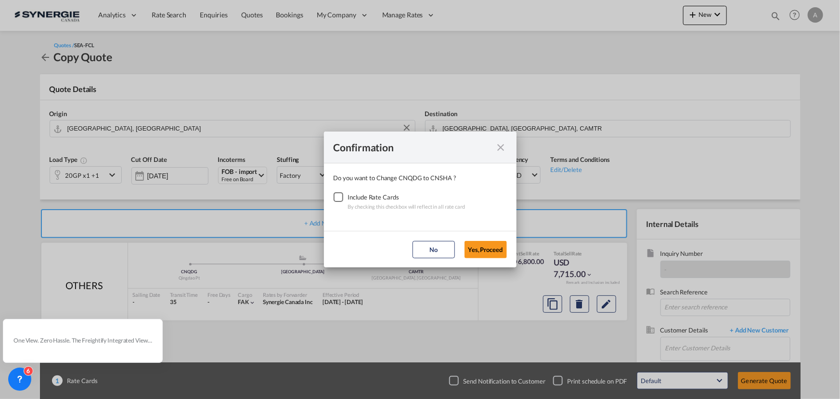
click at [334, 199] on div "Checkbox No Ink" at bounding box center [339, 197] width 10 height 10
click at [471, 253] on button "Yes,Proceed" at bounding box center [486, 249] width 42 height 17
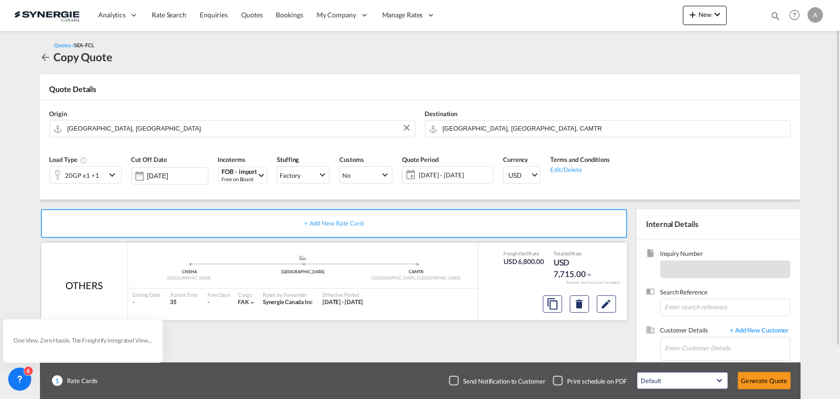
scroll to position [60, 0]
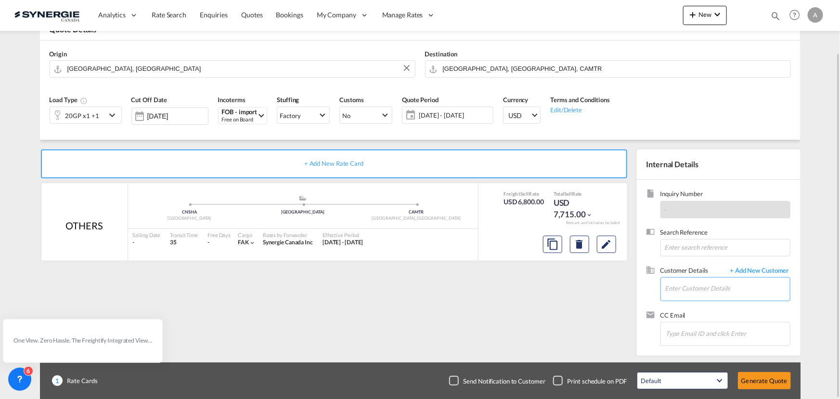
click at [693, 284] on input "Enter Customer Details" at bounding box center [728, 288] width 125 height 22
click at [692, 263] on div "JEAN FRANCOIS DUPUY jfdupuy@ cabanon s.com | GARAGES ET CABANON S" at bounding box center [698, 264] width 183 height 26
type input "GARAGES ET CABANONS, JEAN FRANCOIS DUPUY, jfdupuy@cabanons.com"
click at [774, 379] on button "Generate Quote" at bounding box center [764, 380] width 53 height 17
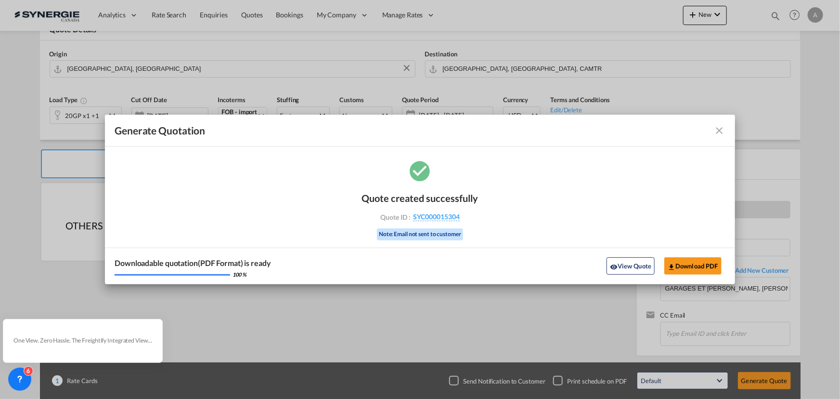
click at [653, 266] on button "View Quote" at bounding box center [631, 265] width 48 height 17
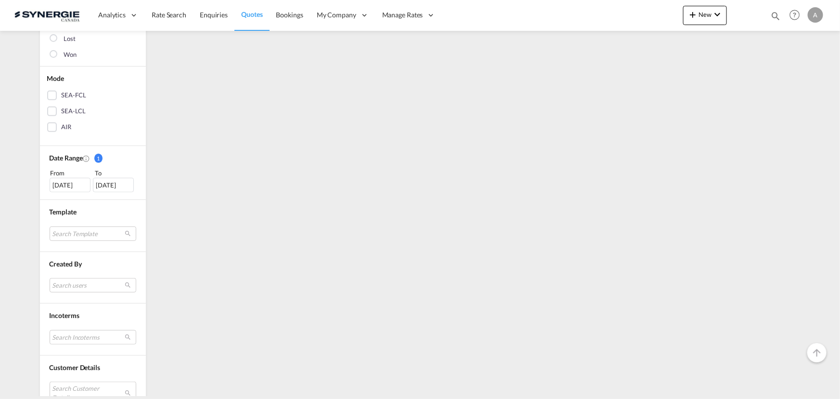
scroll to position [347, 0]
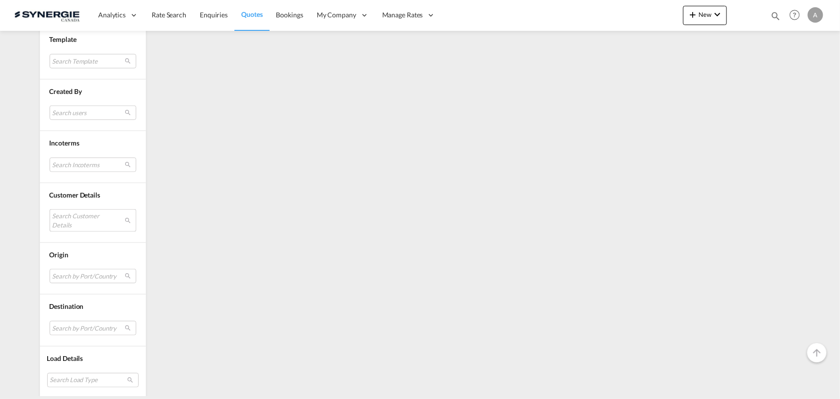
click at [81, 221] on md-select "Search Customer Details" at bounding box center [93, 220] width 87 height 22
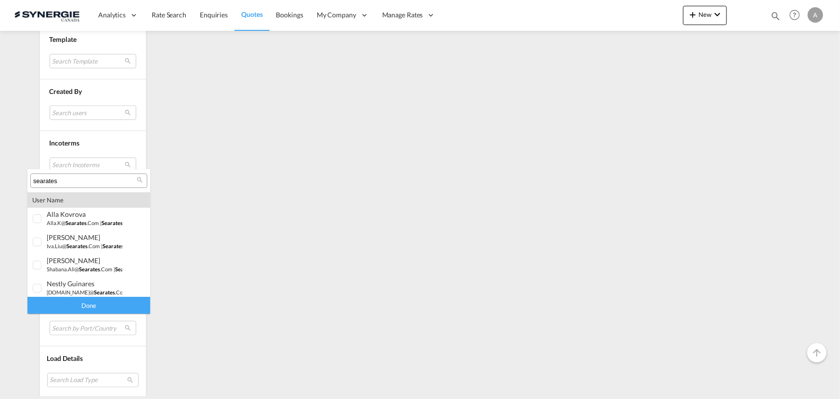
click at [81, 178] on input "searates" at bounding box center [85, 181] width 104 height 9
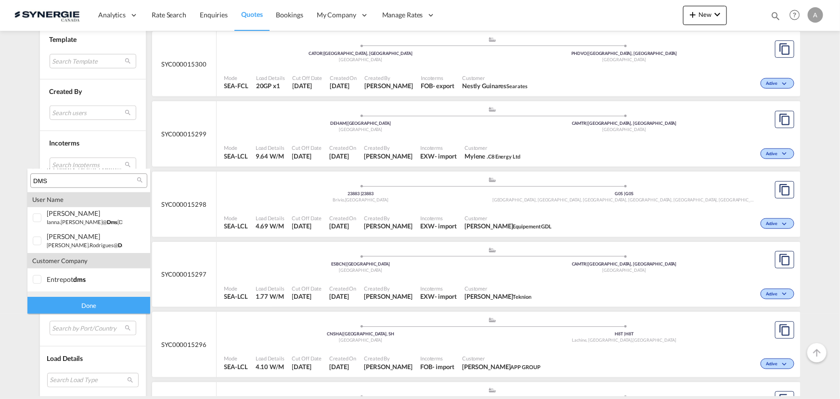
scroll to position [435, 0]
type input "DMS"
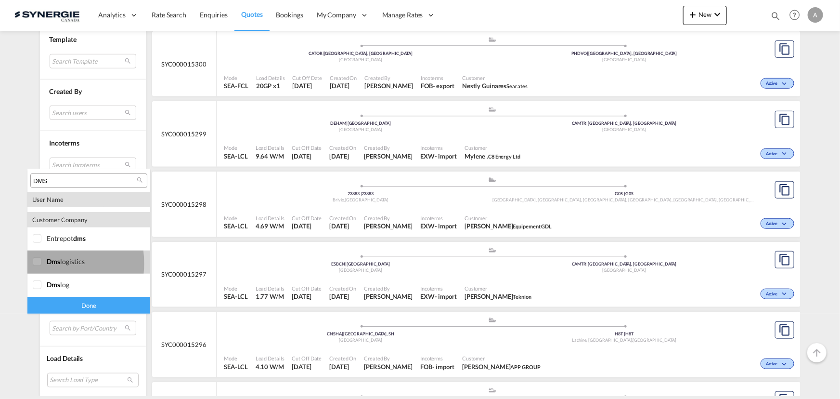
click at [34, 263] on div at bounding box center [38, 262] width 10 height 10
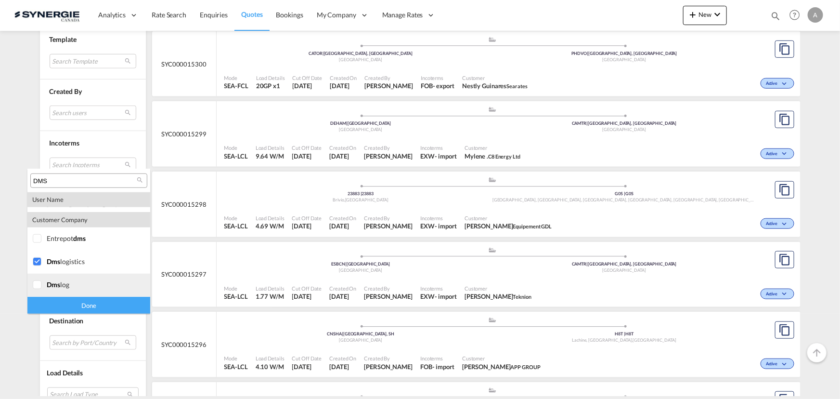
click at [42, 287] on div at bounding box center [38, 285] width 10 height 10
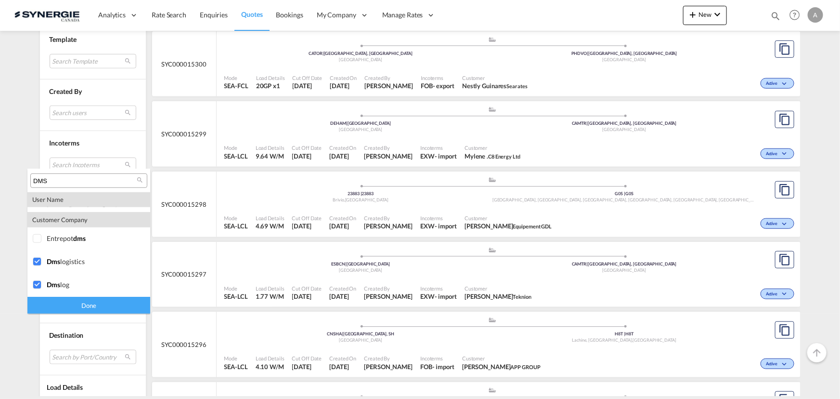
click at [77, 305] on div "Done" at bounding box center [88, 305] width 123 height 17
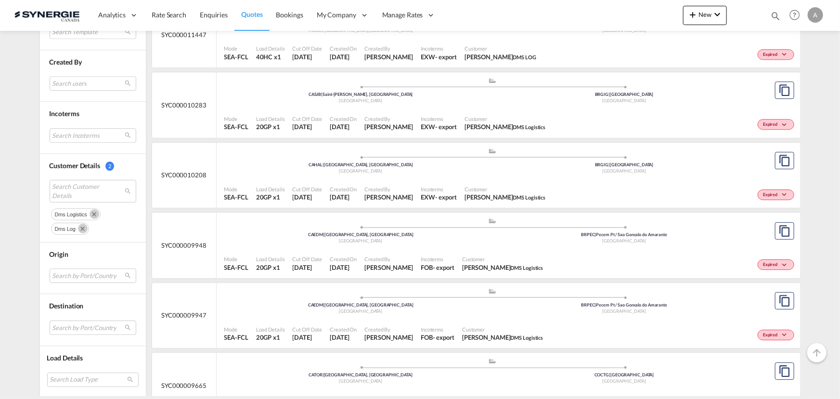
scroll to position [1357, 0]
click at [70, 324] on md-select "Search by Port/Country JPNIC nichinan japan AEAMF mussafah united arab emirates…" at bounding box center [93, 327] width 87 height 14
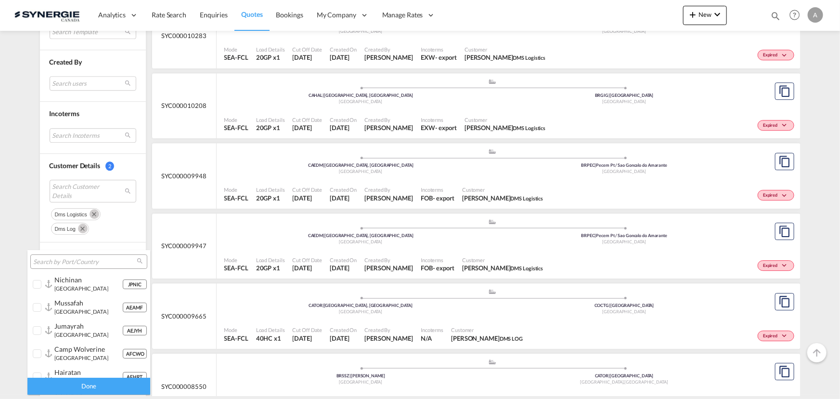
click at [79, 261] on input "search" at bounding box center [85, 262] width 104 height 9
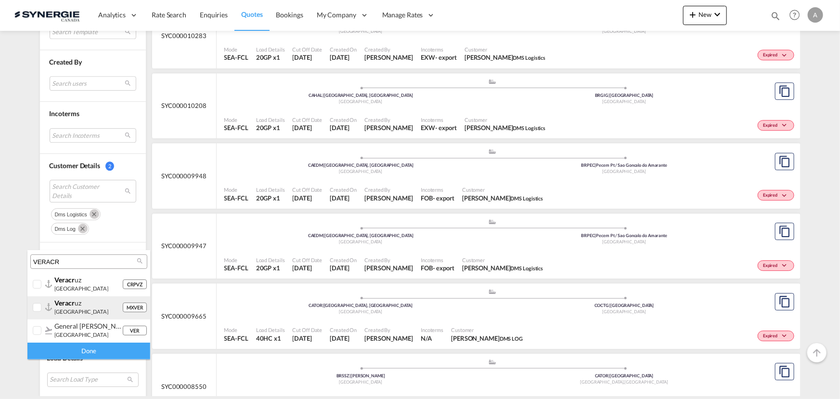
type input "VERACR"
click at [38, 305] on div at bounding box center [38, 308] width 10 height 10
click at [67, 354] on div "Done" at bounding box center [88, 350] width 123 height 17
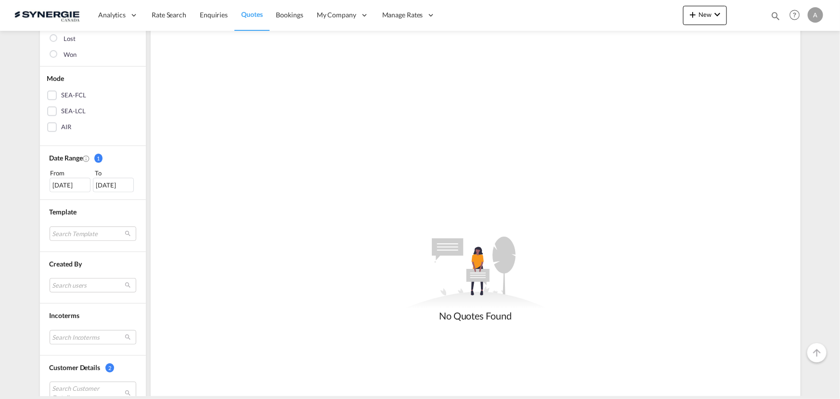
scroll to position [306, 0]
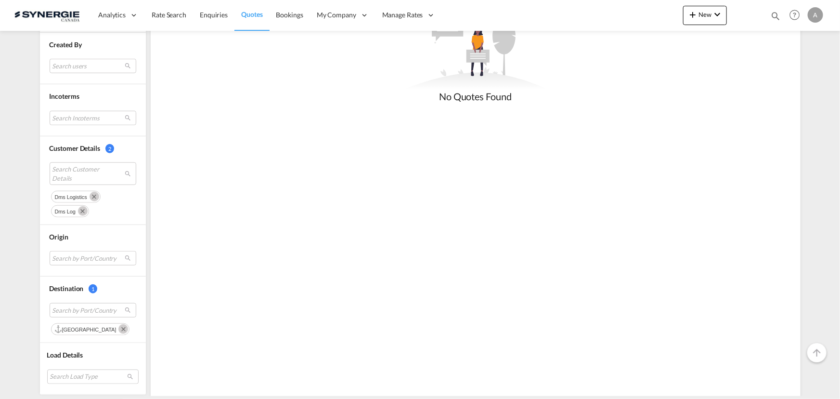
click at [118, 329] on md-icon "Remove" at bounding box center [123, 329] width 10 height 10
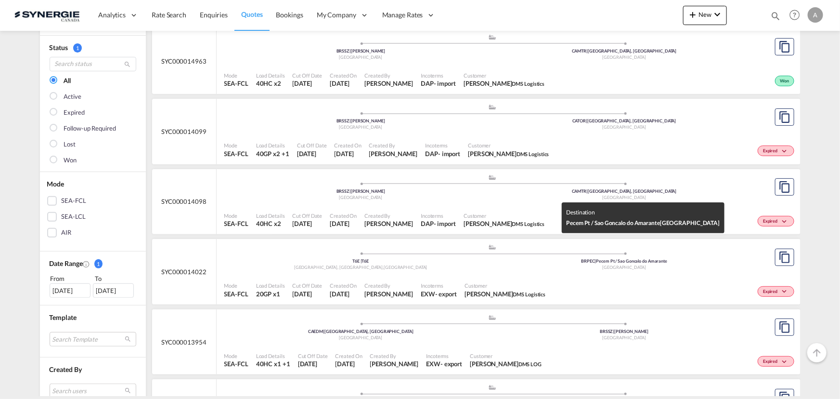
scroll to position [87, 0]
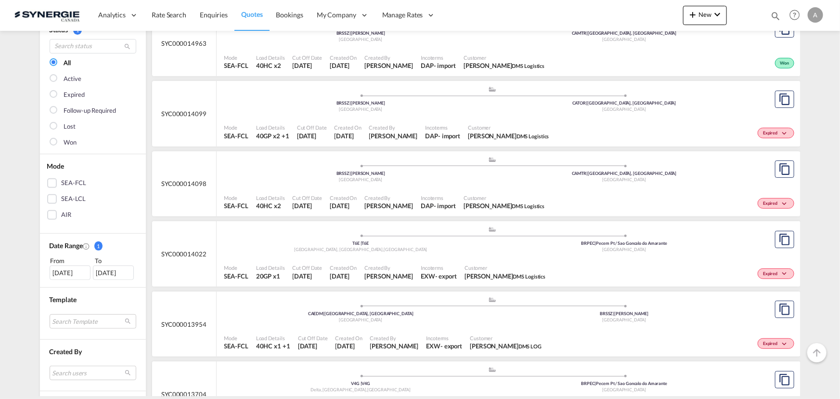
click at [335, 272] on span "[DATE]" at bounding box center [343, 276] width 27 height 9
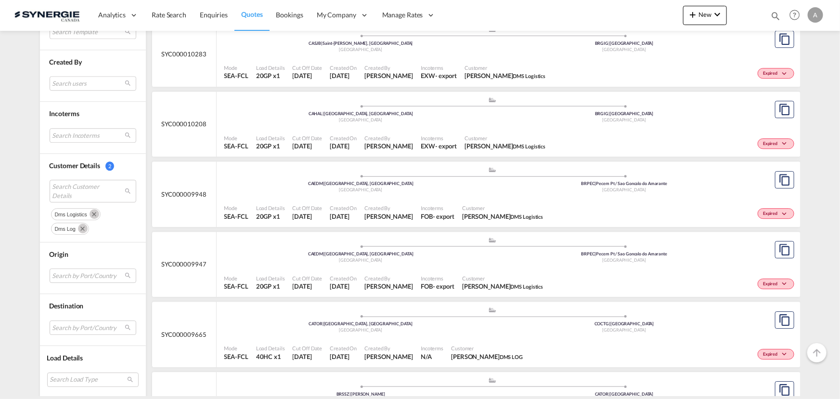
scroll to position [1401, 0]
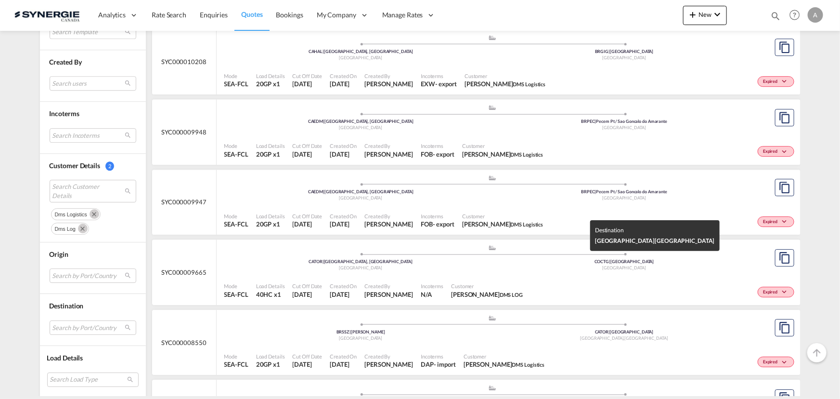
click at [571, 267] on div "Colombia" at bounding box center [625, 268] width 264 height 6
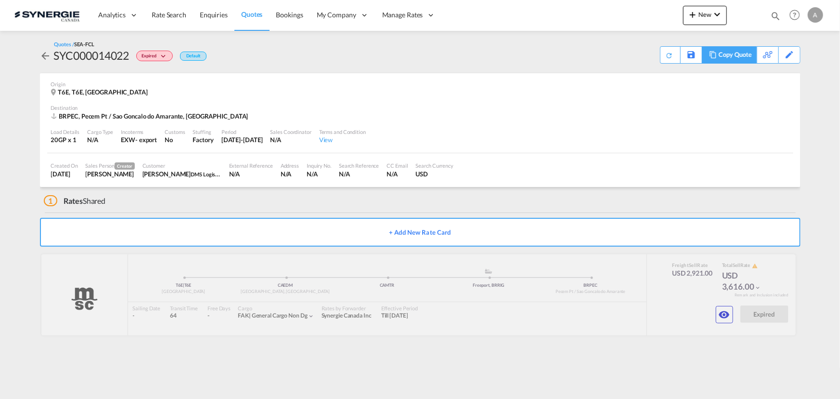
click at [742, 57] on div "Copy Quote" at bounding box center [735, 55] width 33 height 16
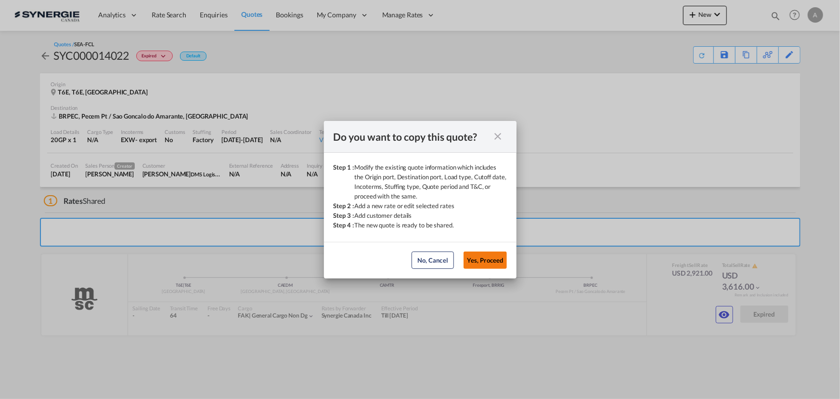
click at [482, 260] on button "Yes, Proceed" at bounding box center [485, 259] width 43 height 17
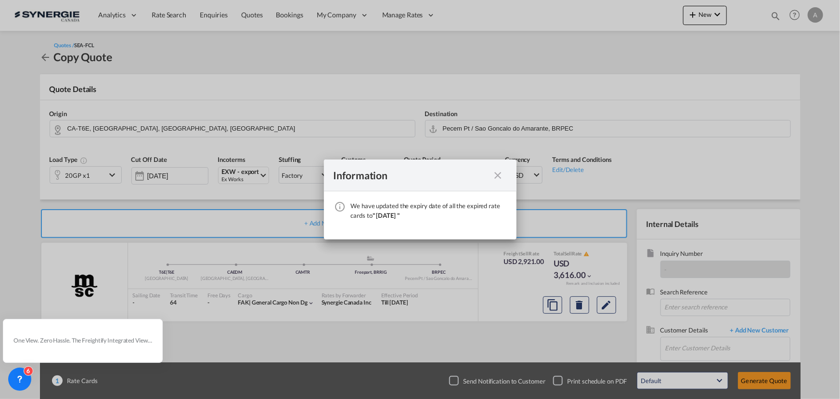
click at [498, 175] on md-icon "icon-close fg-AAA8AD cursor" at bounding box center [499, 176] width 12 height 12
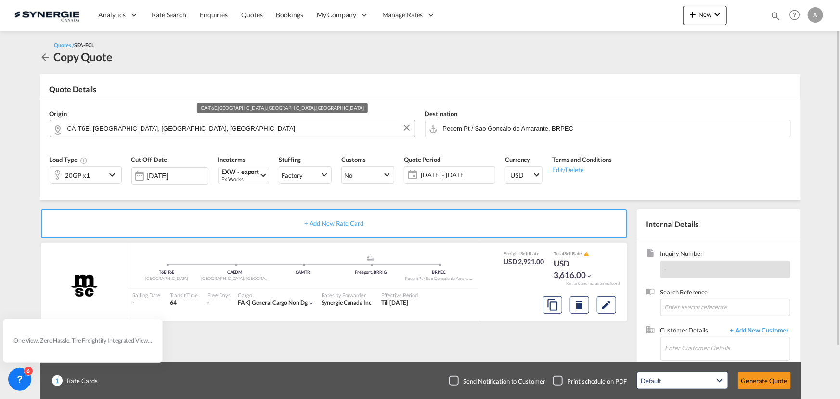
click at [190, 123] on input "CA-T6E, [GEOGRAPHIC_DATA], [GEOGRAPHIC_DATA], [GEOGRAPHIC_DATA]" at bounding box center [238, 128] width 343 height 17
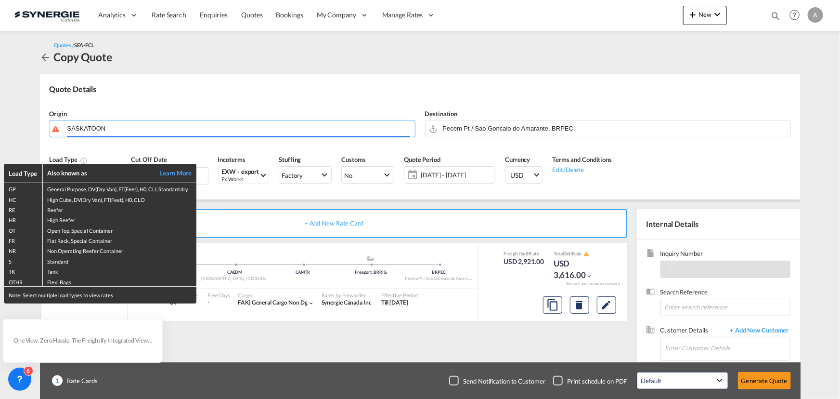
click at [114, 144] on div "Load Type Also known as Learn More GP General Purpose, DV(Dry Van), FT(Feet), H…" at bounding box center [420, 199] width 840 height 399
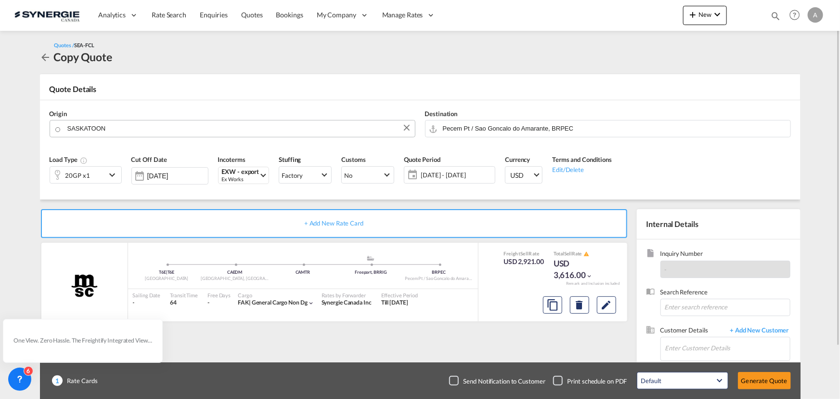
click at [122, 129] on body "Analytics Reports Dashboard Rate Search Enquiries Quotes Bookings" at bounding box center [420, 199] width 840 height 399
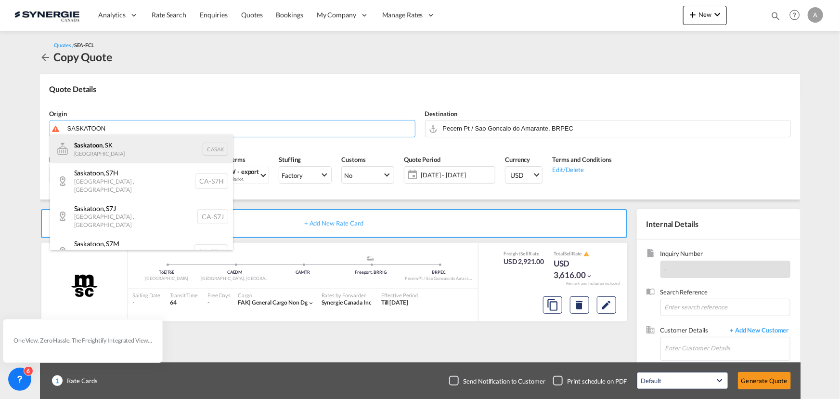
click at [103, 149] on div "Saskatoon , SK Canada CASAK" at bounding box center [141, 148] width 183 height 29
type input "Saskatoon, SK, CASAK"
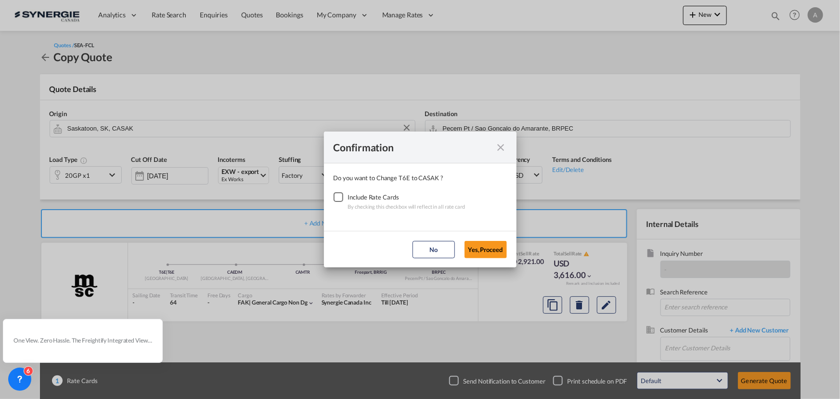
click at [340, 197] on div "Checkbox No Ink" at bounding box center [339, 197] width 10 height 10
click at [488, 246] on button "Yes,Proceed" at bounding box center [486, 249] width 42 height 17
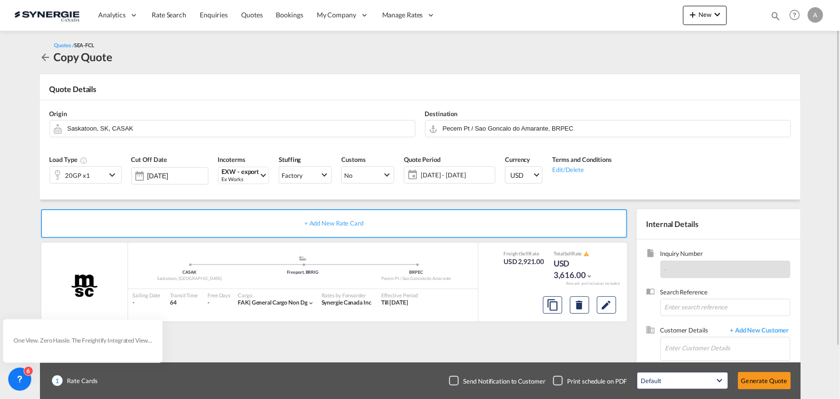
click at [91, 177] on div "20GP x1" at bounding box center [78, 175] width 56 height 16
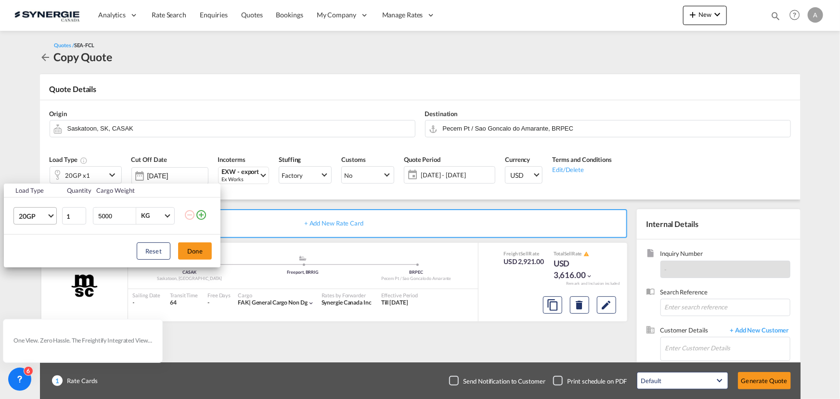
click at [52, 212] on span "Choose: \a20GP" at bounding box center [50, 214] width 5 height 5
click at [28, 264] on div "40HC" at bounding box center [27, 262] width 18 height 10
drag, startPoint x: 114, startPoint y: 218, endPoint x: 10, endPoint y: 207, distance: 104.1
click at [44, 210] on tr "40HC 1 5000 KG KG" at bounding box center [112, 215] width 217 height 37
type input "25365"
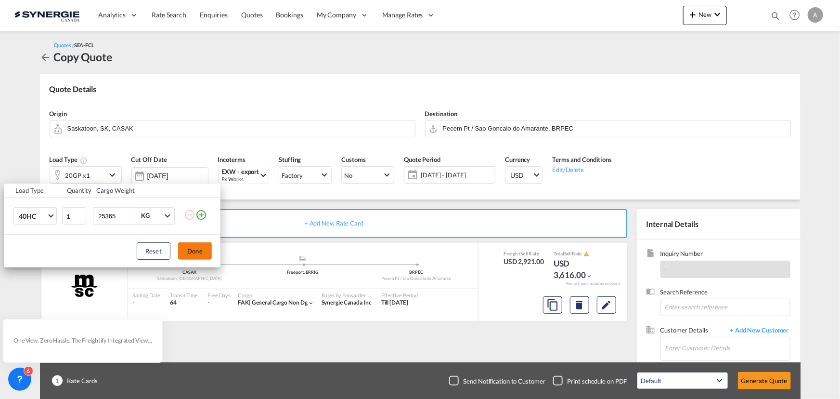
click at [199, 251] on button "Done" at bounding box center [195, 250] width 34 height 17
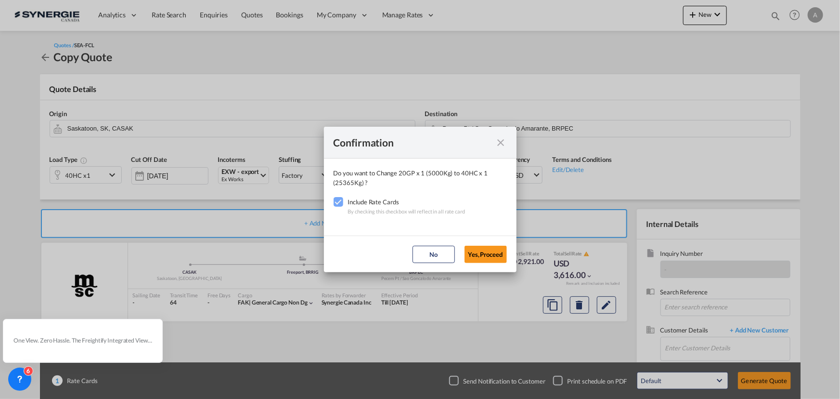
drag, startPoint x: 481, startPoint y: 249, endPoint x: 488, endPoint y: 232, distance: 18.2
click at [480, 250] on button "Yes,Proceed" at bounding box center [486, 254] width 42 height 17
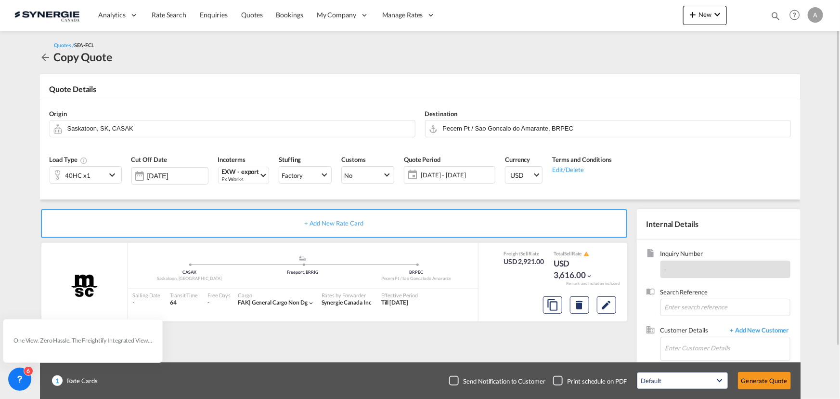
click at [453, 178] on span "[DATE] - [DATE]" at bounding box center [457, 174] width 72 height 9
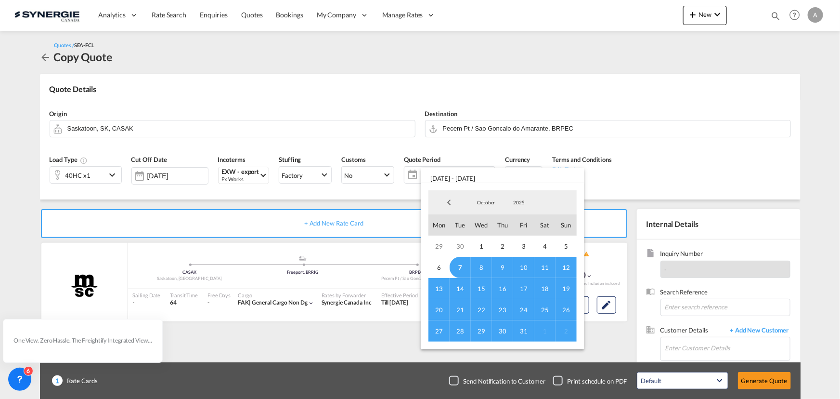
click at [462, 266] on span "7" at bounding box center [460, 267] width 21 height 21
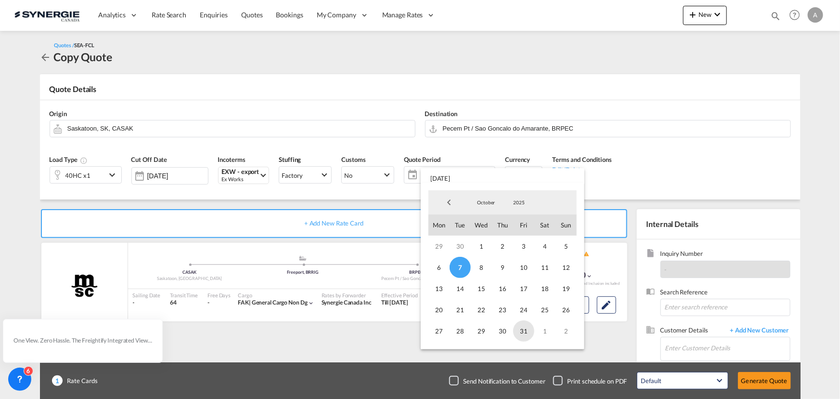
click at [520, 330] on span "31" at bounding box center [523, 330] width 21 height 21
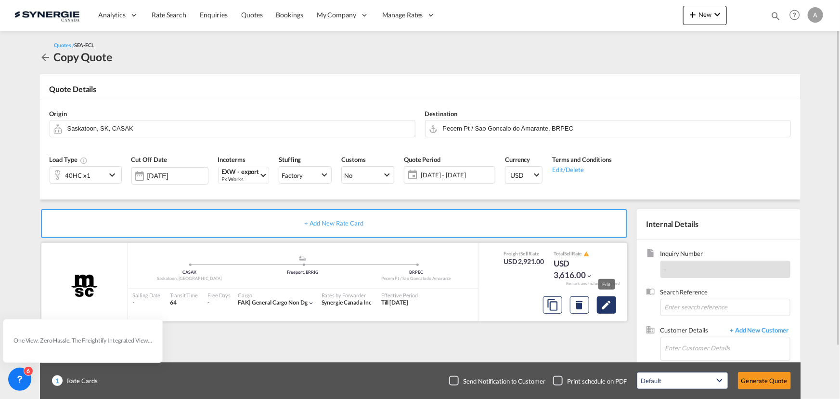
click at [607, 307] on md-icon "Edit" at bounding box center [607, 305] width 12 height 12
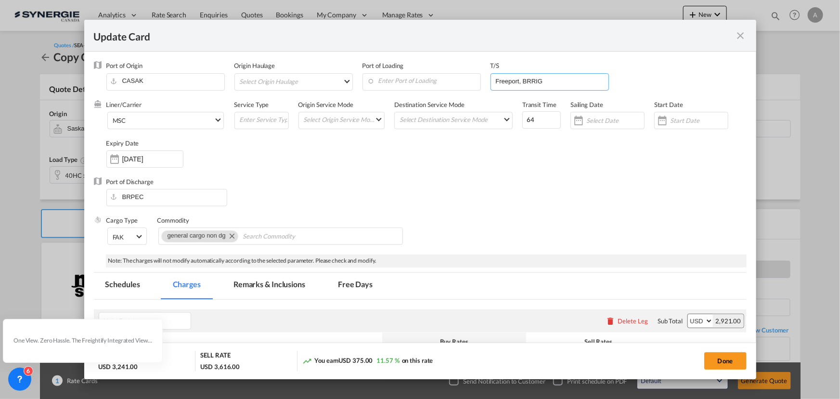
drag, startPoint x: 553, startPoint y: 82, endPoint x: 481, endPoint y: 82, distance: 72.2
click at [482, 82] on div "Port of Origin CASAK Origin Haulage Select Origin Haulage rail road barge truck…" at bounding box center [426, 80] width 640 height 39
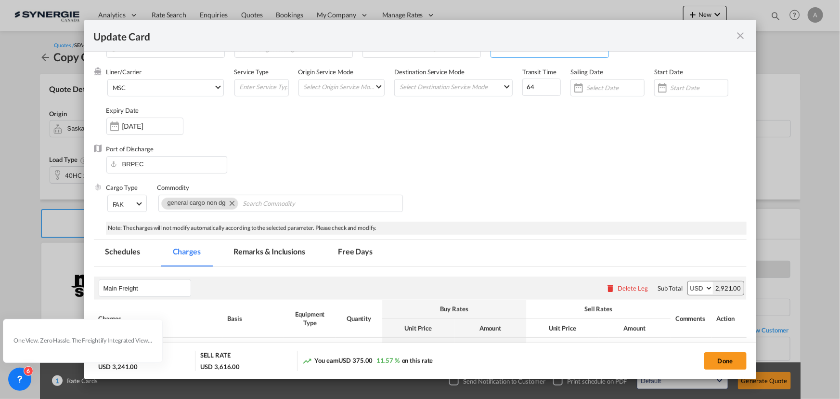
scroll to position [131, 0]
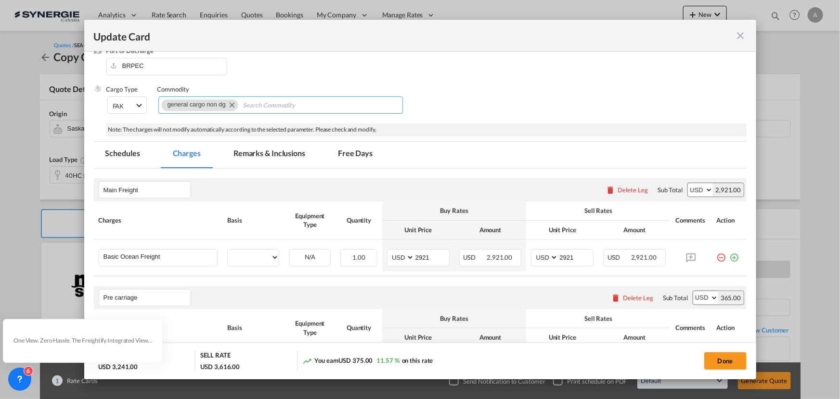
click at [234, 105] on md-icon "Remove general cargo non dg" at bounding box center [232, 105] width 12 height 12
click at [204, 107] on input "Chips input." at bounding box center [206, 105] width 88 height 15
type input "LINSEED OIL"
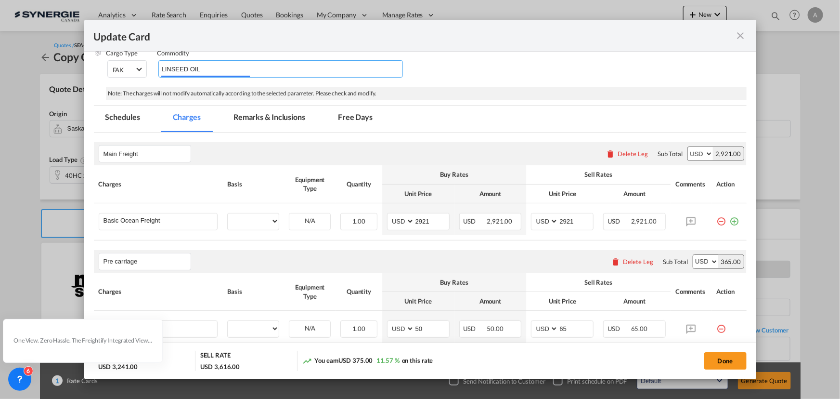
scroll to position [219, 0]
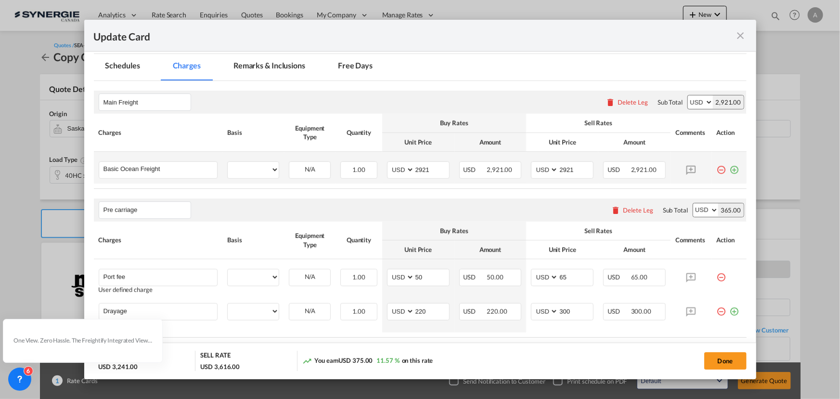
select select "per container"
select select "per B/L"
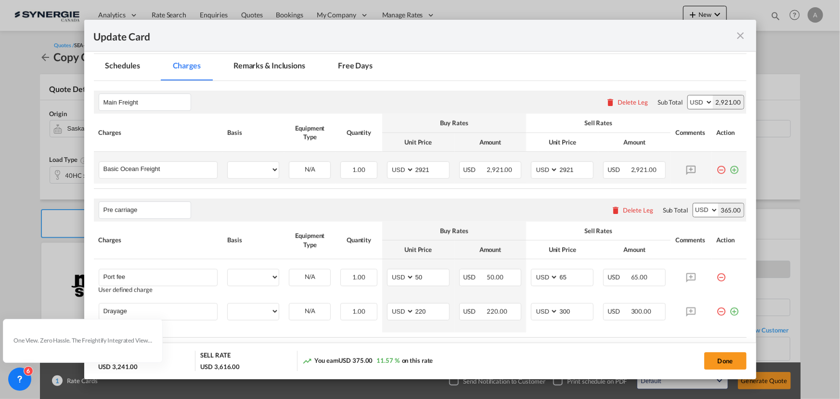
select select "per B/L"
select select "per container"
type input "LINSEED OIL"
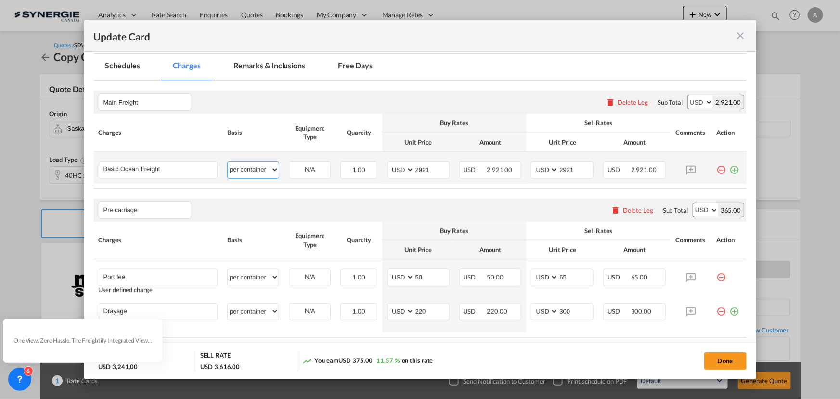
click at [263, 175] on select "per equipment per container per B/L per shipping bill per shipment % on freight…" at bounding box center [253, 169] width 51 height 15
drag, startPoint x: 312, startPoint y: 189, endPoint x: 318, endPoint y: 188, distance: 6.3
click at [312, 189] on rate-modification "Main Freight Please enter leg name Leg Name Already Exists Delete Leg Sub Total…" at bounding box center [420, 406] width 653 height 650
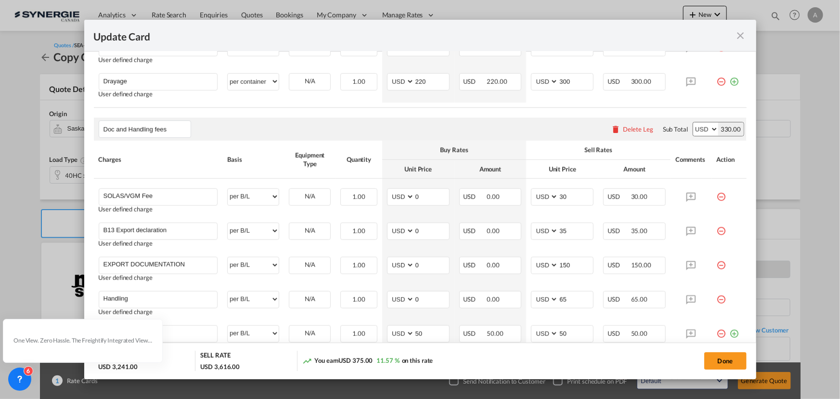
scroll to position [394, 0]
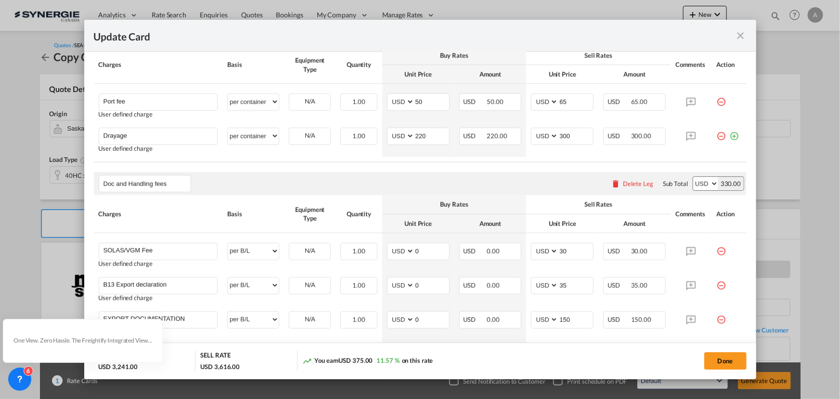
click at [717, 101] on md-icon "icon-minus-circle-outline red-400-fg" at bounding box center [722, 98] width 10 height 10
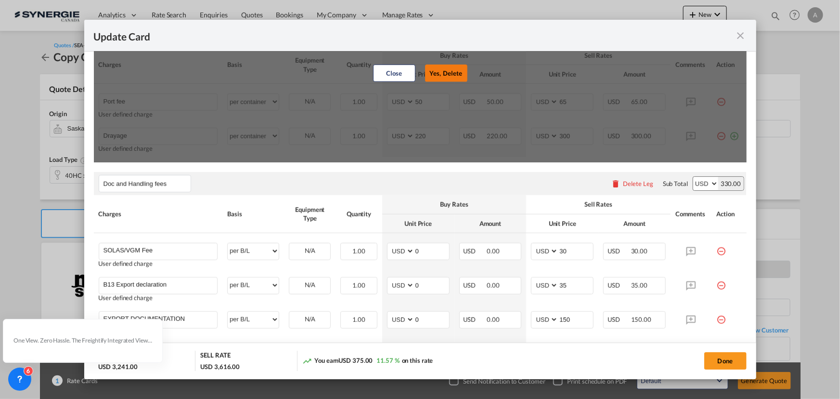
click at [457, 72] on button "Yes, Delete" at bounding box center [446, 73] width 42 height 17
type input "Drayage"
type input "220"
type input "300"
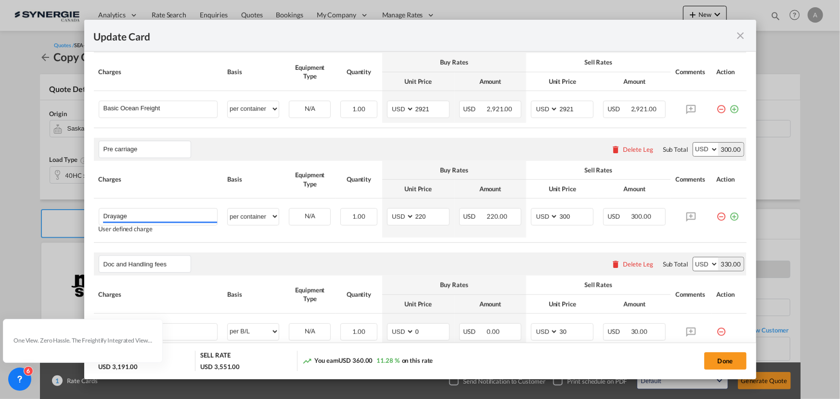
scroll to position [168, 0]
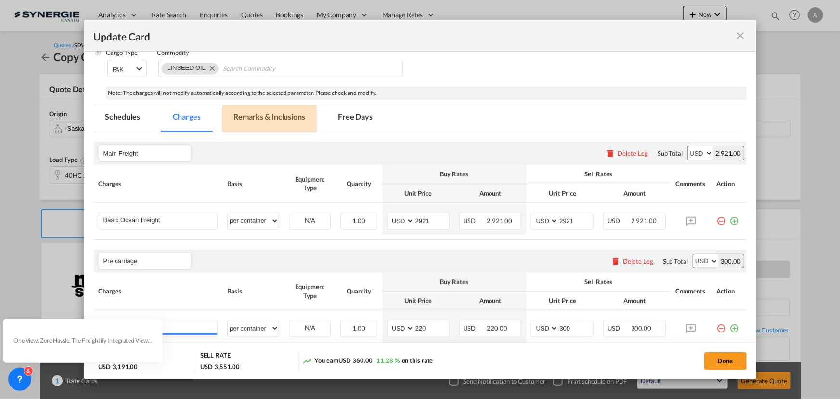
click at [228, 115] on md-tab-item "Remarks & Inclusions" at bounding box center [269, 118] width 95 height 26
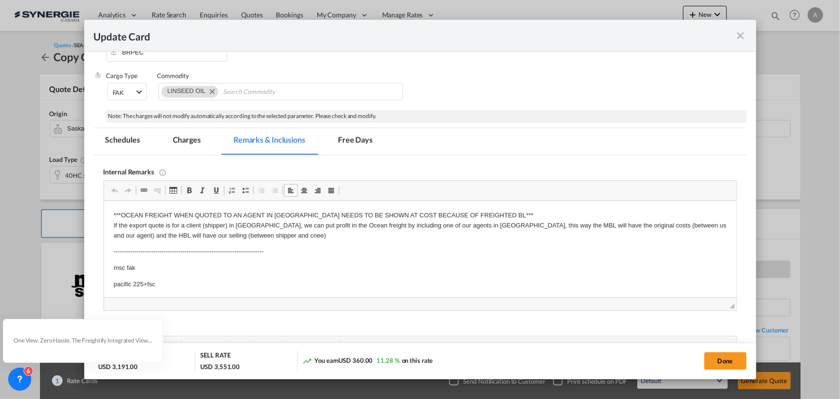
scroll to position [1, 0]
click at [740, 39] on md-icon "icon-close fg-AAA8AD m-0 pointer" at bounding box center [741, 36] width 12 height 12
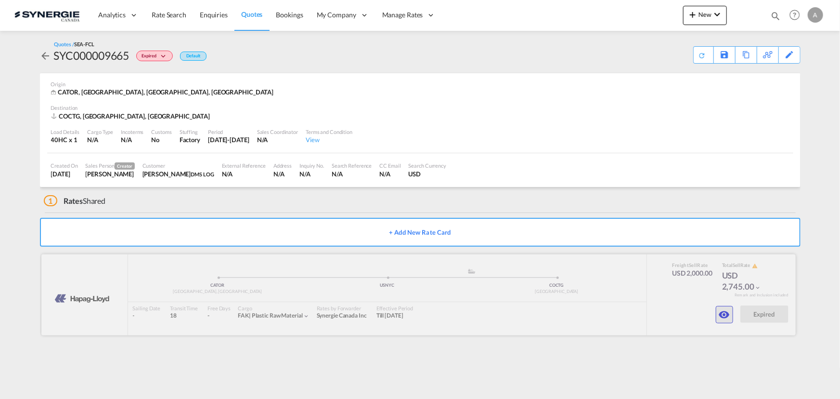
click at [725, 320] on button "button" at bounding box center [724, 314] width 17 height 17
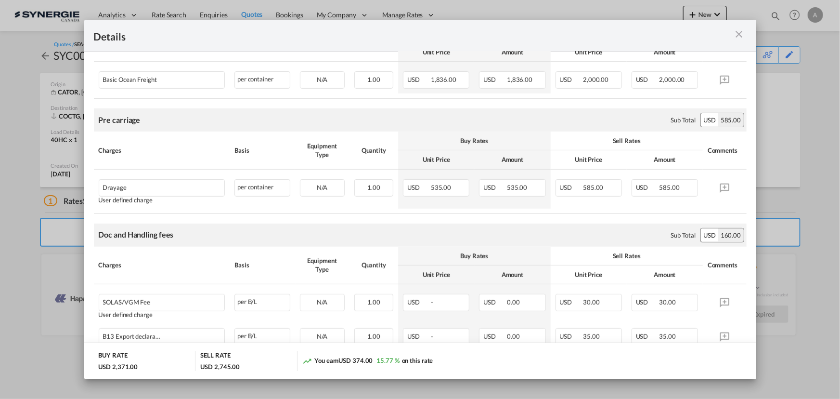
scroll to position [331, 0]
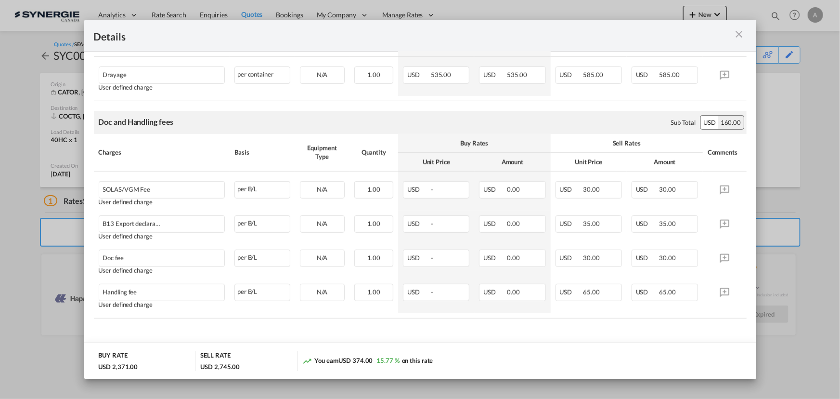
click at [741, 33] on md-icon "icon-close m-3 fg-AAA8AD cursor" at bounding box center [740, 34] width 12 height 12
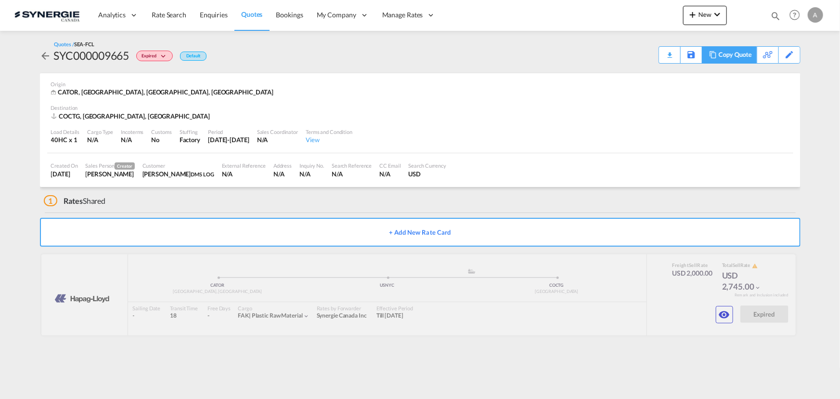
click at [742, 58] on div "Copy Quote" at bounding box center [735, 55] width 33 height 16
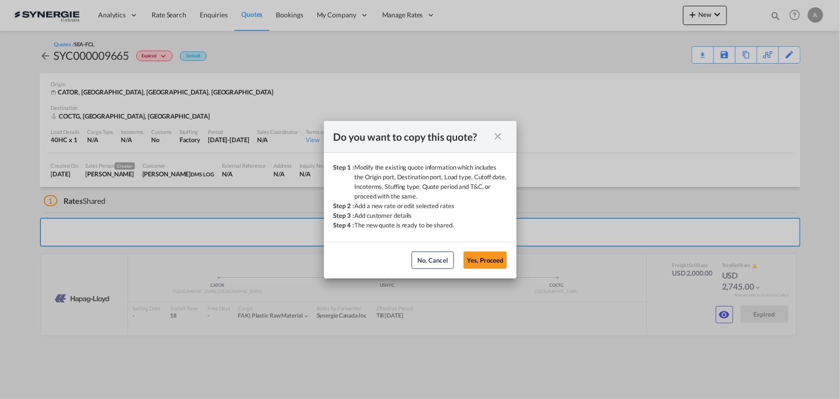
drag, startPoint x: 473, startPoint y: 259, endPoint x: 474, endPoint y: 250, distance: 8.8
click at [473, 259] on button "Yes, Proceed" at bounding box center [485, 259] width 43 height 17
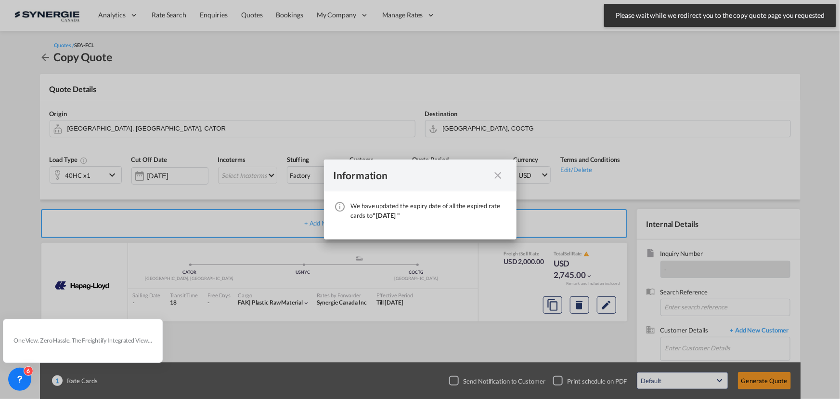
click at [498, 178] on md-icon "icon-close fg-AAA8AD cursor" at bounding box center [499, 176] width 12 height 12
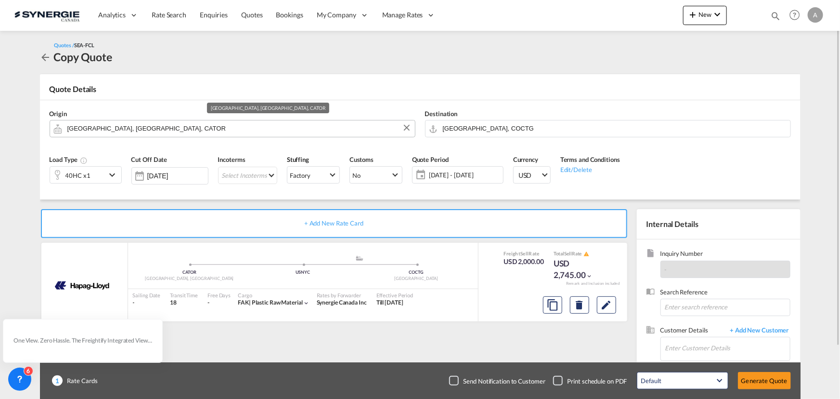
click at [164, 126] on input "Toronto, ON, CATOR" at bounding box center [238, 128] width 343 height 17
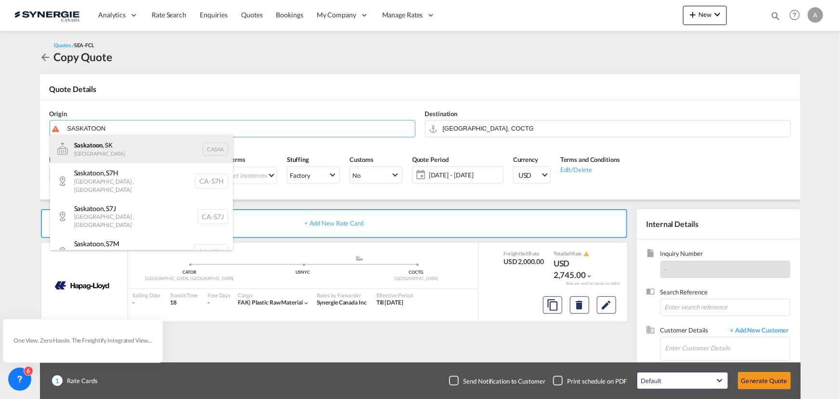
click at [99, 149] on div "Saskatoon , SK Canada CASAK" at bounding box center [141, 148] width 183 height 29
type input "Saskatoon, SK, CASAK"
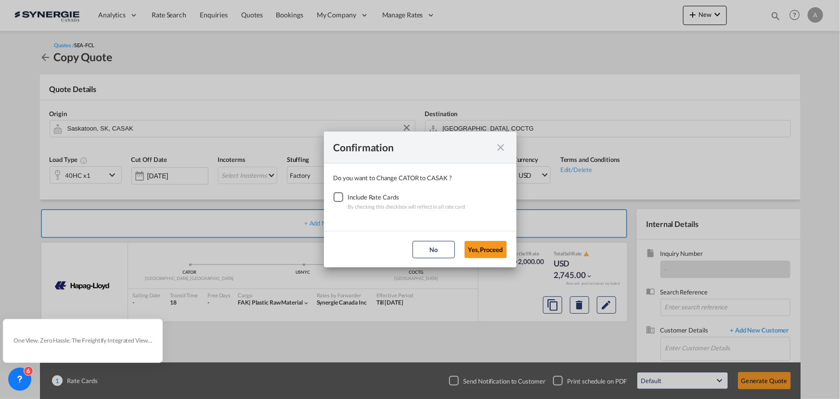
click at [339, 196] on div "Checkbox No Ink" at bounding box center [339, 197] width 10 height 10
click at [487, 252] on button "Yes,Proceed" at bounding box center [486, 249] width 42 height 17
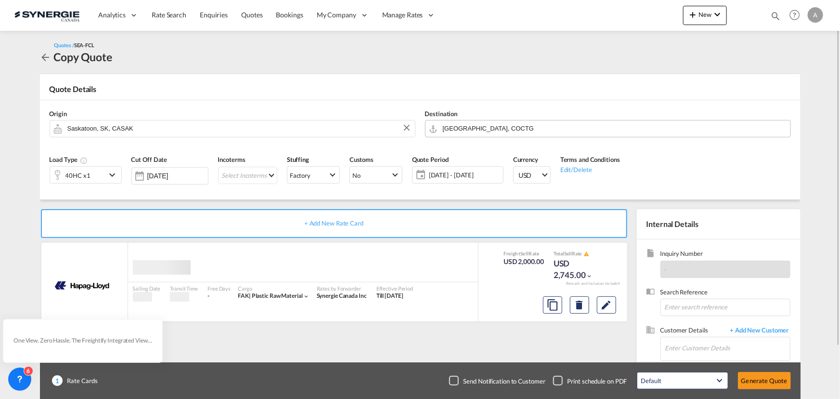
click at [513, 125] on input "Cartagena, COCTG" at bounding box center [614, 128] width 343 height 17
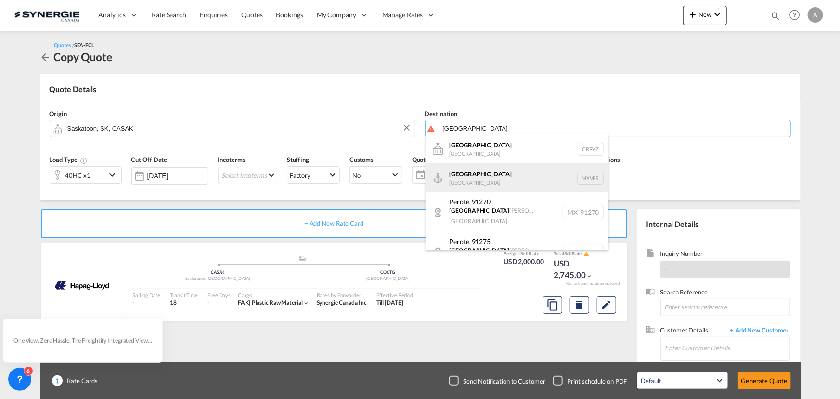
click at [488, 173] on div "Veracruz Mexico MXVER" at bounding box center [517, 177] width 183 height 29
type input "Veracruz, MXVER"
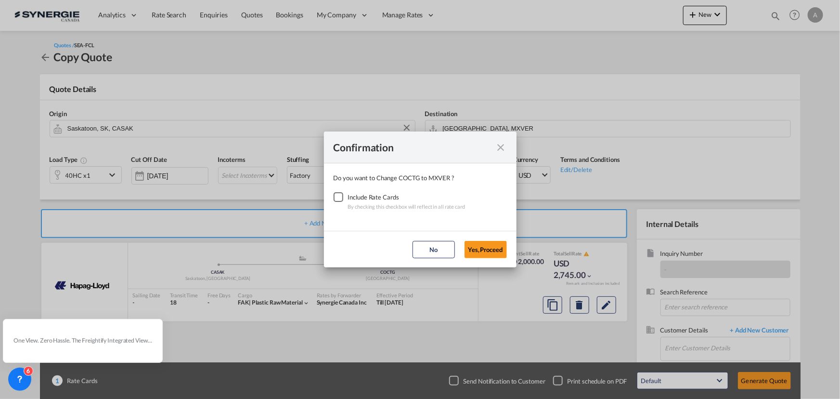
click at [341, 196] on div "Checkbox No Ink" at bounding box center [339, 197] width 10 height 10
click at [489, 251] on button "Yes,Proceed" at bounding box center [486, 249] width 42 height 17
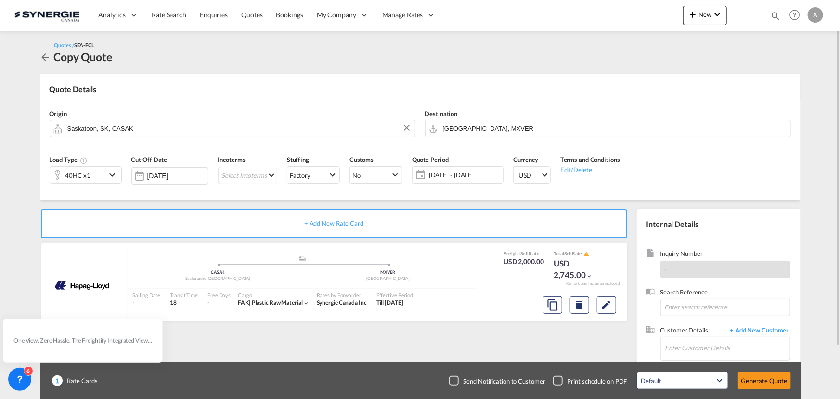
click at [103, 176] on div "40HC x1" at bounding box center [78, 175] width 56 height 16
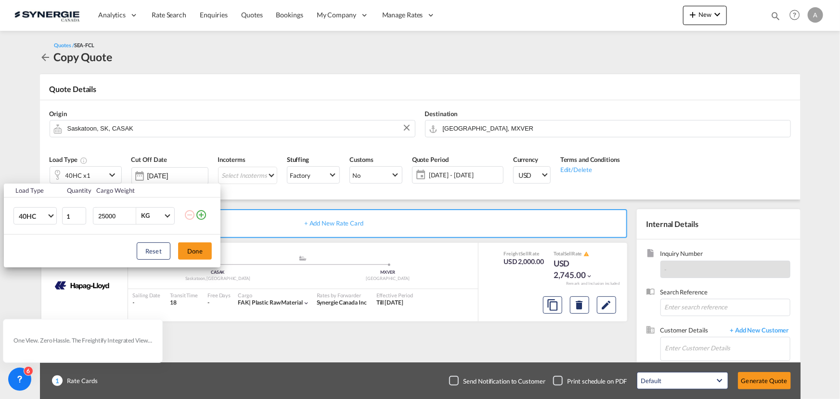
drag, startPoint x: 120, startPoint y: 216, endPoint x: 6, endPoint y: 215, distance: 113.7
click at [28, 216] on tr "40HC 20GP 40GP 40HC 45HC 20RE 40RE 40HR 20OT 40OT 20FR 40FR 40NR 20NR 45S 20TK …" at bounding box center [112, 215] width 217 height 37
type input "25365"
click at [198, 250] on button "Done" at bounding box center [195, 250] width 34 height 17
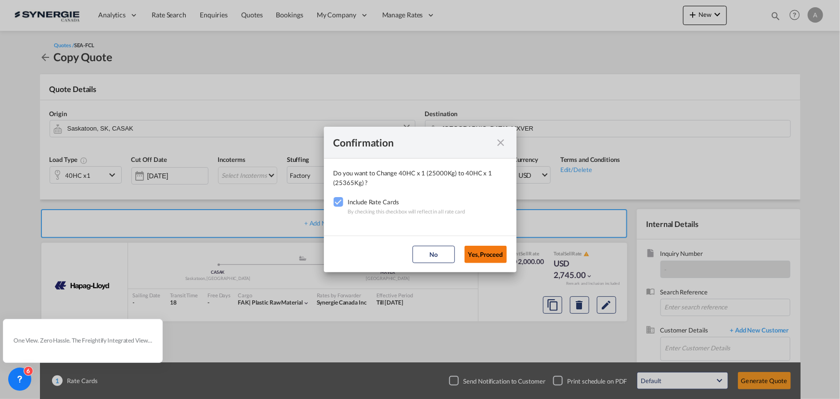
click at [480, 253] on button "Yes,Proceed" at bounding box center [486, 254] width 42 height 17
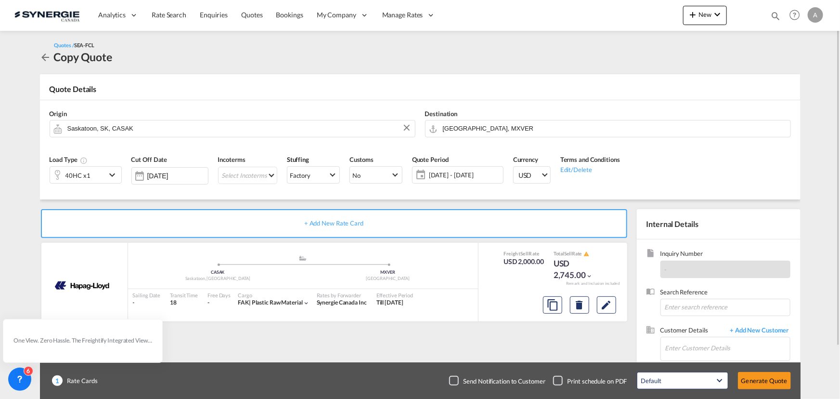
click at [459, 173] on span "07 Oct - 06 Nov 2025" at bounding box center [465, 174] width 72 height 9
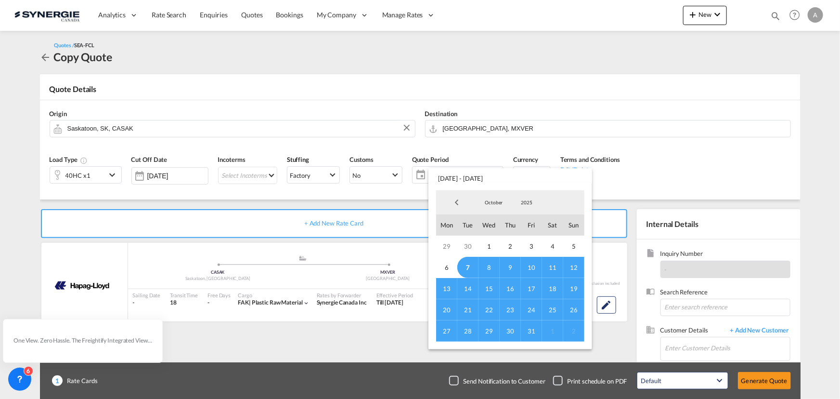
click at [467, 261] on span "7" at bounding box center [467, 267] width 21 height 21
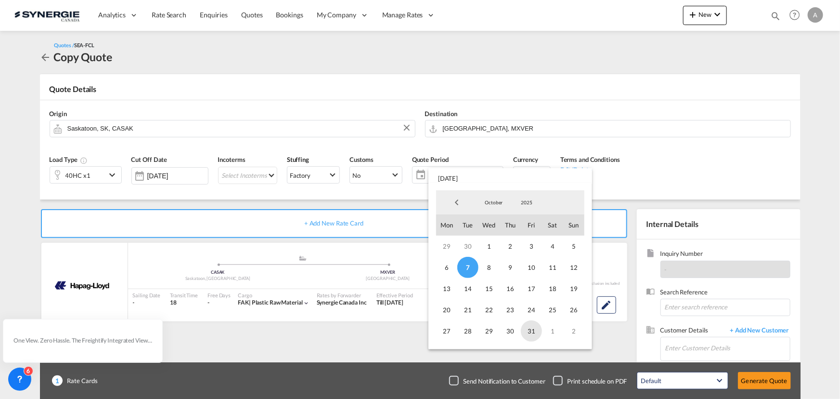
click at [535, 332] on span "31" at bounding box center [531, 330] width 21 height 21
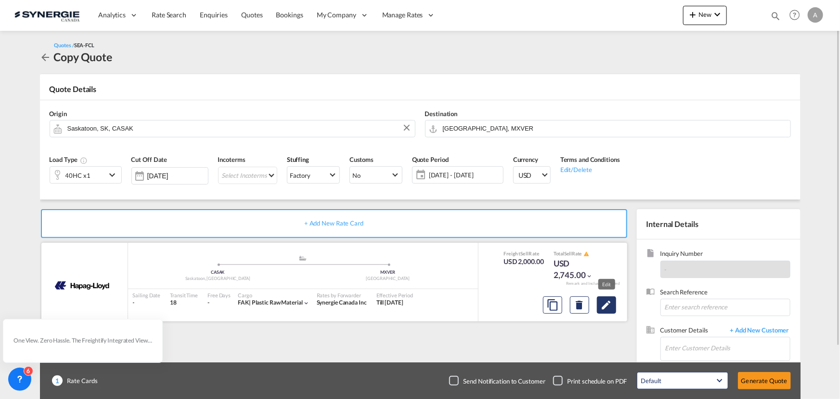
click at [606, 305] on md-icon "Edit" at bounding box center [607, 305] width 12 height 12
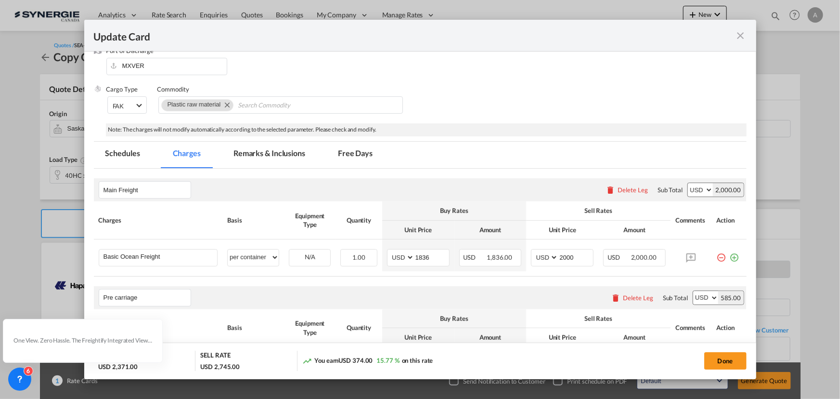
scroll to position [175, 0]
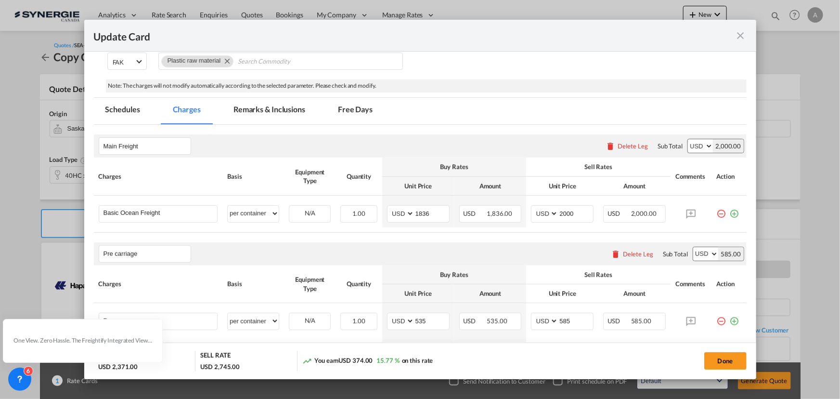
click at [271, 105] on md-tab-item "Remarks & Inclusions" at bounding box center [269, 111] width 95 height 26
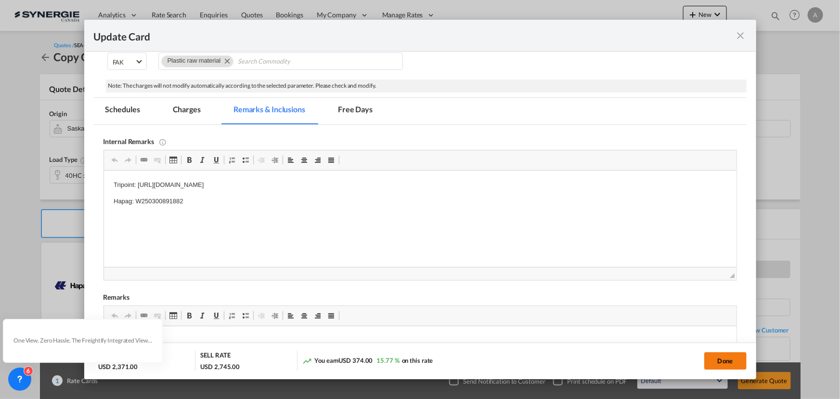
click at [729, 361] on button "Done" at bounding box center [726, 360] width 42 height 17
type input "05 Nov 2025"
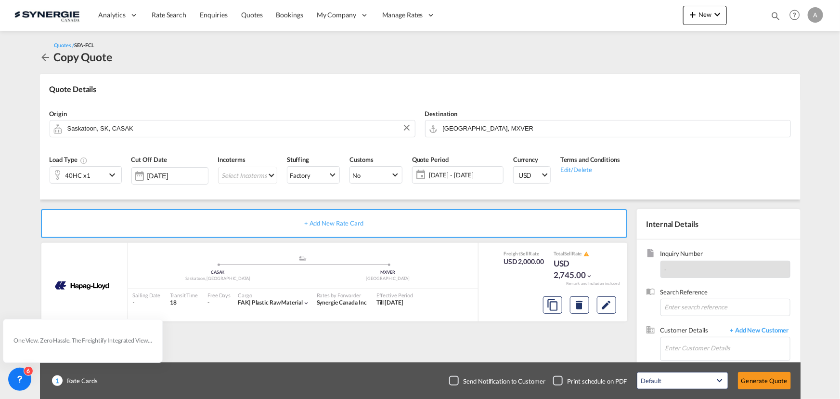
scroll to position [144, 0]
click at [726, 347] on input "Enter Customer Details" at bounding box center [728, 348] width 125 height 22
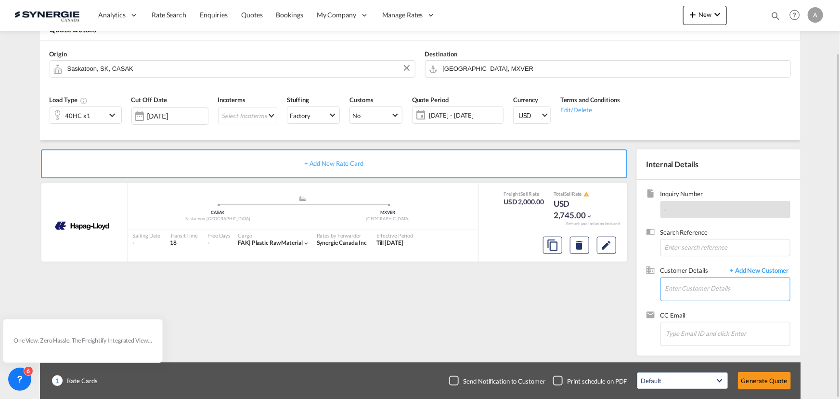
paste input "anna.alves@dmslog.com"
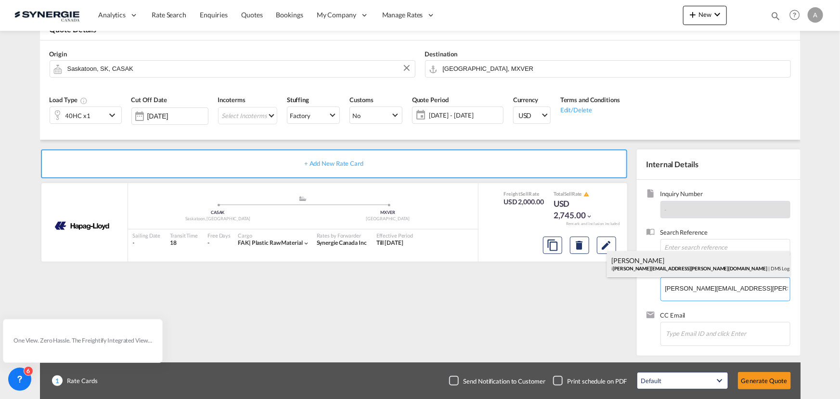
click at [673, 261] on div "Ianna Alves i anna.alves@dmslog.com | DMS Logistics" at bounding box center [698, 264] width 183 height 26
type input "DMS Logistics, Ianna Alves, ianna.alves@dmslog.com"
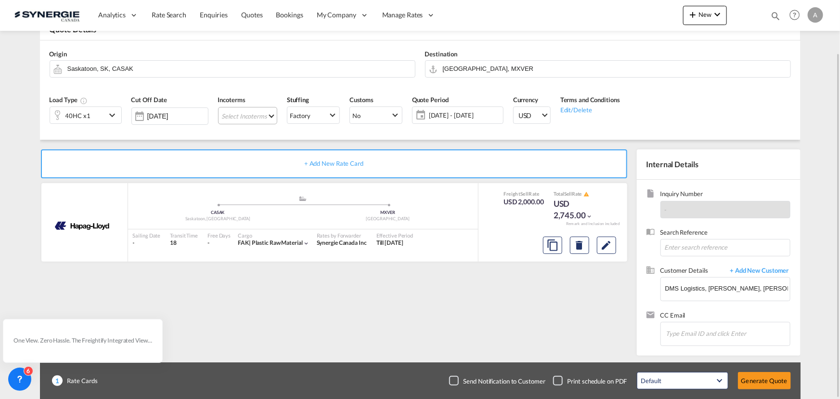
click at [274, 115] on md-select "Select Incoterms CIF - import Cost,Insurance and Freight EXW - export Ex Works …" at bounding box center [247, 115] width 59 height 17
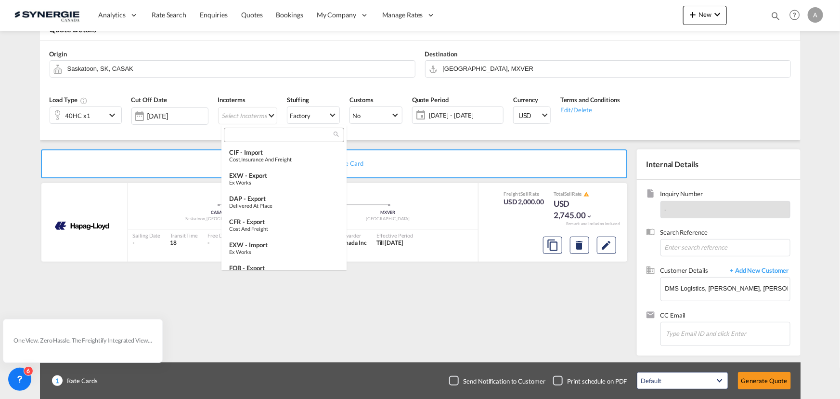
click at [252, 135] on input "search" at bounding box center [280, 135] width 107 height 9
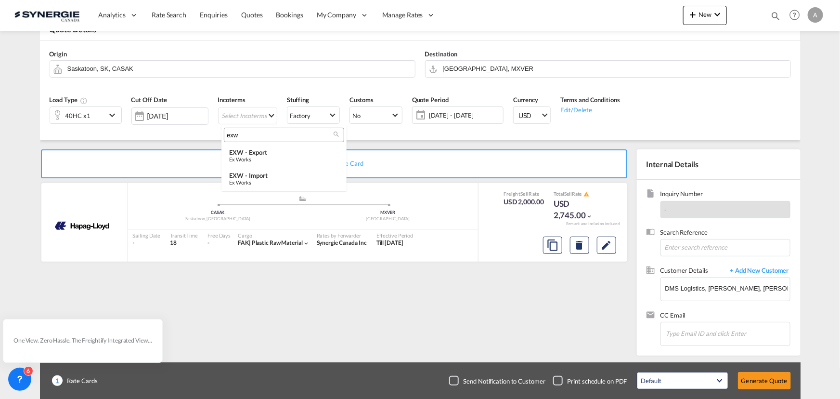
type input "exw"
drag, startPoint x: 264, startPoint y: 154, endPoint x: 303, endPoint y: 170, distance: 42.1
click at [264, 154] on div "EXW - export" at bounding box center [284, 152] width 110 height 8
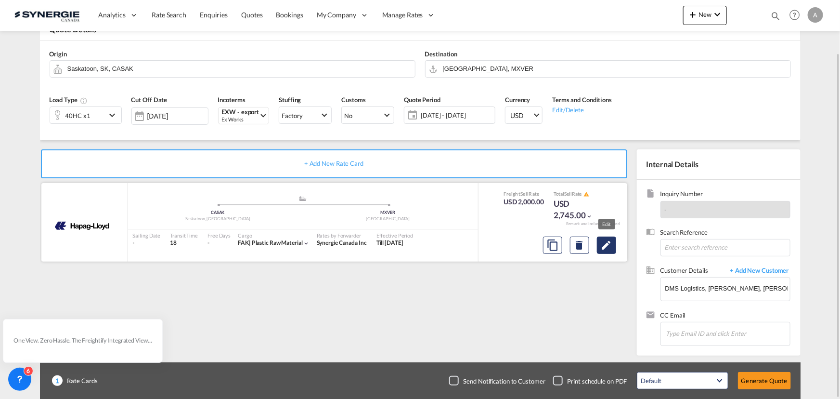
click at [613, 242] on button "Edit" at bounding box center [606, 244] width 19 height 17
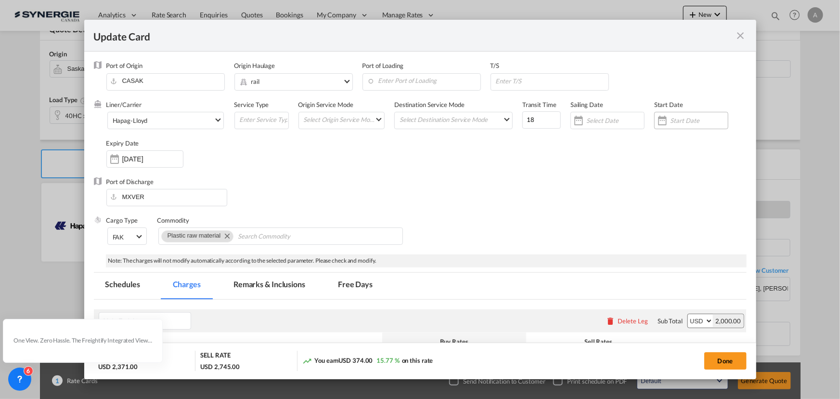
click at [676, 119] on input "Update Card Port ..." at bounding box center [699, 121] width 58 height 8
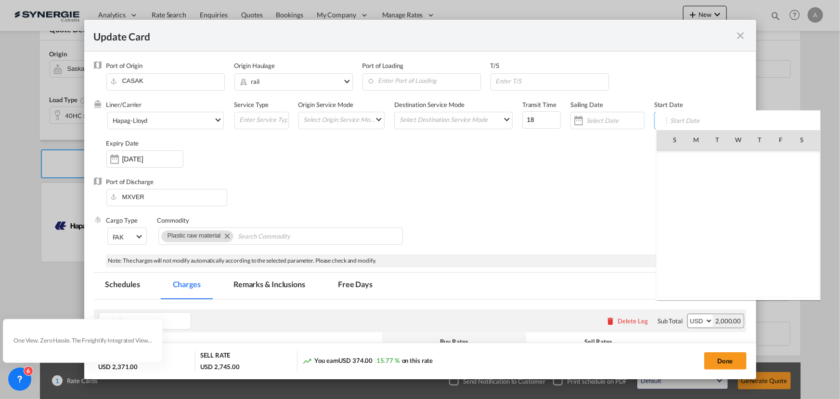
scroll to position [223198, 0]
click at [720, 185] on span "7" at bounding box center [717, 181] width 20 height 20
type input "[DATE]"
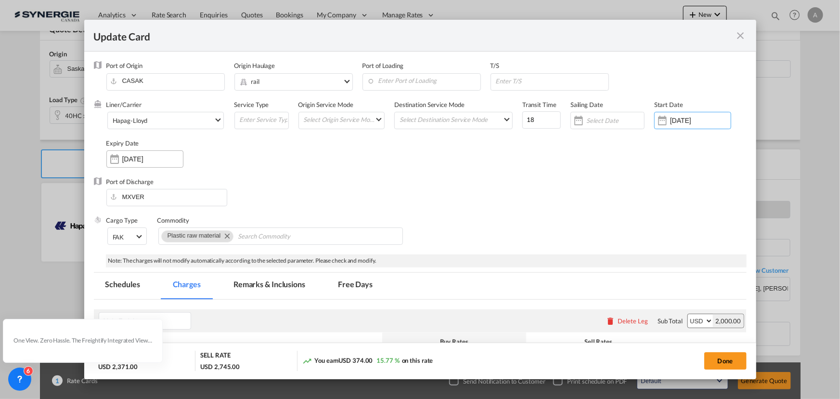
click at [125, 167] on div "06 Nov 2025" at bounding box center [144, 158] width 77 height 17
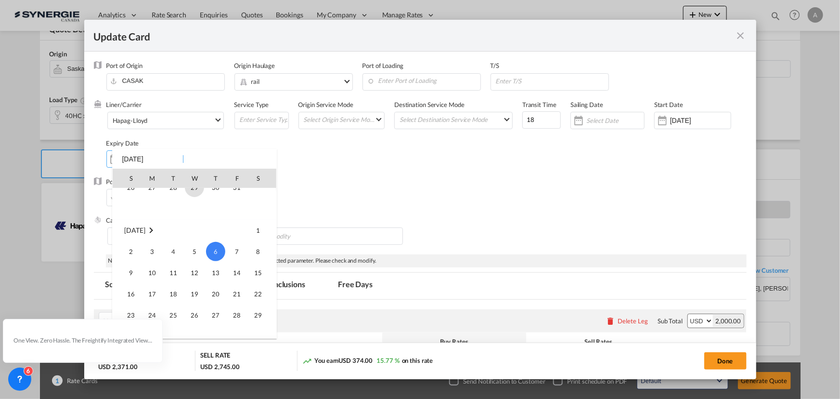
scroll to position [40, 0]
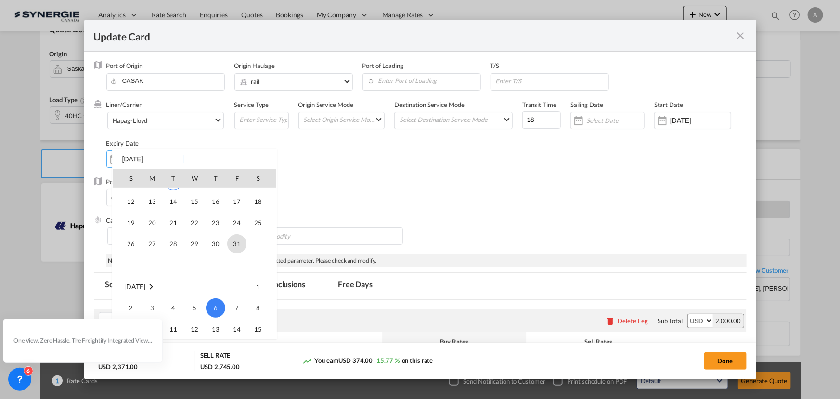
click at [240, 244] on span "31" at bounding box center [236, 243] width 19 height 19
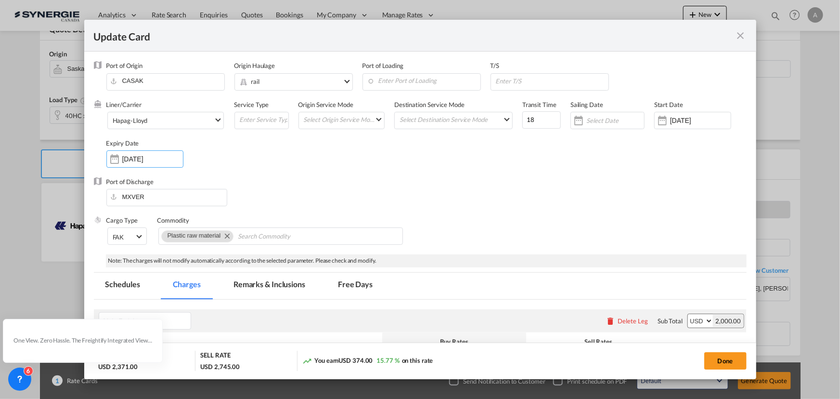
type input "[DATE]"
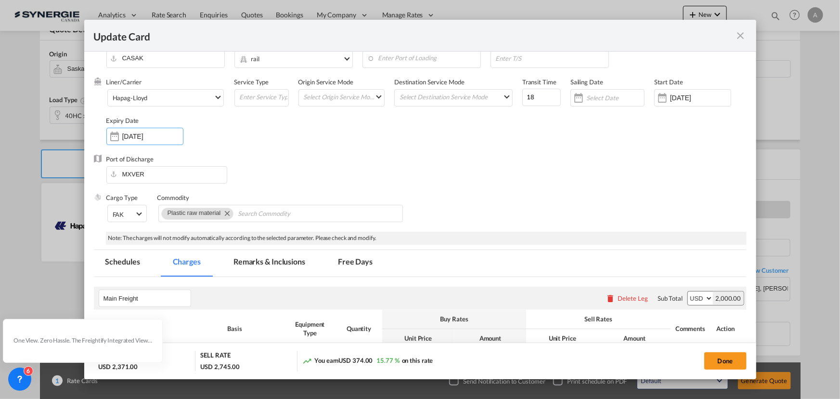
scroll to position [43, 0]
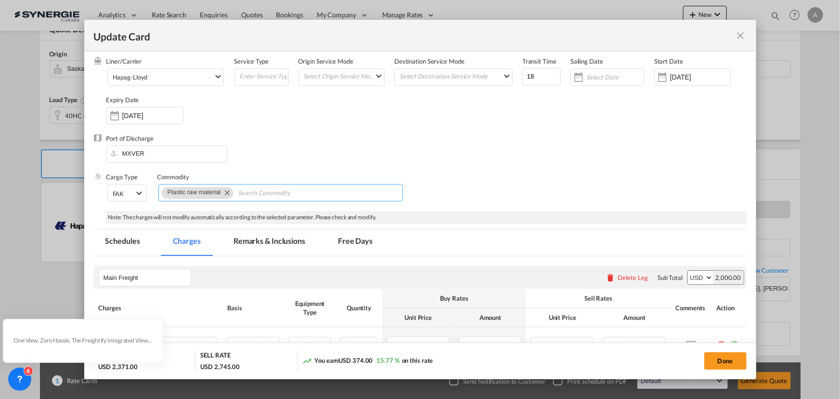
click at [227, 190] on md-icon "Remove Plastic raw material" at bounding box center [227, 192] width 12 height 12
type input "Linseed oil"
click at [202, 211] on li "Linseed Oil" at bounding box center [203, 211] width 84 height 23
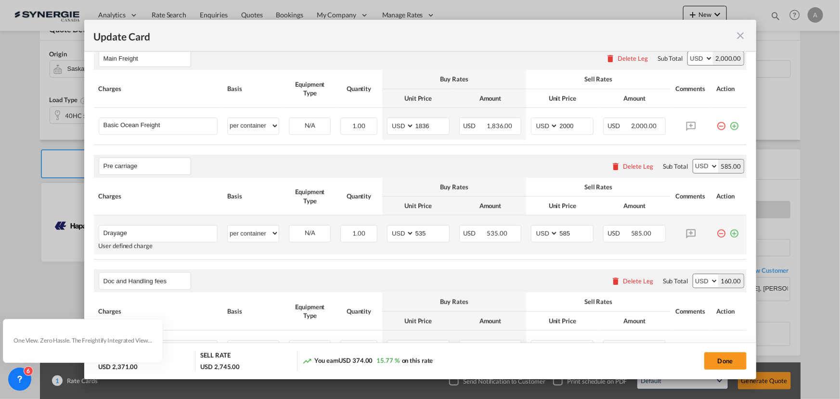
scroll to position [219, 0]
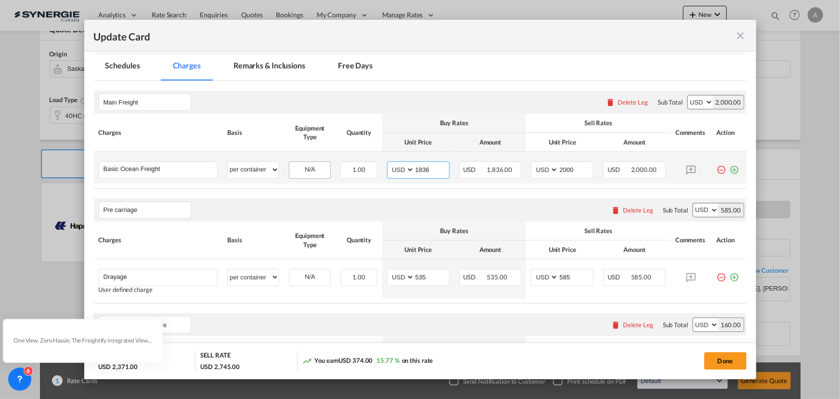
drag, startPoint x: 428, startPoint y: 167, endPoint x: 294, endPoint y: 174, distance: 134.6
click at [300, 174] on tr "Basic Ocean Freight Please Enter User Defined Charges Cannot Be Published per e…" at bounding box center [420, 168] width 653 height 32
type input "4752"
type input "5055"
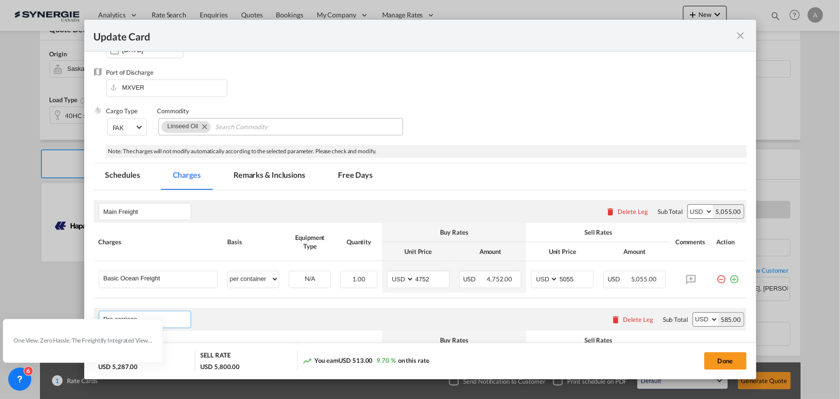
scroll to position [106, 0]
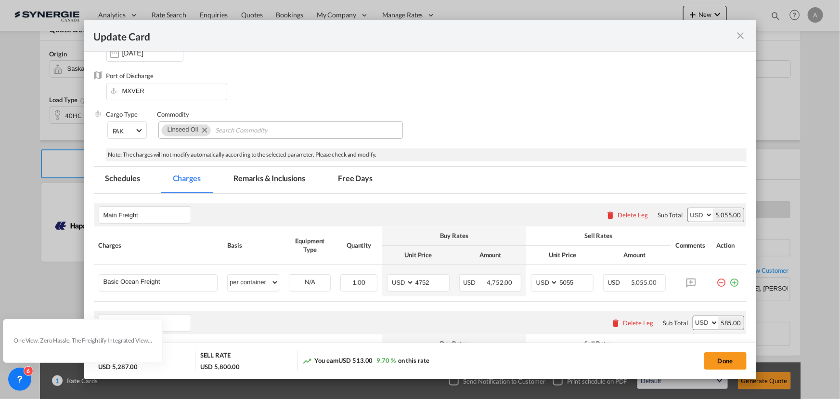
click at [262, 193] on md-tab-item "Remarks & Inclusions" at bounding box center [269, 180] width 95 height 26
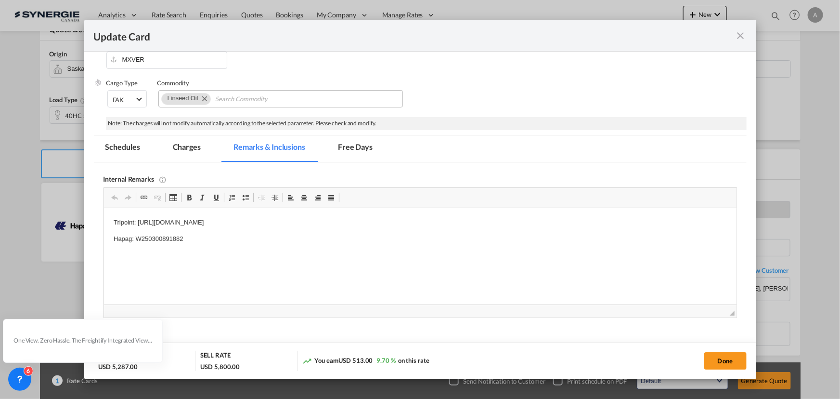
scroll to position [144, 0]
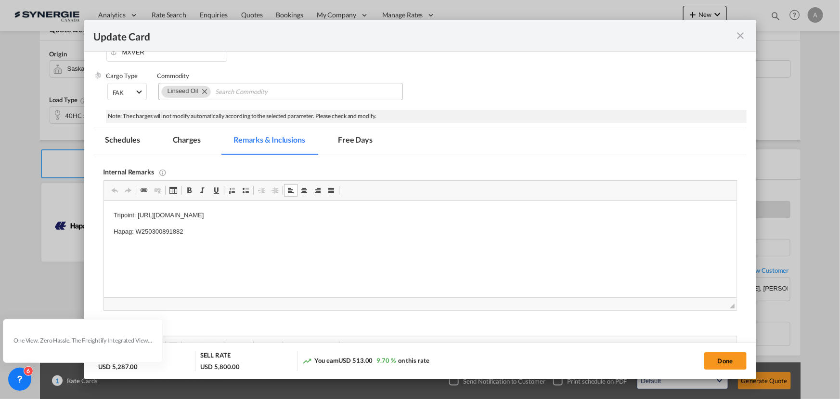
drag, startPoint x: 111, startPoint y: 215, endPoint x: 513, endPoint y: 205, distance: 402.2
click at [513, 205] on html "Tripoint: https://app.frontapp.com/open/cnv_p1axspb?key=p79-Swvs-lz17gOlkxFMBa_…" at bounding box center [420, 224] width 633 height 46
click at [205, 233] on p "Hapag: W250300891882" at bounding box center [420, 232] width 614 height 10
drag, startPoint x: 200, startPoint y: 230, endPoint x: 124, endPoint y: 427, distance: 210.5
click at [104, 232] on html "Drayage Hapag: W250300891882" at bounding box center [420, 224] width 633 height 46
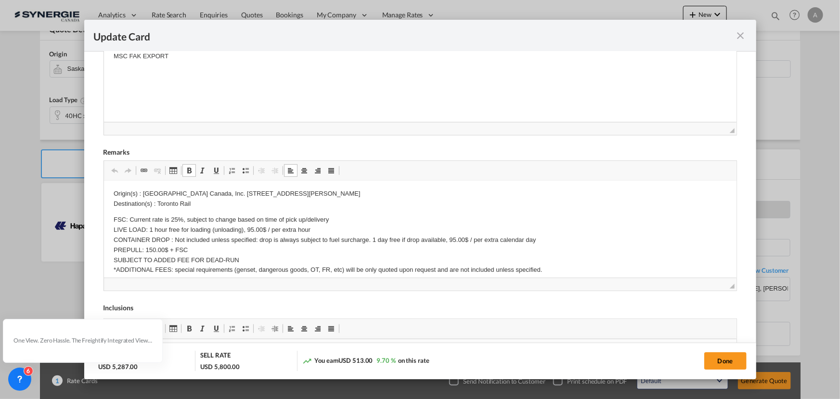
scroll to position [43, 0]
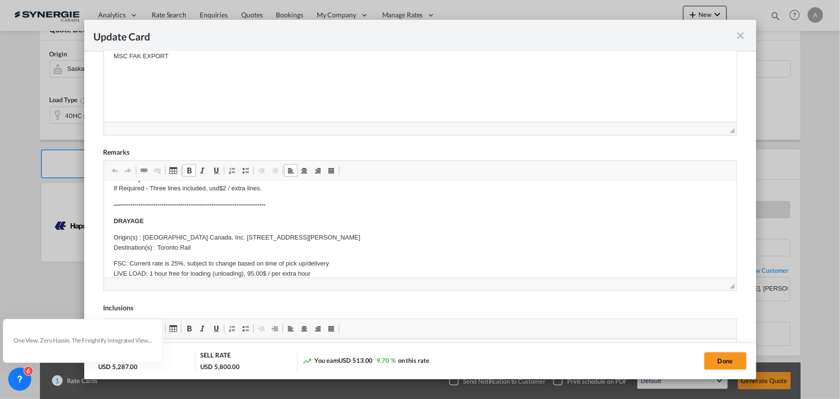
click at [326, 236] on p "Origin(s) : Saint Gobain Canada, Inc. 28 Albert Street, Plattsville, ON, N0J 1S…" at bounding box center [420, 243] width 614 height 20
drag, startPoint x: 142, startPoint y: 235, endPoint x: 407, endPoint y: 232, distance: 264.9
click at [407, 233] on p "Origin(s) : Saint Gobain Canada, Inc. 28 Albert Street, Plattsville, ON, N0J 1S…" at bounding box center [420, 243] width 614 height 20
click at [223, 238] on p "Origin(s) : 72 broadway st. west, Yorkton, SK S3N 0L8 Destination(s) : Toronto …" at bounding box center [420, 243] width 614 height 20
drag, startPoint x: 181, startPoint y: 248, endPoint x: 158, endPoint y: 248, distance: 22.2
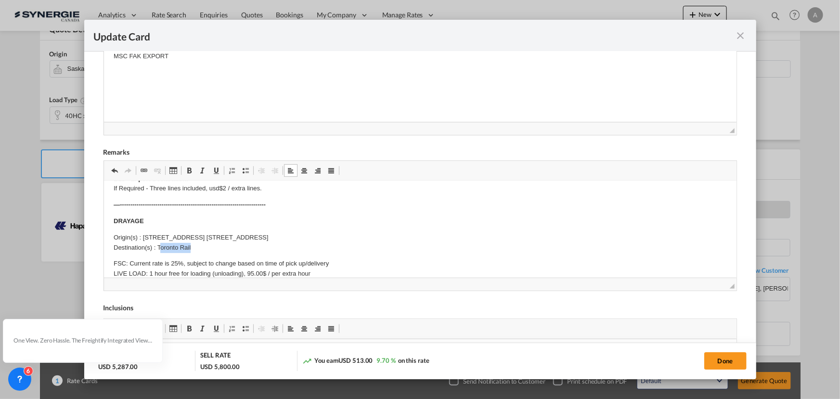
click at [158, 248] on p "Origin(s) : 72 broadway st. west, Yorkton, SK S3N 0L8 Destination(s) : Toronto …" at bounding box center [420, 243] width 614 height 20
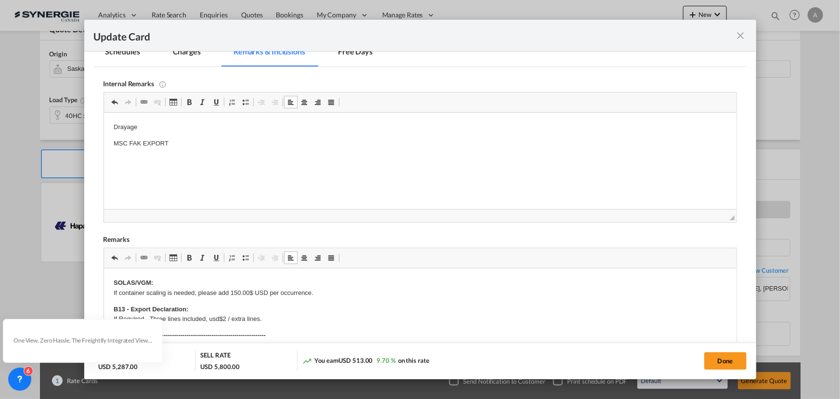
scroll to position [232, 0]
click at [193, 58] on md-tab-item "Charges" at bounding box center [186, 53] width 51 height 26
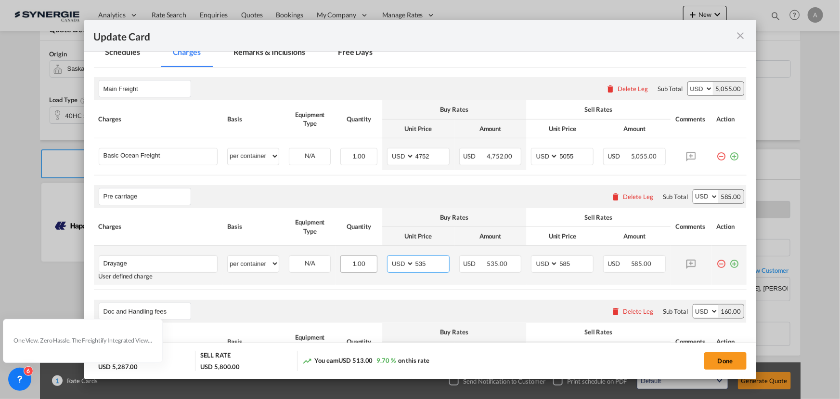
drag, startPoint x: 428, startPoint y: 265, endPoint x: 344, endPoint y: 261, distance: 83.9
click at [344, 261] on tr "Drayage Please Enter User Defined Charges Cannot Be Published User defined char…" at bounding box center [420, 265] width 653 height 39
type input "1155"
type input "1250"
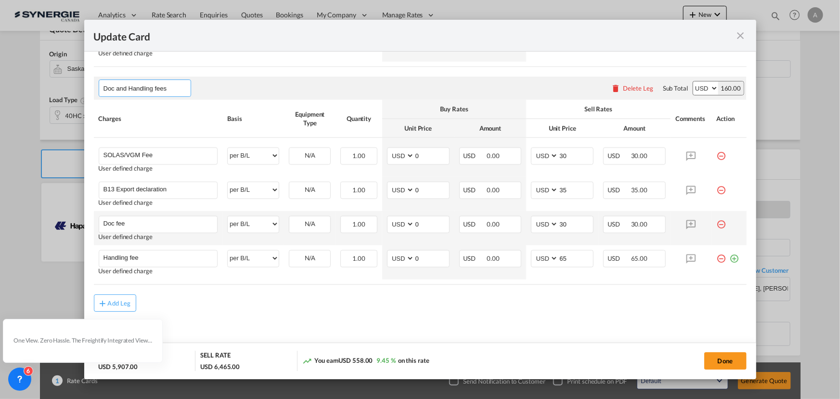
scroll to position [457, 0]
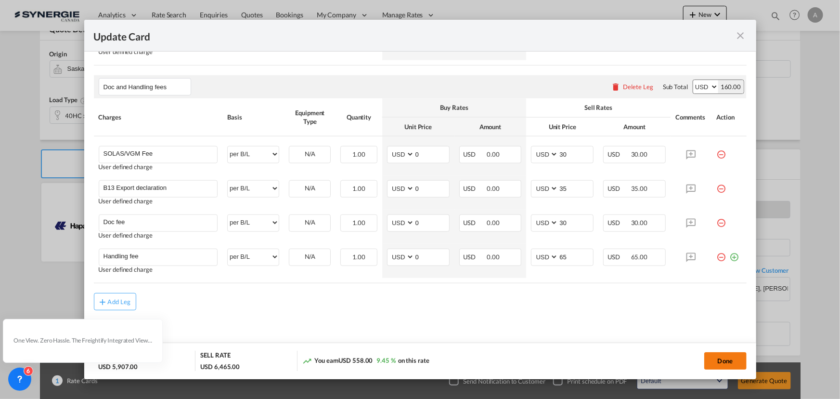
click at [729, 359] on button "Done" at bounding box center [726, 360] width 42 height 17
type input "[DATE]"
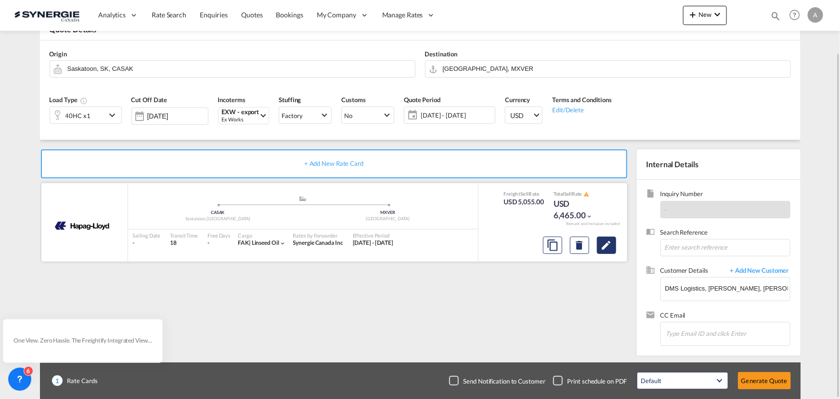
click at [608, 246] on md-icon "Edit" at bounding box center [607, 245] width 12 height 12
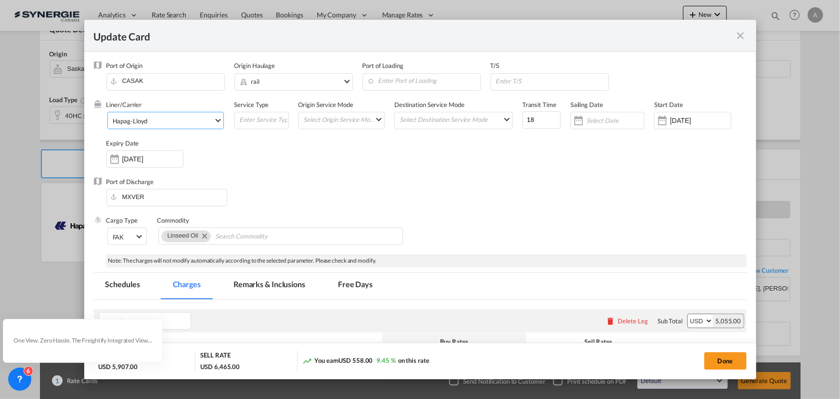
click at [163, 118] on span "Hapag-Lloyd" at bounding box center [163, 121] width 101 height 9
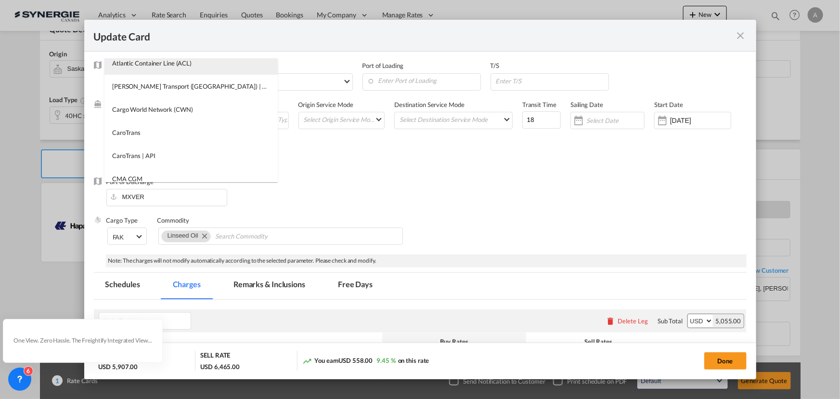
scroll to position [0, 0]
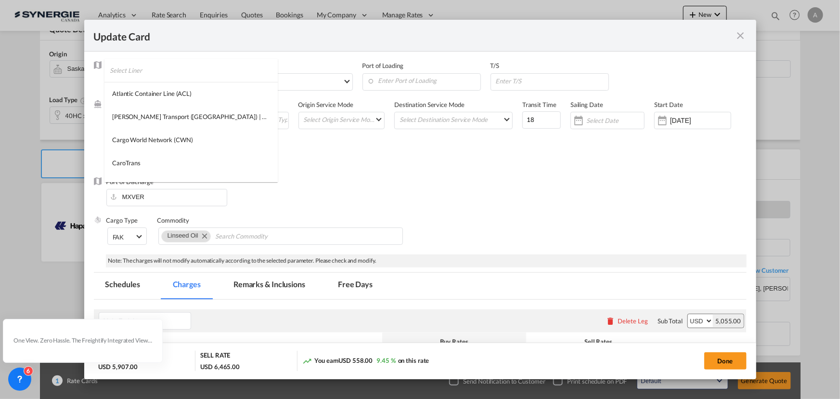
click at [144, 69] on input "search" at bounding box center [194, 70] width 168 height 23
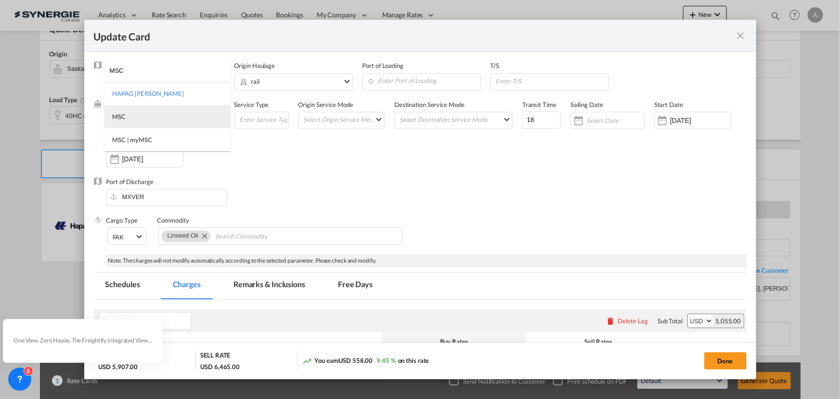
type input "MSC"
click at [140, 107] on md-option "MSC" at bounding box center [167, 116] width 126 height 23
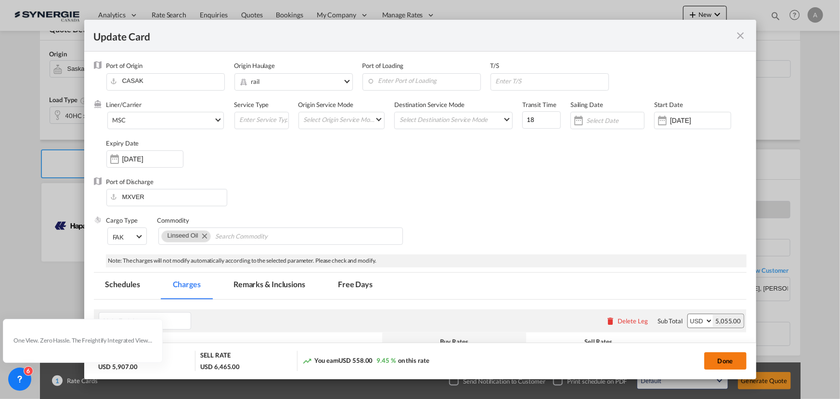
click at [723, 361] on button "Done" at bounding box center [726, 360] width 42 height 17
type input "[DATE]"
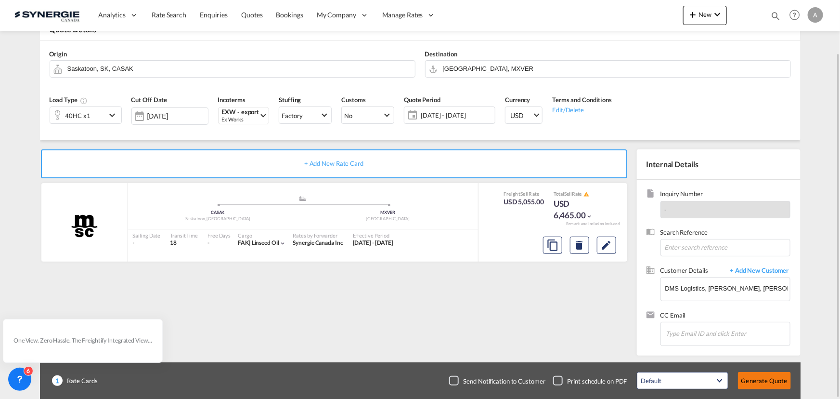
click at [762, 380] on button "Generate Quote" at bounding box center [764, 380] width 53 height 17
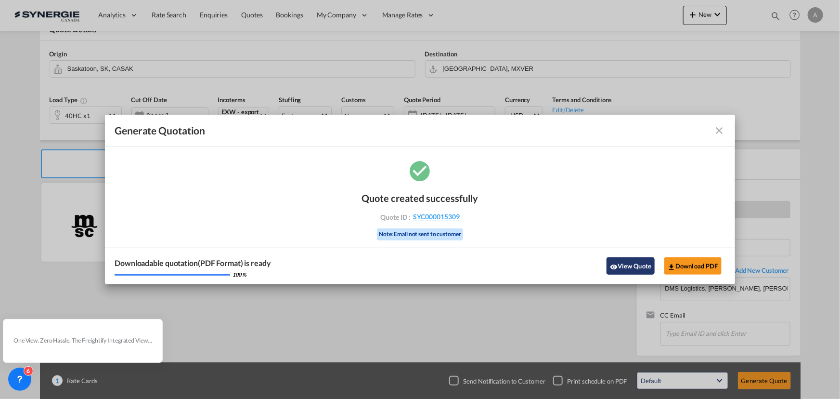
click at [620, 269] on button "View Quote" at bounding box center [631, 265] width 48 height 17
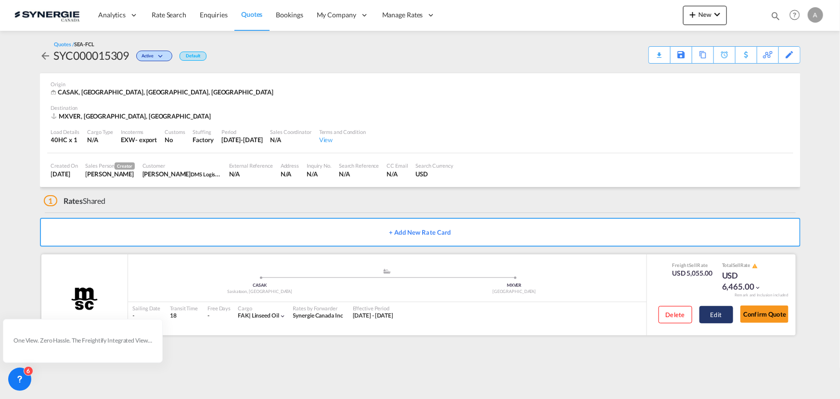
click at [708, 313] on button "Edit" at bounding box center [717, 314] width 34 height 17
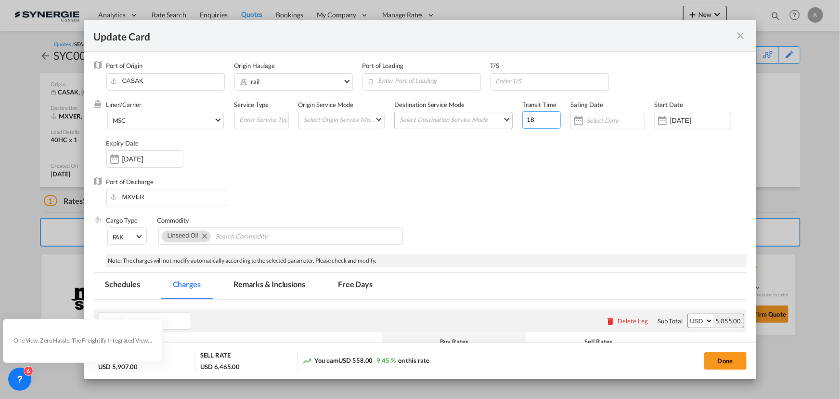
drag, startPoint x: 476, startPoint y: 118, endPoint x: 471, endPoint y: 117, distance: 5.2
click at [472, 118] on div "Liner/Carrier MSC Atlantic Container Line (ACL) Baker Transport (GB) | Direct C…" at bounding box center [426, 138] width 640 height 77
type input "28"
click at [505, 80] on input "Update Card Port ..." at bounding box center [552, 81] width 114 height 14
type input "MONTREAL"
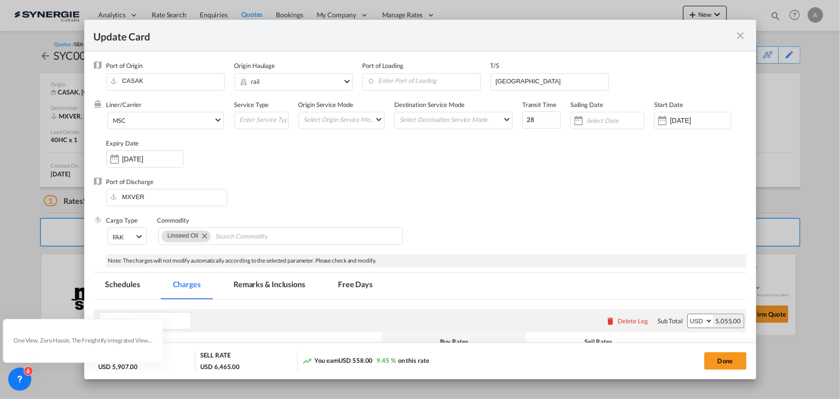
click at [496, 193] on div "Port of Discharge MXVER" at bounding box center [420, 196] width 653 height 39
click at [736, 361] on button "Done" at bounding box center [726, 360] width 42 height 17
type input "[DATE]"
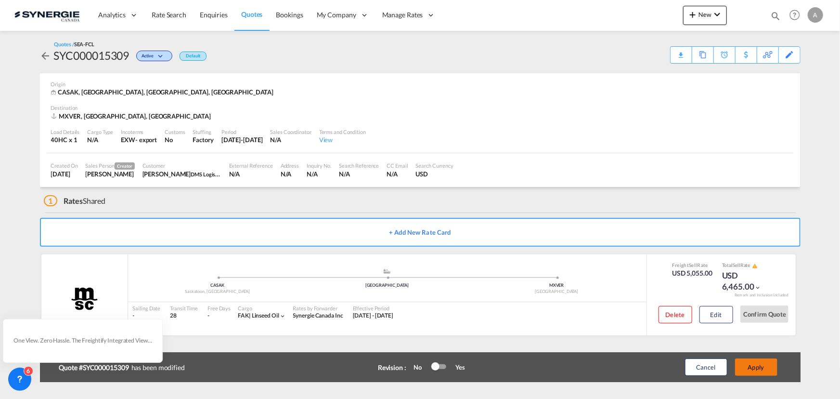
click at [744, 366] on button "Apply" at bounding box center [756, 366] width 42 height 17
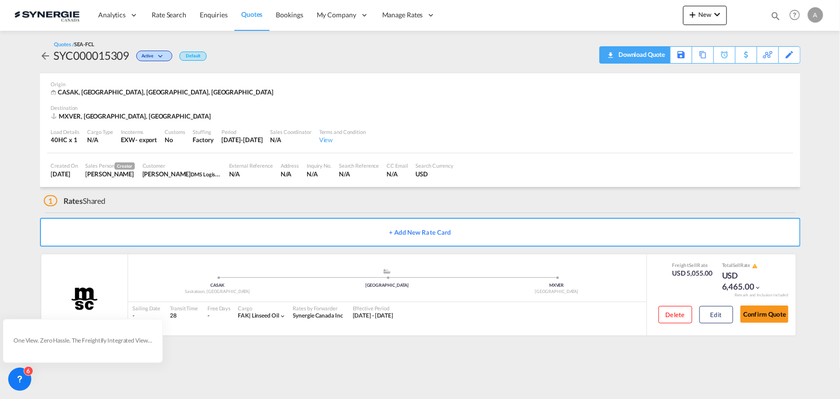
click at [652, 57] on div "Download Quote" at bounding box center [640, 54] width 49 height 15
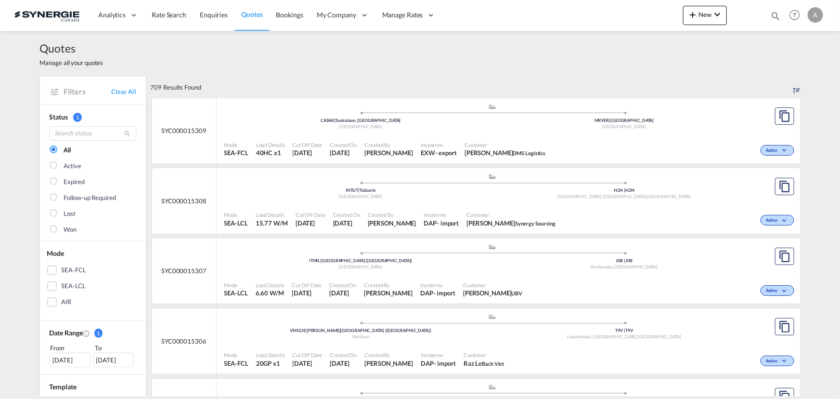
click at [451, 131] on div ".a{fill:#aaa8ad;} .a{fill:#aaa8ad;} CASAK | [GEOGRAPHIC_DATA], SK Canada MXVER …" at bounding box center [492, 118] width 537 height 31
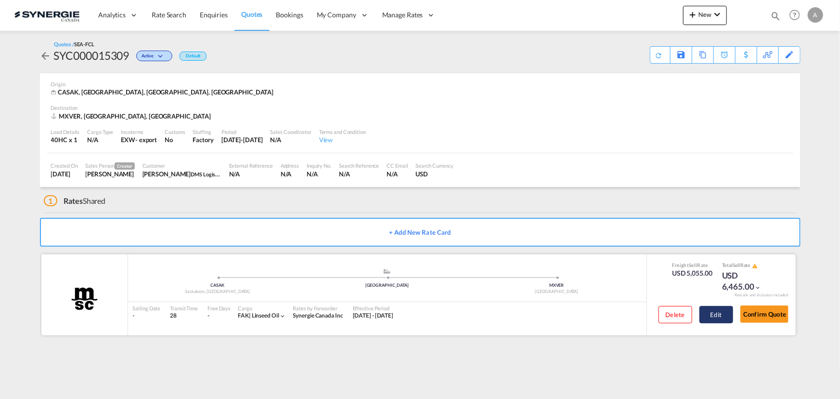
click at [727, 308] on button "Edit" at bounding box center [717, 314] width 34 height 17
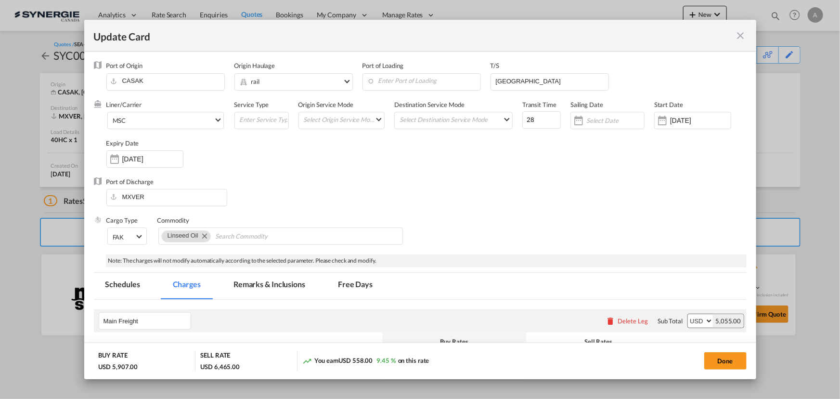
select select "per container"
select select "per B/L"
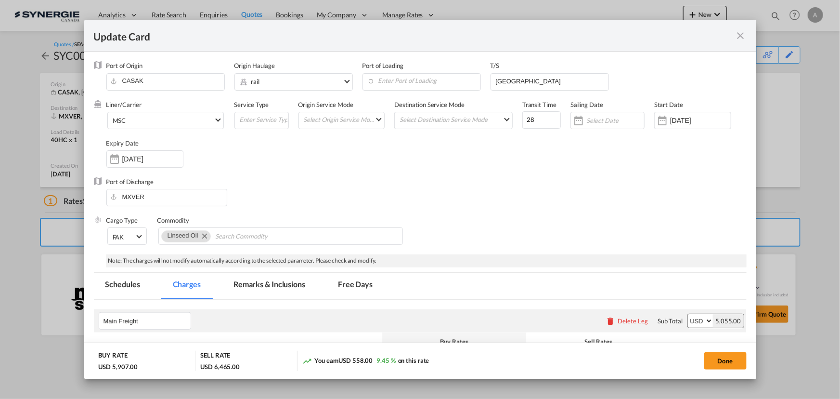
select select "per B/L"
click at [274, 286] on md-tab-item "Remarks & Inclusions" at bounding box center [269, 286] width 95 height 26
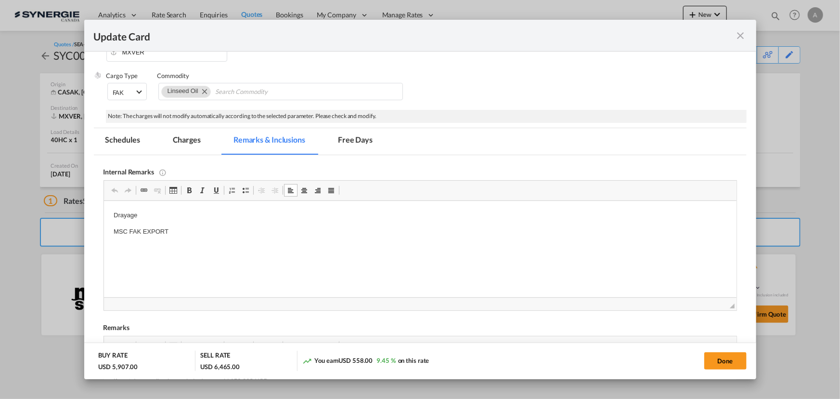
click at [165, 210] on p "Drayage" at bounding box center [420, 215] width 614 height 10
click at [160, 215] on p "Drayage" at bounding box center [420, 215] width 614 height 10
click at [155, 217] on p "Drayage" at bounding box center [420, 215] width 614 height 10
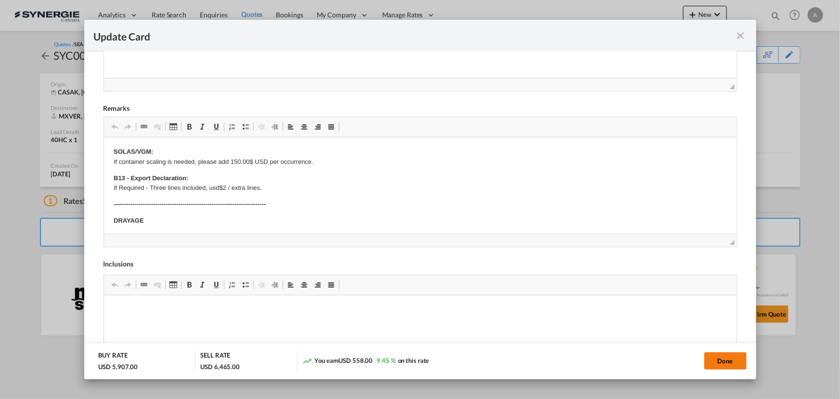
click at [724, 359] on button "Done" at bounding box center [726, 360] width 42 height 17
type input "[DATE]"
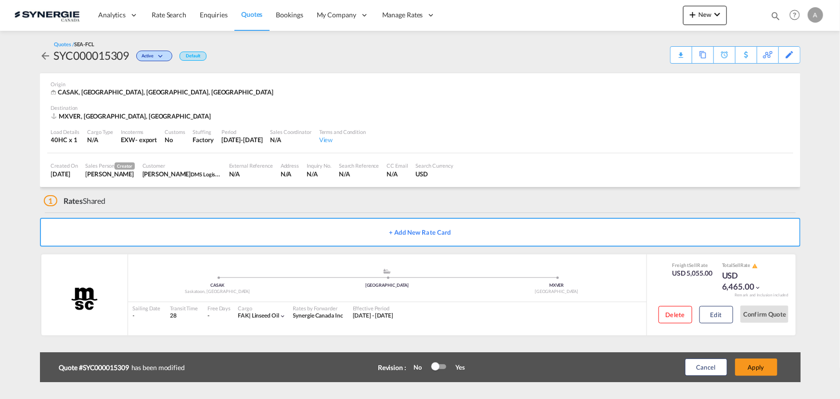
scroll to position [144, 0]
click at [760, 369] on button "Apply" at bounding box center [756, 366] width 42 height 17
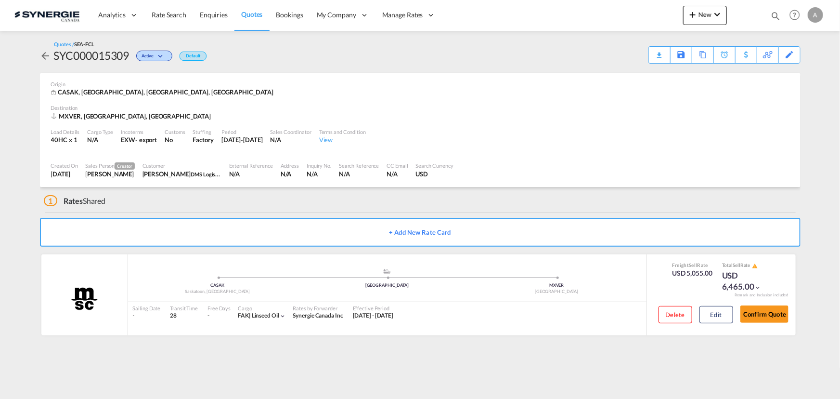
drag, startPoint x: 775, startPoint y: 13, endPoint x: 607, endPoint y: 30, distance: 168.9
click at [775, 13] on md-icon "icon-magnify" at bounding box center [776, 16] width 11 height 11
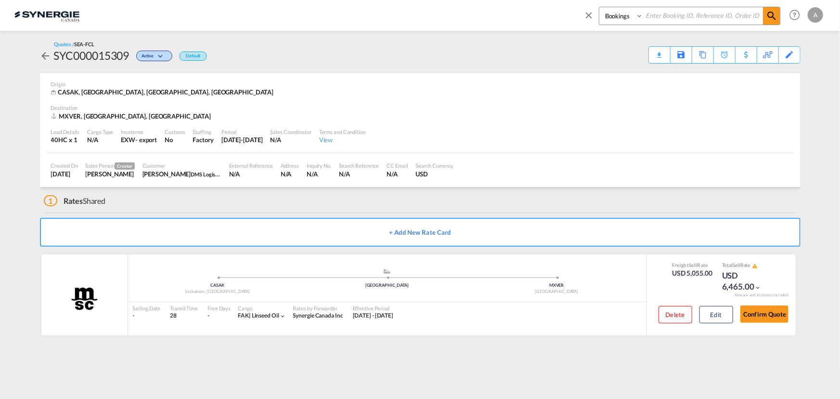
click at [612, 19] on select "Bookings Quotes Enquiries" at bounding box center [623, 15] width 46 height 17
select select "Quotes"
click at [600, 7] on select "Bookings Quotes Enquiries" at bounding box center [623, 15] width 46 height 17
click at [665, 19] on input at bounding box center [703, 15] width 120 height 17
type input "15300"
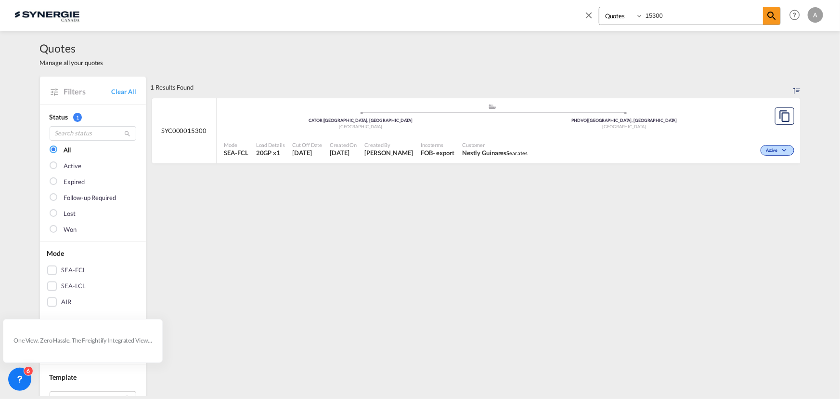
click at [512, 170] on div "1 Results Found .a{fill:#e6e6e6;}.b{fill:#cecece;}.c{fill:#2f2e41;}.d{fill:#a06…" at bounding box center [476, 406] width 650 height 659
click at [513, 145] on span "Customer" at bounding box center [494, 144] width 65 height 7
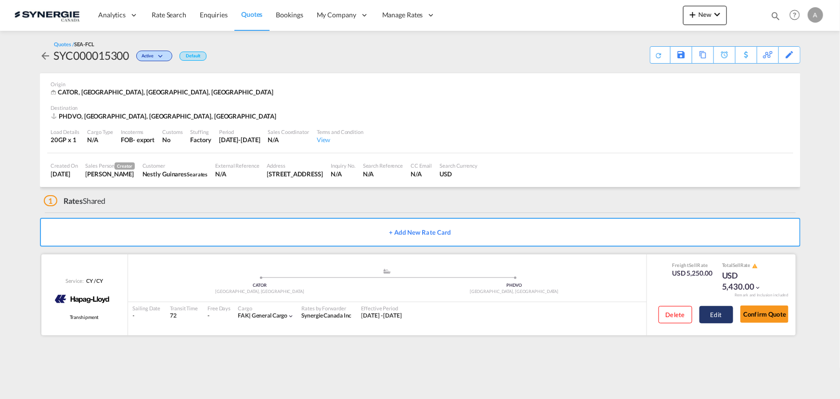
click at [715, 317] on button "Edit" at bounding box center [717, 314] width 34 height 17
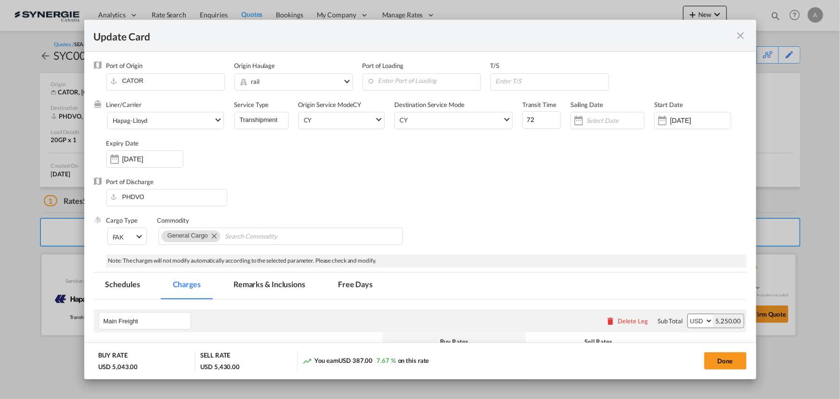
select select "per container"
select select "per B/L"
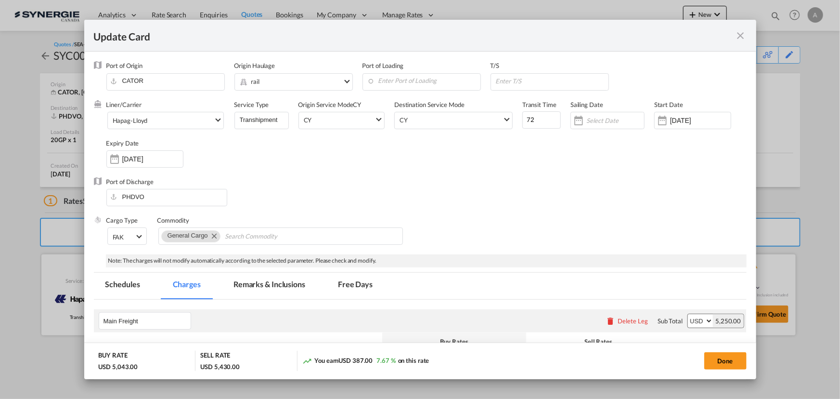
select select "per shipment"
click at [408, 180] on div "Port of Discharge PHDVO" at bounding box center [420, 196] width 653 height 39
drag, startPoint x: 535, startPoint y: 116, endPoint x: 479, endPoint y: 122, distance: 56.6
click at [481, 123] on div "Liner/Carrier Hapag-[PERSON_NAME] Atlantic Container Line (ACL) [PERSON_NAME] T…" at bounding box center [426, 138] width 640 height 77
type input "57"
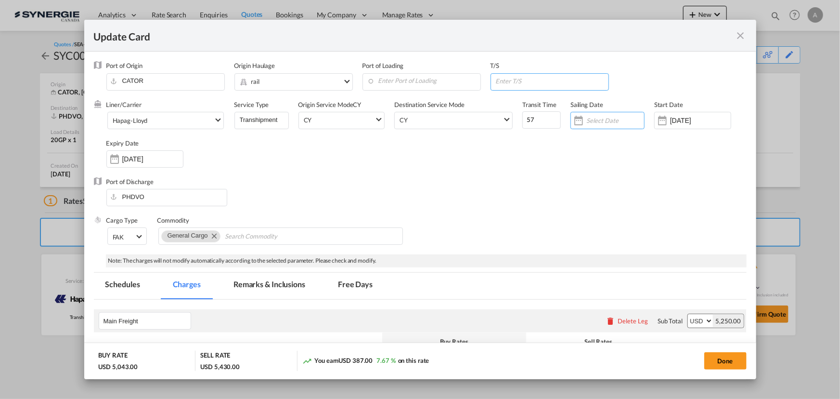
click at [517, 84] on input "Update Card Port ..." at bounding box center [552, 81] width 114 height 14
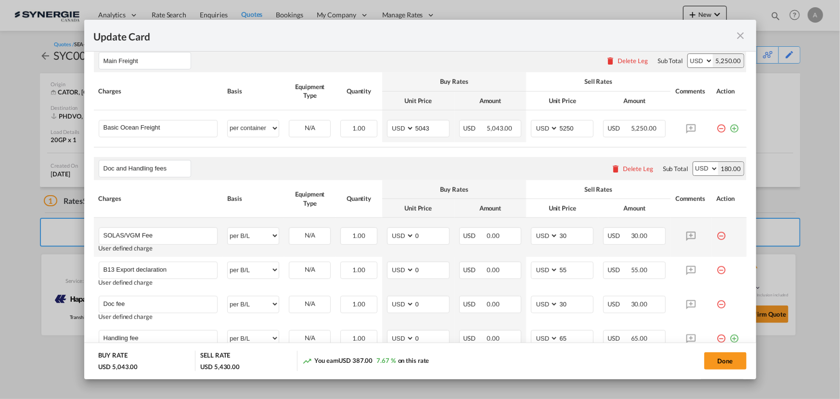
scroll to position [219, 0]
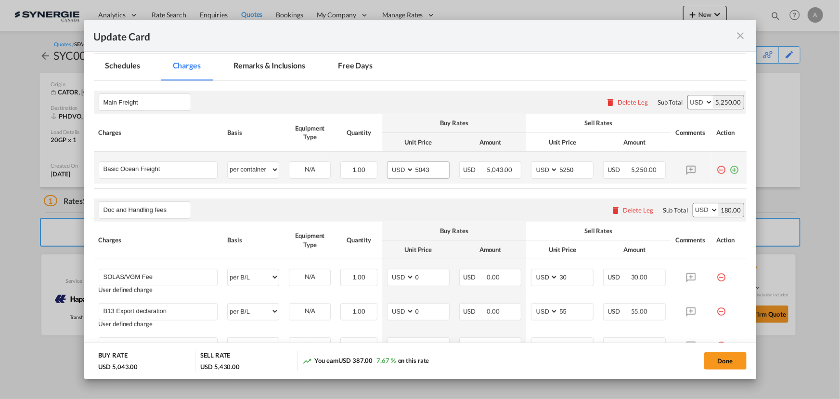
type input "[US_STATE], [GEOGRAPHIC_DATA]"
click at [419, 168] on input "5043" at bounding box center [432, 169] width 35 height 14
type input "5226"
drag, startPoint x: 276, startPoint y: 70, endPoint x: 284, endPoint y: 84, distance: 15.8
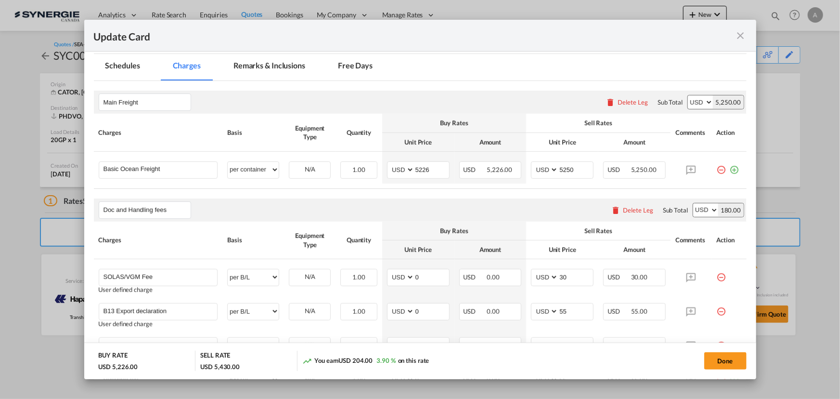
click at [276, 70] on md-tab-item "Remarks & Inclusions" at bounding box center [269, 67] width 95 height 26
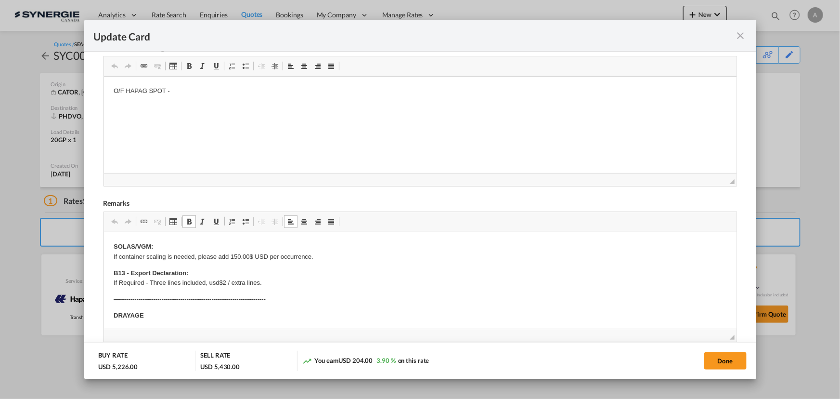
scroll to position [262, 0]
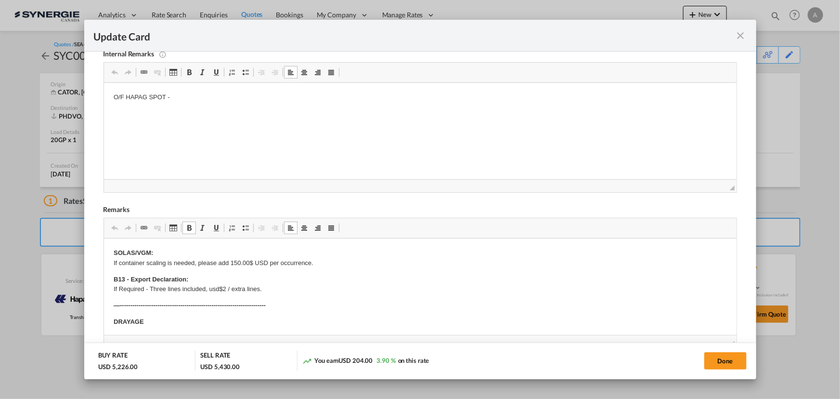
click at [174, 95] on p "O/F HAPAG SPOT -" at bounding box center [420, 97] width 614 height 10
drag, startPoint x: 220, startPoint y: 112, endPoint x: 236, endPoint y: 119, distance: 17.7
click at [221, 112] on p "Drayage TRIPOINT - 363 CAD ZONE 2 +" at bounding box center [420, 114] width 614 height 10
click at [258, 121] on html "O/F HAPAG SPOT - Drayage TRIPOINT - 363 CAD ZONE 1 +" at bounding box center [420, 106] width 633 height 46
click at [240, 116] on p "Drayage TRIPOINT - 363 CAD ZONE 1 +" at bounding box center [420, 114] width 614 height 10
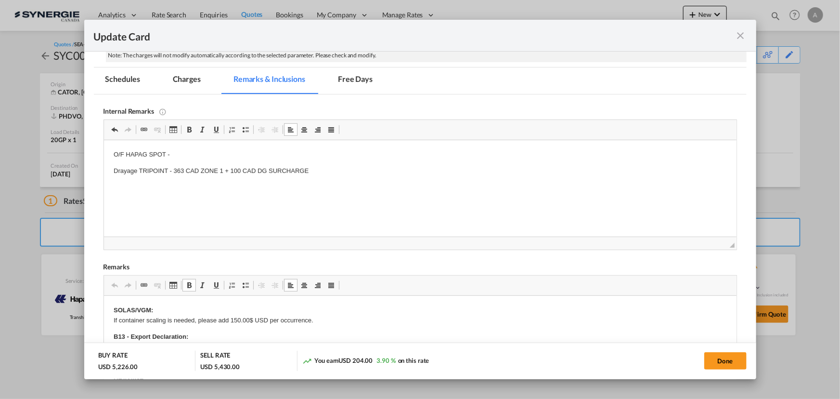
scroll to position [175, 0]
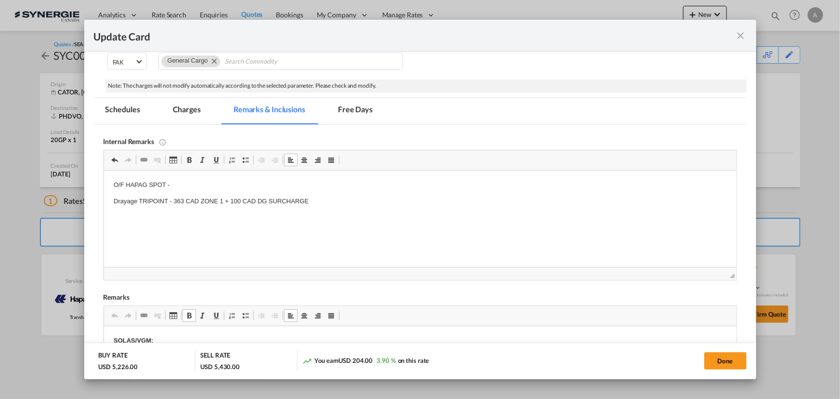
click at [197, 105] on md-tab-item "Charges" at bounding box center [186, 111] width 51 height 26
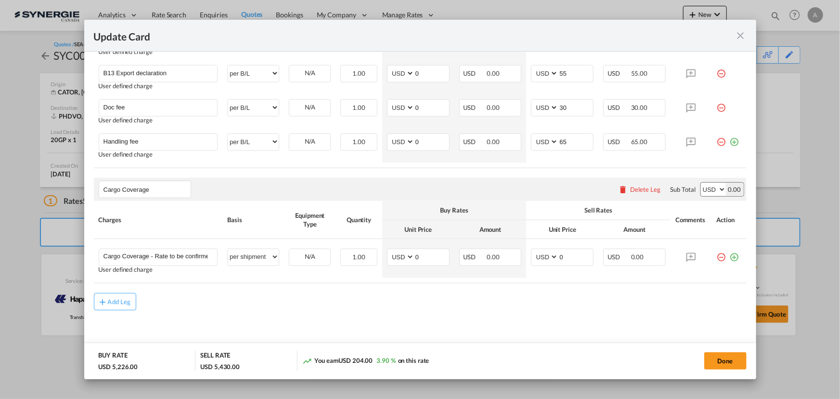
scroll to position [454, 0]
click at [117, 298] on button "Add Leg" at bounding box center [115, 304] width 42 height 17
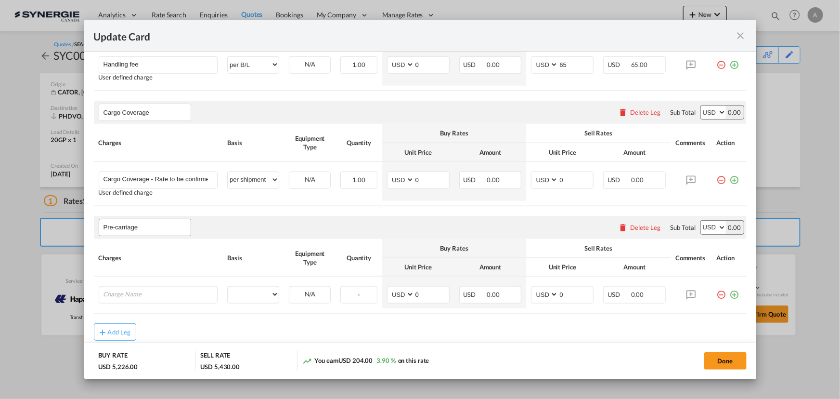
scroll to position [564, 0]
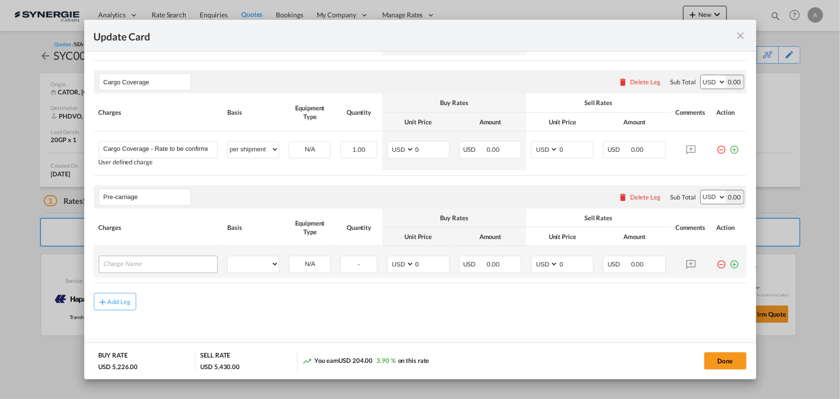
type input "Pre-carriage"
click at [128, 257] on input "Charge Name" at bounding box center [161, 263] width 114 height 14
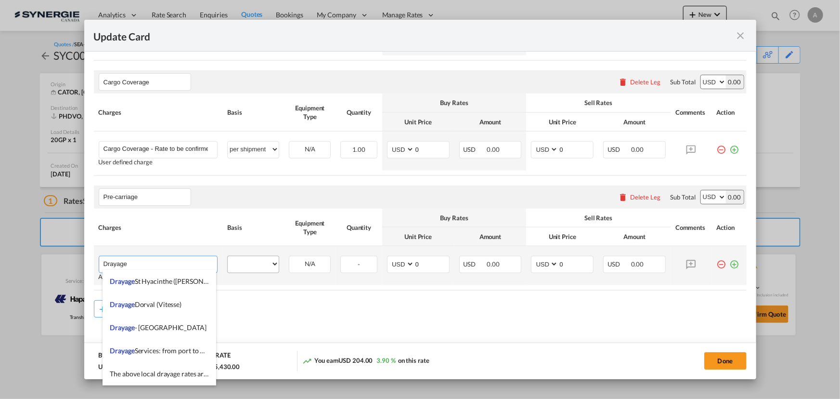
type input "Drayage"
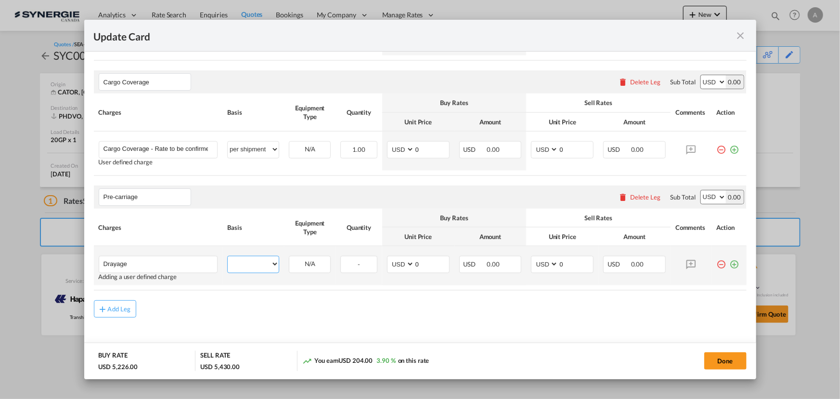
click at [236, 265] on select "per equipment per container per B/L per shipping bill per shipment per pallet p…" at bounding box center [253, 263] width 51 height 15
select select "per container"
click at [228, 256] on select "per equipment per container per B/L per shipping bill per shipment per pallet p…" at bounding box center [253, 263] width 51 height 15
drag, startPoint x: 419, startPoint y: 264, endPoint x: 332, endPoint y: 210, distance: 102.1
click at [390, 252] on td "AED AFN ALL AMD ANG AOA ARS AUD AWG AZN BAM BBD BDT BGN BHD BIF BMD BND [PERSON…" at bounding box center [418, 265] width 72 height 39
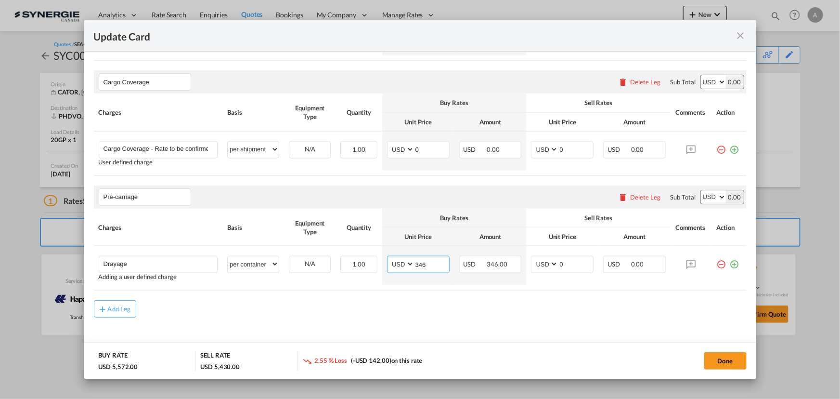
type input "346"
type input "440"
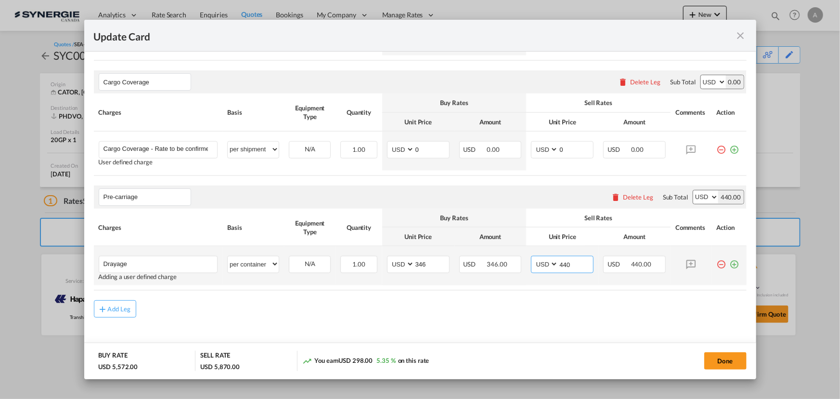
drag, startPoint x: 573, startPoint y: 264, endPoint x: 523, endPoint y: 261, distance: 49.8
click at [526, 261] on td "AED AFN ALL AMD ANG AOA ARS AUD AWG AZN BAM BBD BDT BGN BHD BIF BMD BND [PERSON…" at bounding box center [562, 265] width 72 height 39
type input "430"
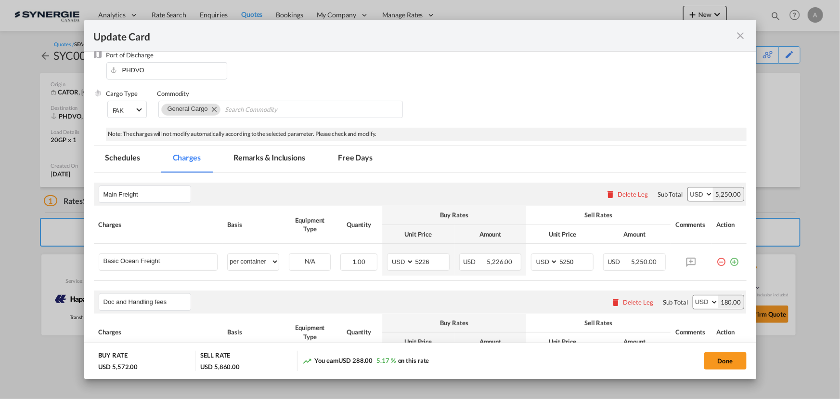
scroll to position [126, 0]
click at [425, 258] on input "5226" at bounding box center [432, 261] width 35 height 14
type input "3686"
type input "4085"
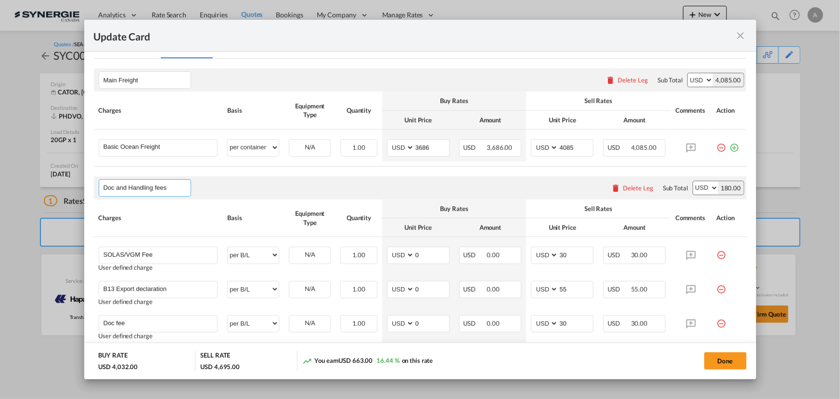
scroll to position [258, 0]
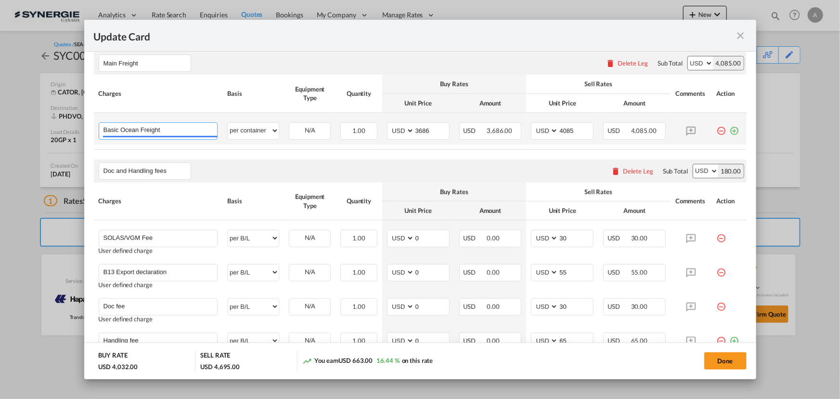
click at [173, 133] on input "Basic Ocean Freight" at bounding box center [161, 130] width 114 height 14
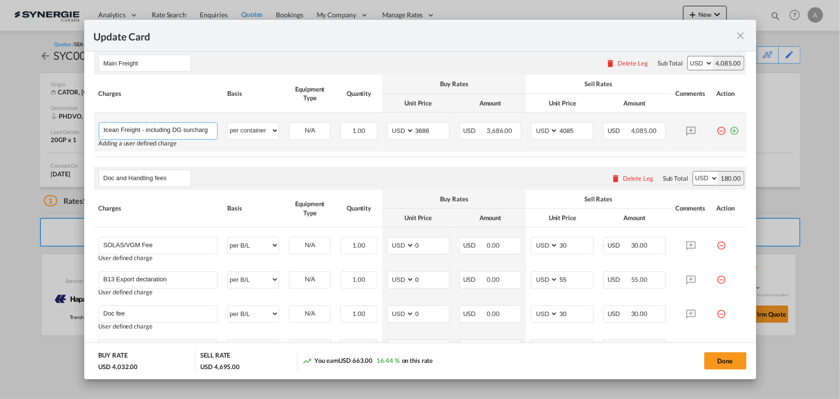
scroll to position [0, 24]
type input "Basic Ocean Freight - including DG surcharge"
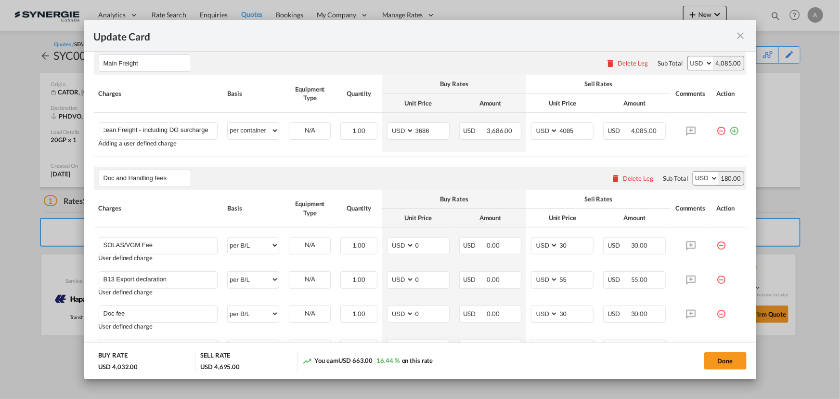
click at [262, 161] on rate-modification "Main Freight Please enter leg name Leg Name Already Exists Delete Leg Sub Total…" at bounding box center [420, 336] width 653 height 589
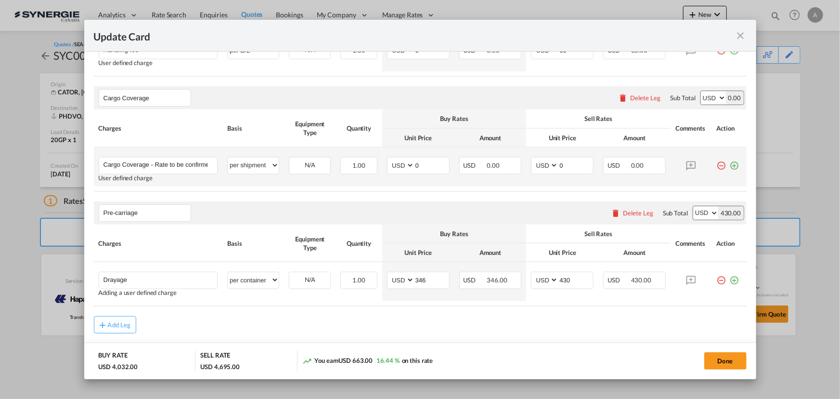
scroll to position [578, 0]
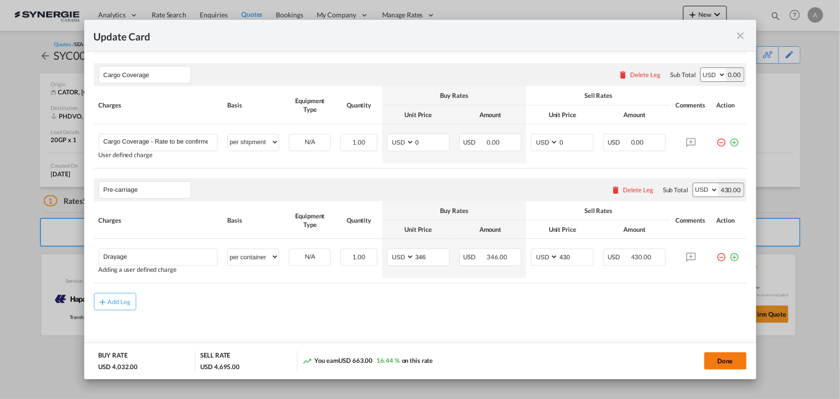
click at [727, 364] on button "Done" at bounding box center [726, 360] width 42 height 17
type input "[DATE]"
type input "Pre-carriage"
type input "Drayage"
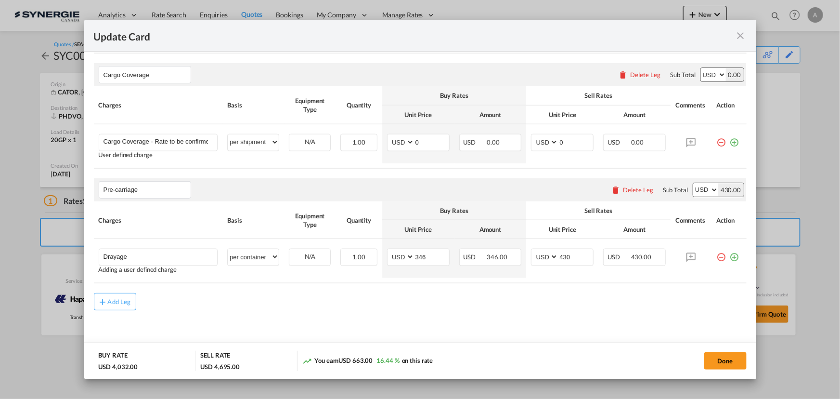
select select "per container"
type input "346"
type input "430"
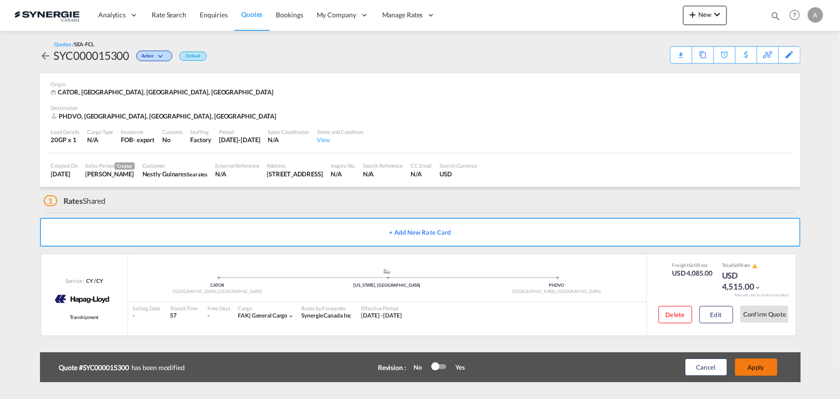
scroll to position [361, 0]
click at [753, 366] on button "Apply" at bounding box center [756, 366] width 42 height 17
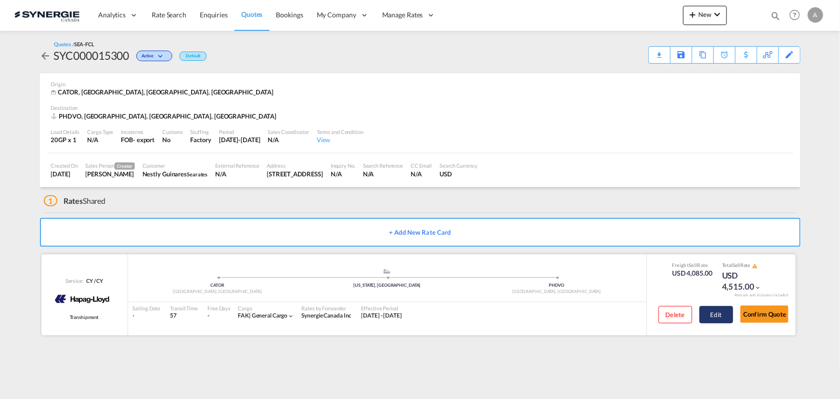
click at [718, 317] on button "Edit" at bounding box center [717, 314] width 34 height 17
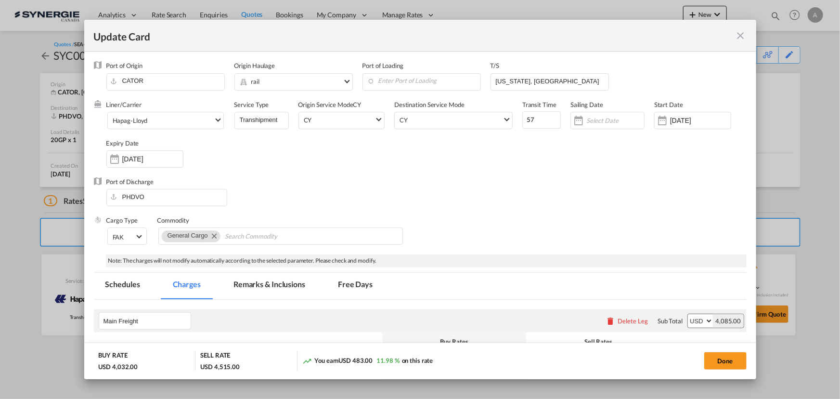
click at [261, 281] on md-tab-item "Remarks & Inclusions" at bounding box center [269, 286] width 95 height 26
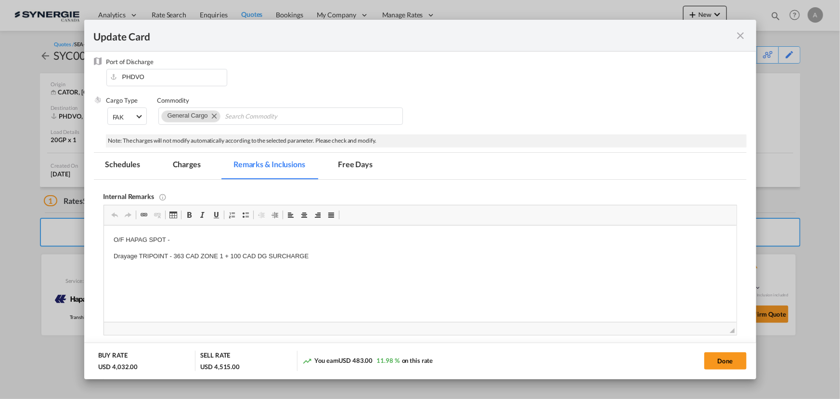
scroll to position [144, 0]
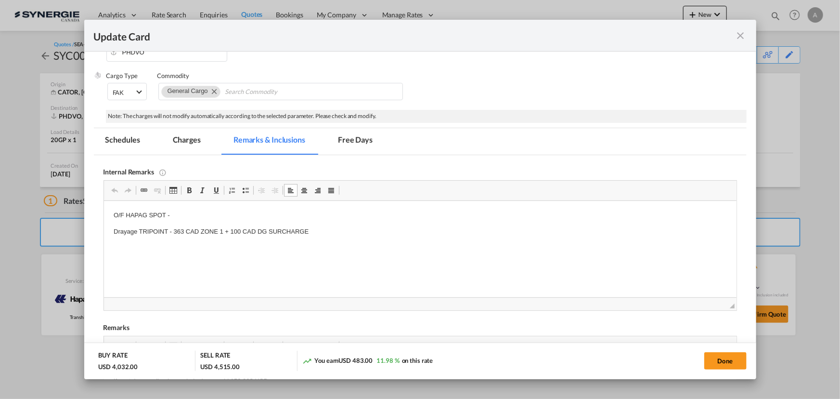
click at [197, 212] on p "O/F HAPAG SPOT -" at bounding box center [420, 215] width 614 height 10
click at [718, 355] on button "Done" at bounding box center [726, 360] width 42 height 17
type input "[DATE]"
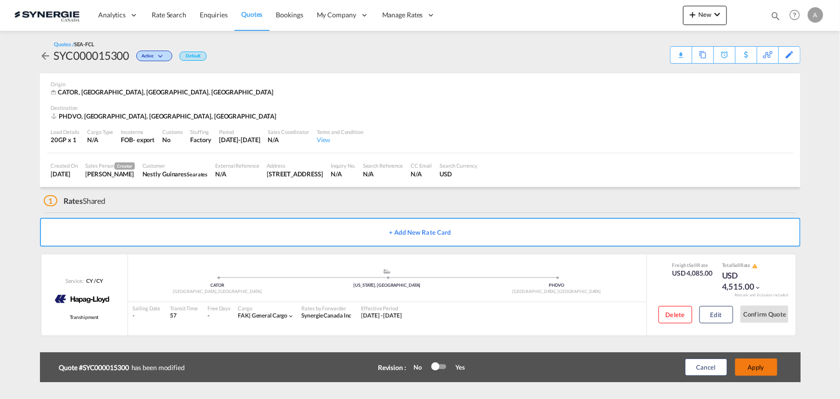
click at [755, 364] on button "Apply" at bounding box center [756, 366] width 42 height 17
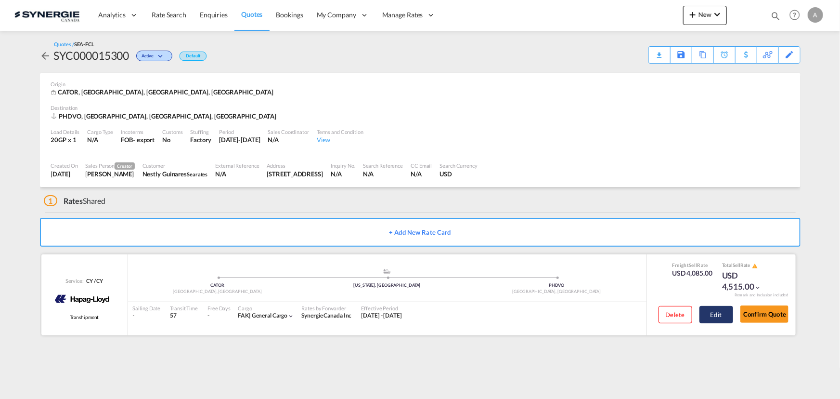
click at [722, 313] on button "Edit" at bounding box center [717, 314] width 34 height 17
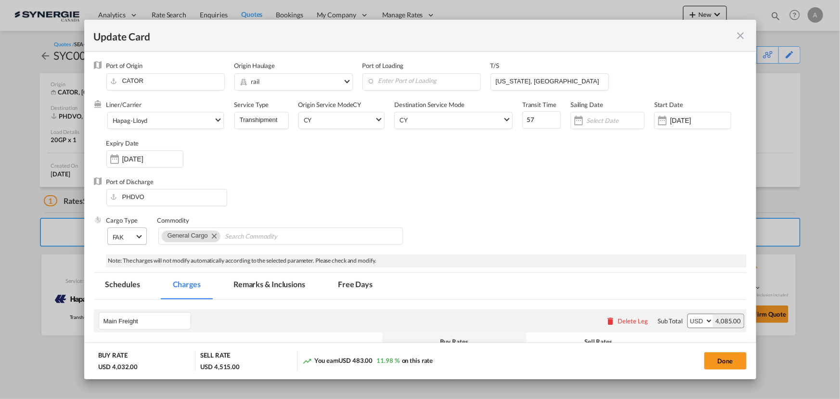
click at [147, 239] on md-input-container "FAK FAK GCR GDSM General Cargo Hazardous Cargo Ambient Foodstuff Chilled Frozen…" at bounding box center [126, 235] width 41 height 17
click at [140, 237] on span "Select Cargo type: FAK" at bounding box center [138, 235] width 5 height 5
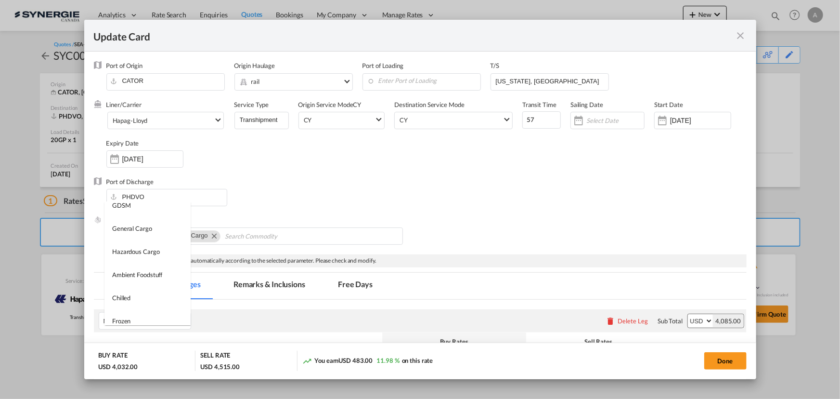
scroll to position [87, 0]
click at [137, 243] on div "Hazardous Cargo" at bounding box center [136, 241] width 48 height 9
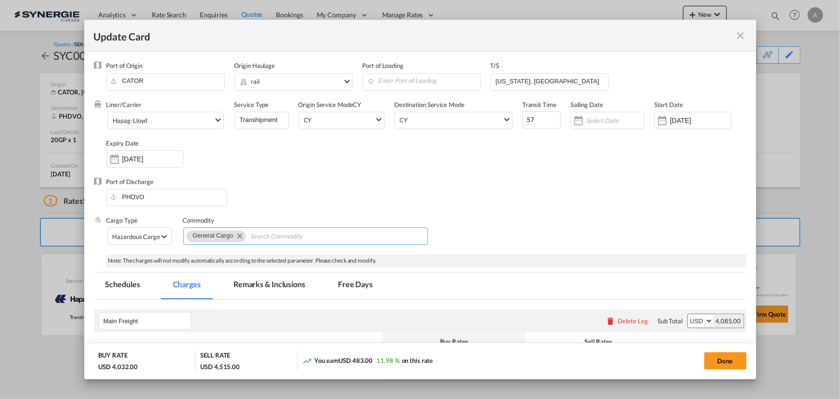
click at [238, 236] on md-icon "Remove General Cargo" at bounding box center [240, 236] width 12 height 12
click at [214, 234] on input "Chips input." at bounding box center [231, 236] width 88 height 15
type input "o"
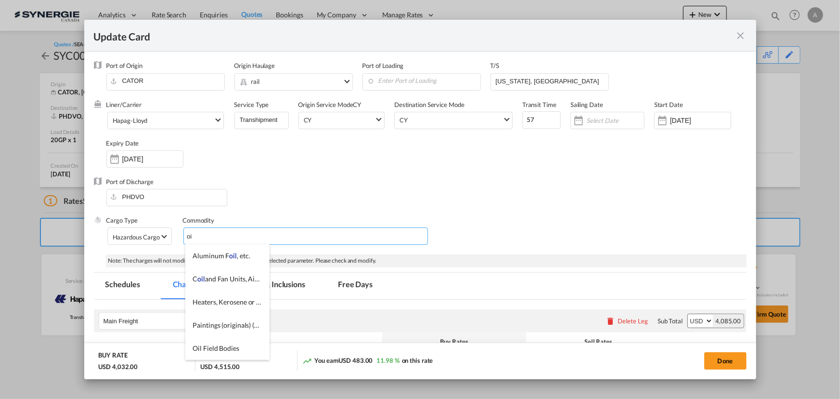
type input "o"
type input "Oil and lubricants"
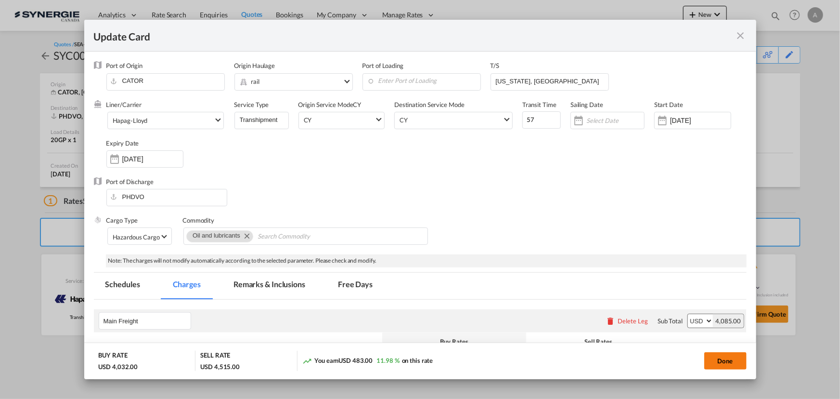
drag, startPoint x: 713, startPoint y: 360, endPoint x: 733, endPoint y: 358, distance: 19.8
click at [713, 360] on button "Done" at bounding box center [726, 360] width 42 height 17
type input "[DATE]"
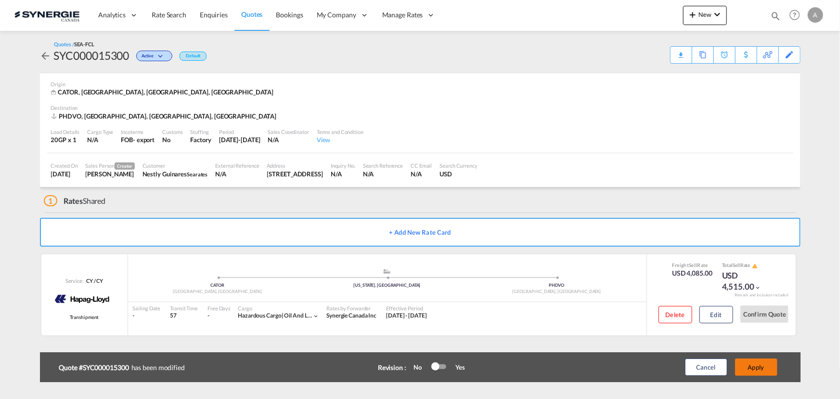
click at [754, 363] on button "Apply" at bounding box center [756, 366] width 42 height 17
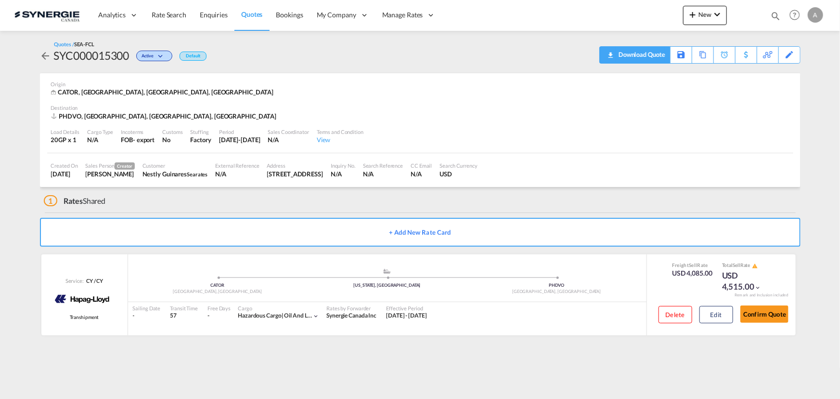
click at [651, 53] on div "Download Quote" at bounding box center [640, 54] width 49 height 15
